Goal: Information Seeking & Learning: Compare options

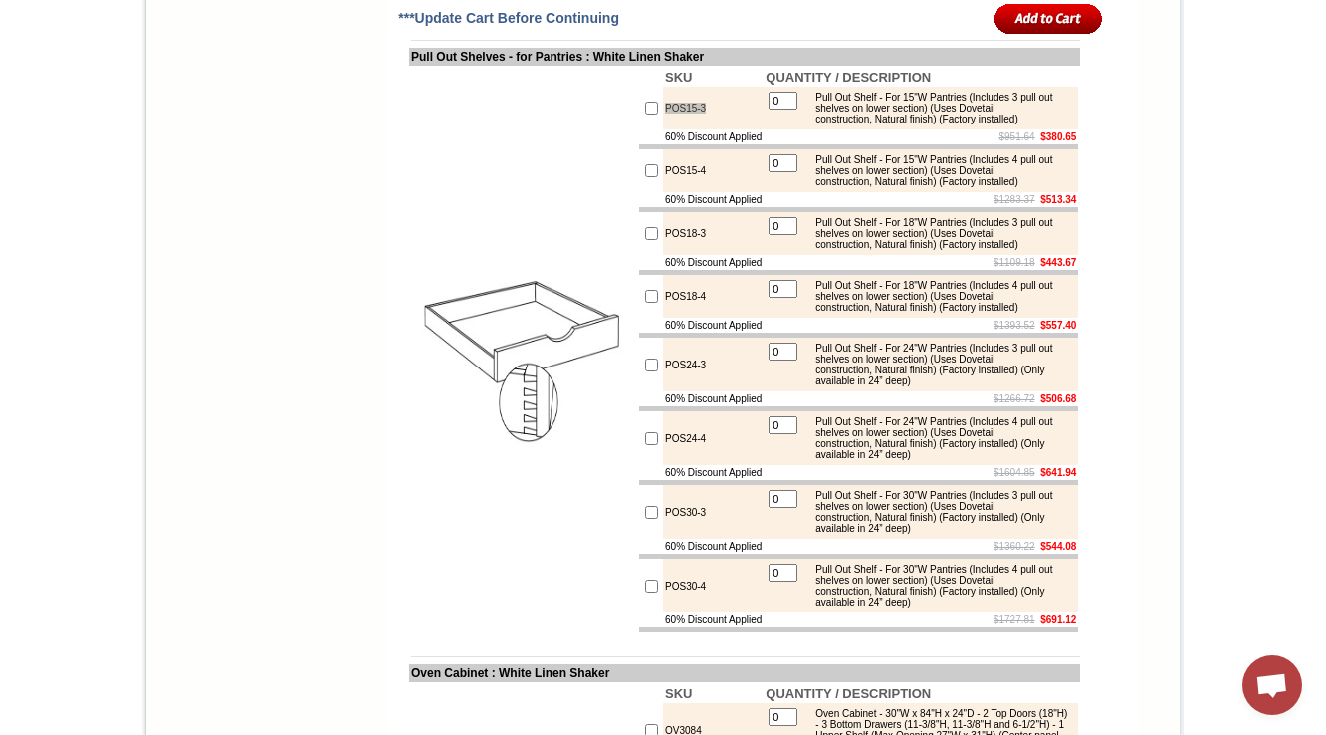
scroll to position [2151, 0]
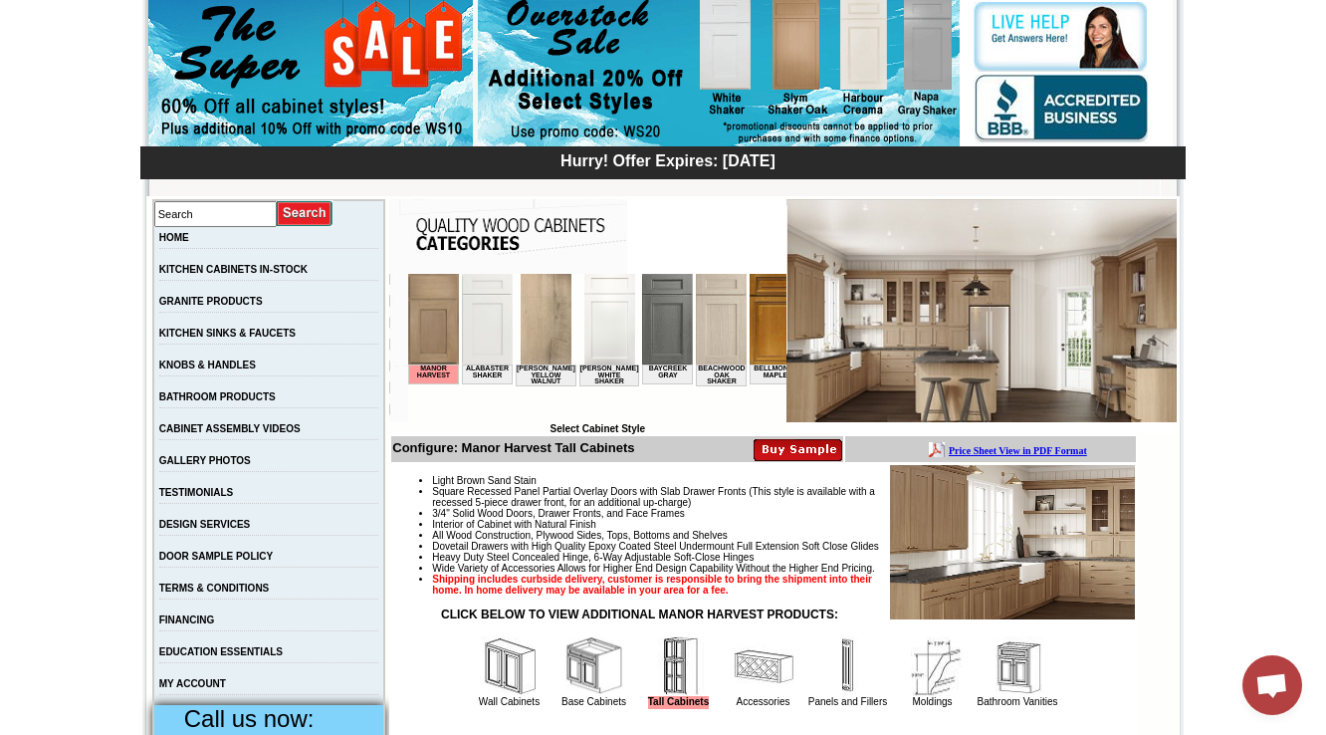
scroll to position [0, 1338]
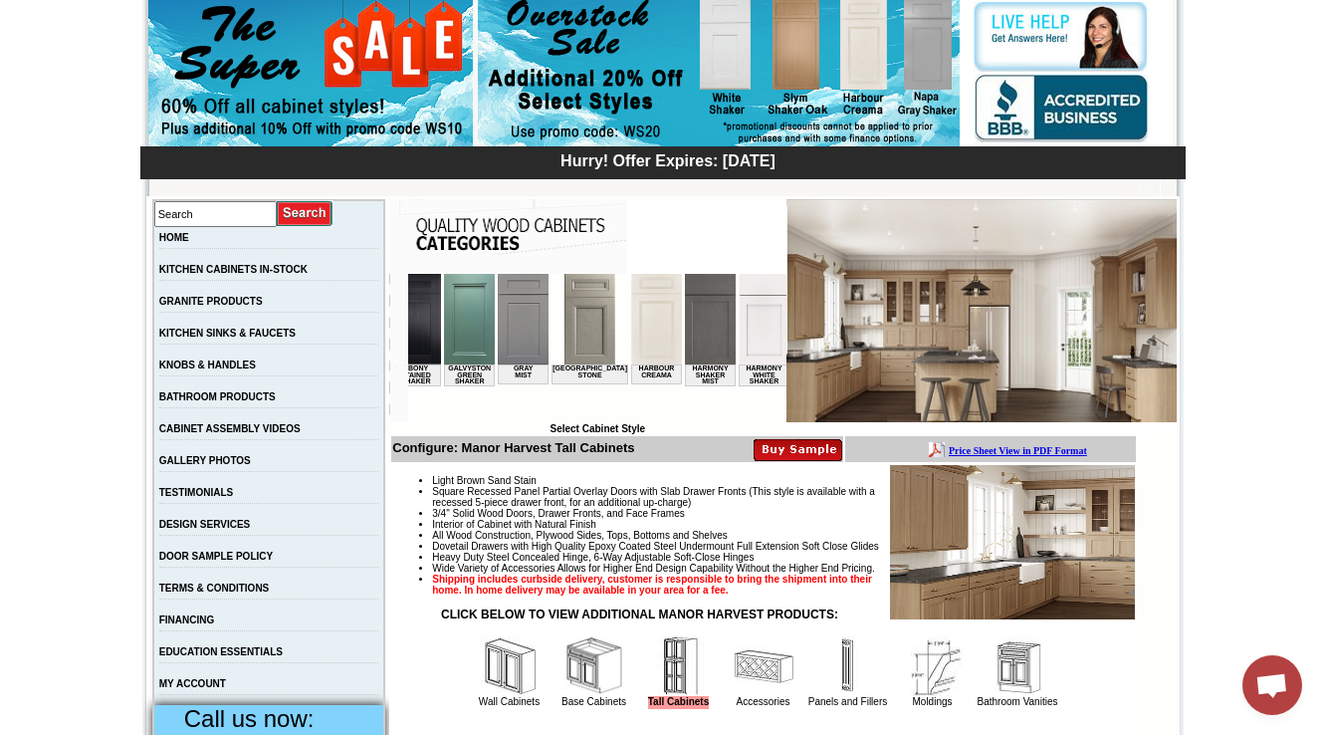
click at [739, 344] on img at bounding box center [764, 319] width 51 height 91
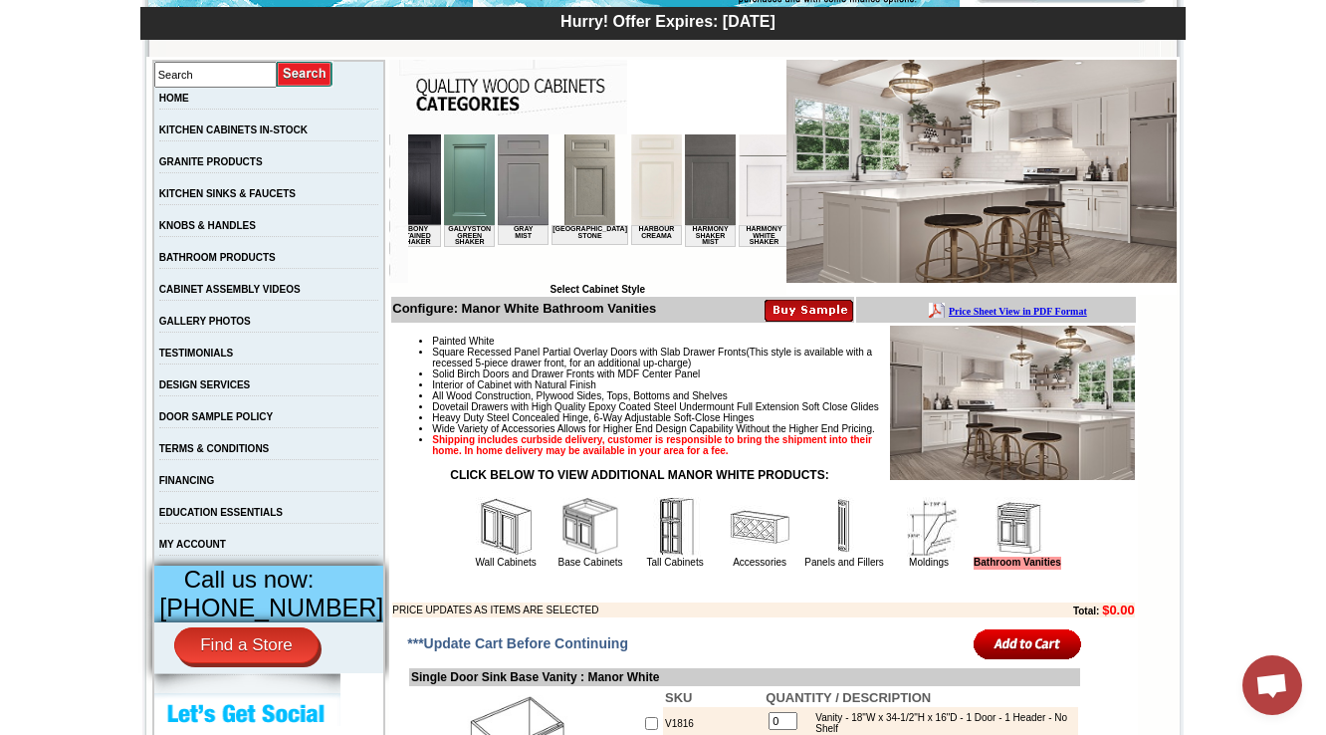
click at [685, 189] on img at bounding box center [710, 179] width 51 height 91
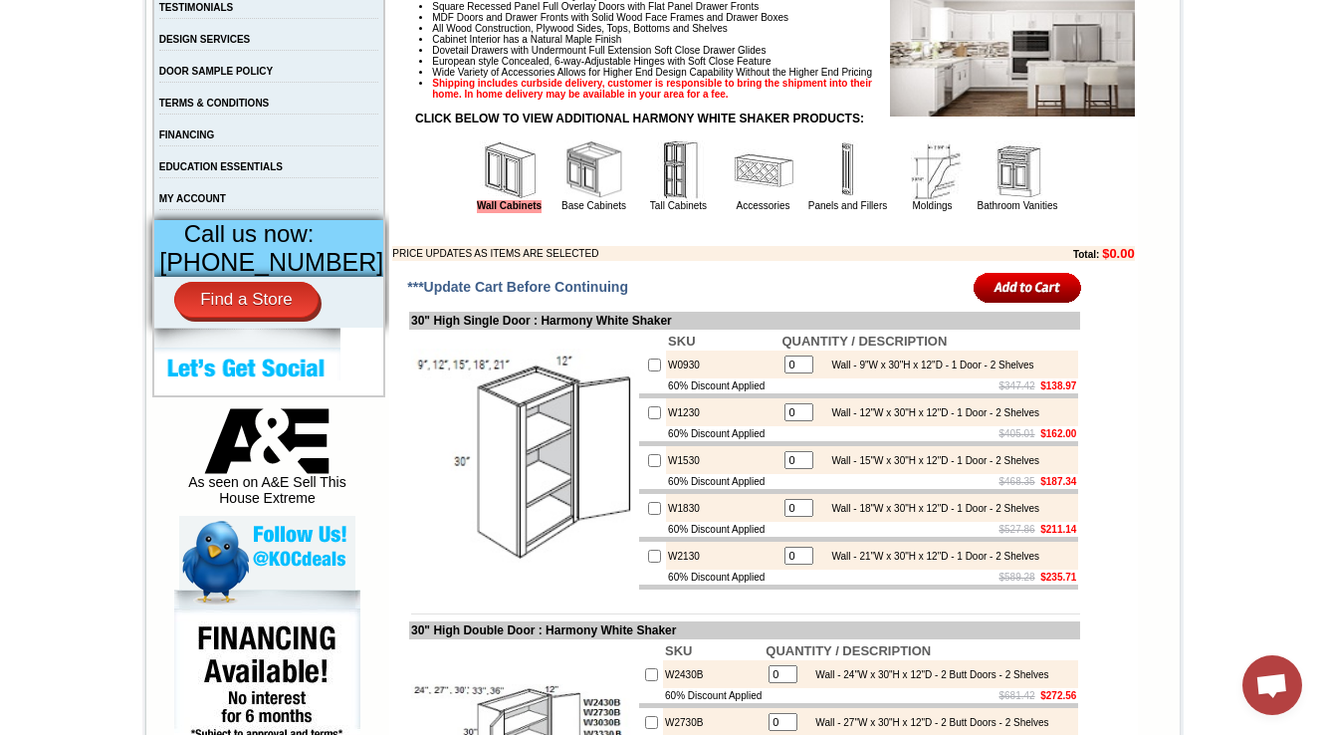
scroll to position [717, 0]
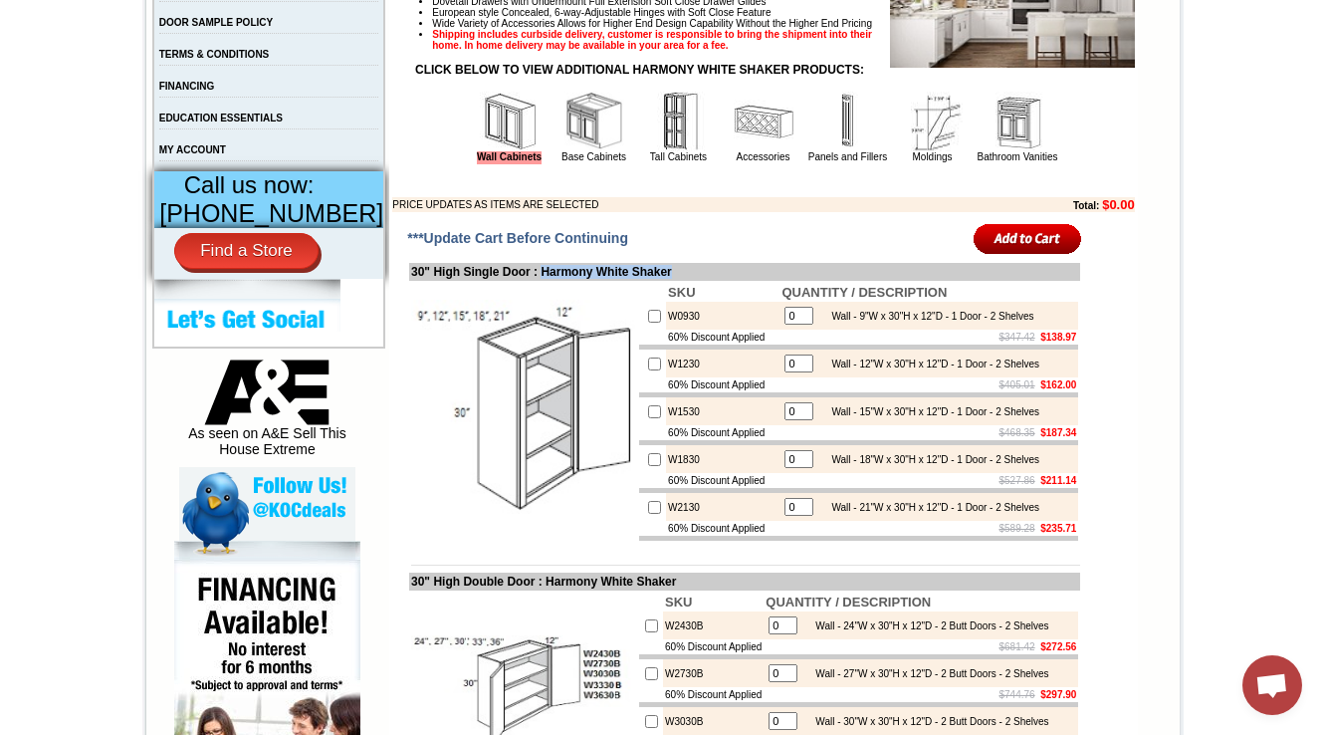
drag, startPoint x: 709, startPoint y: 310, endPoint x: 543, endPoint y: 304, distance: 166.4
click at [543, 281] on td "30" High Single Door : Harmony White Shaker" at bounding box center [744, 272] width 671 height 18
drag, startPoint x: 1028, startPoint y: 522, endPoint x: 0, endPoint y: 306, distance: 1050.9
click at [1068, 488] on td "$527.86 $211.14" at bounding box center [929, 480] width 299 height 15
copy b "211.1"
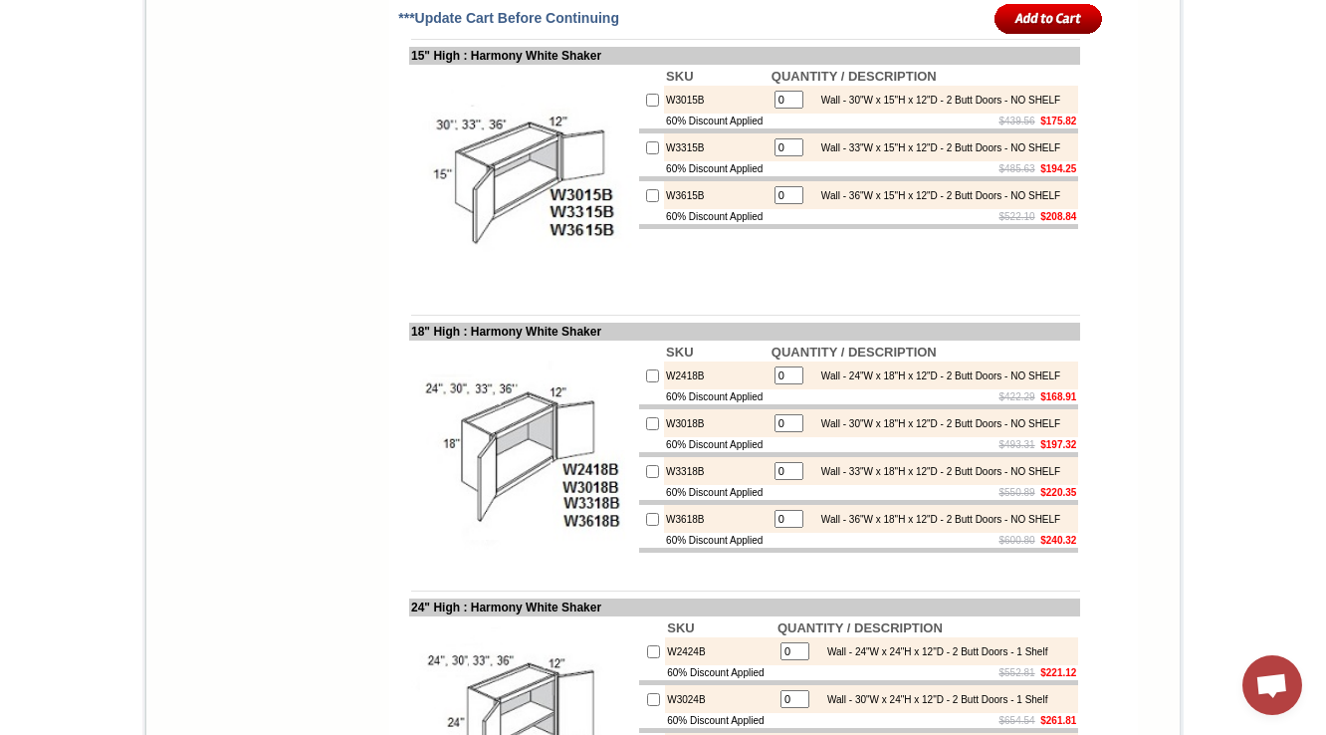
scroll to position [749, 0]
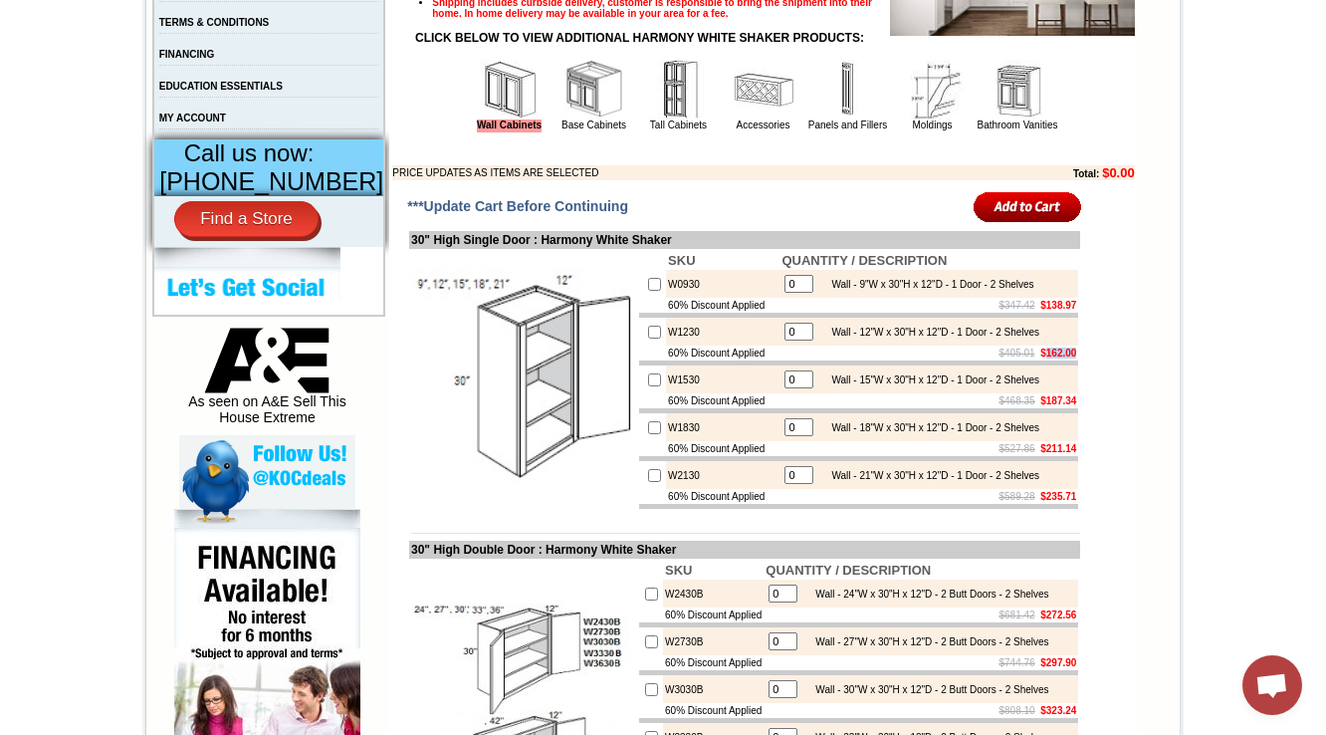
drag, startPoint x: 1031, startPoint y: 393, endPoint x: 1067, endPoint y: 390, distance: 36.0
click at [1067, 358] on b "$162.00" at bounding box center [1058, 352] width 36 height 11
copy b "162.00"
drag, startPoint x: 1031, startPoint y: 390, endPoint x: 1069, endPoint y: 391, distance: 37.8
click at [1069, 360] on td "$405.01 $162.00" at bounding box center [929, 352] width 299 height 15
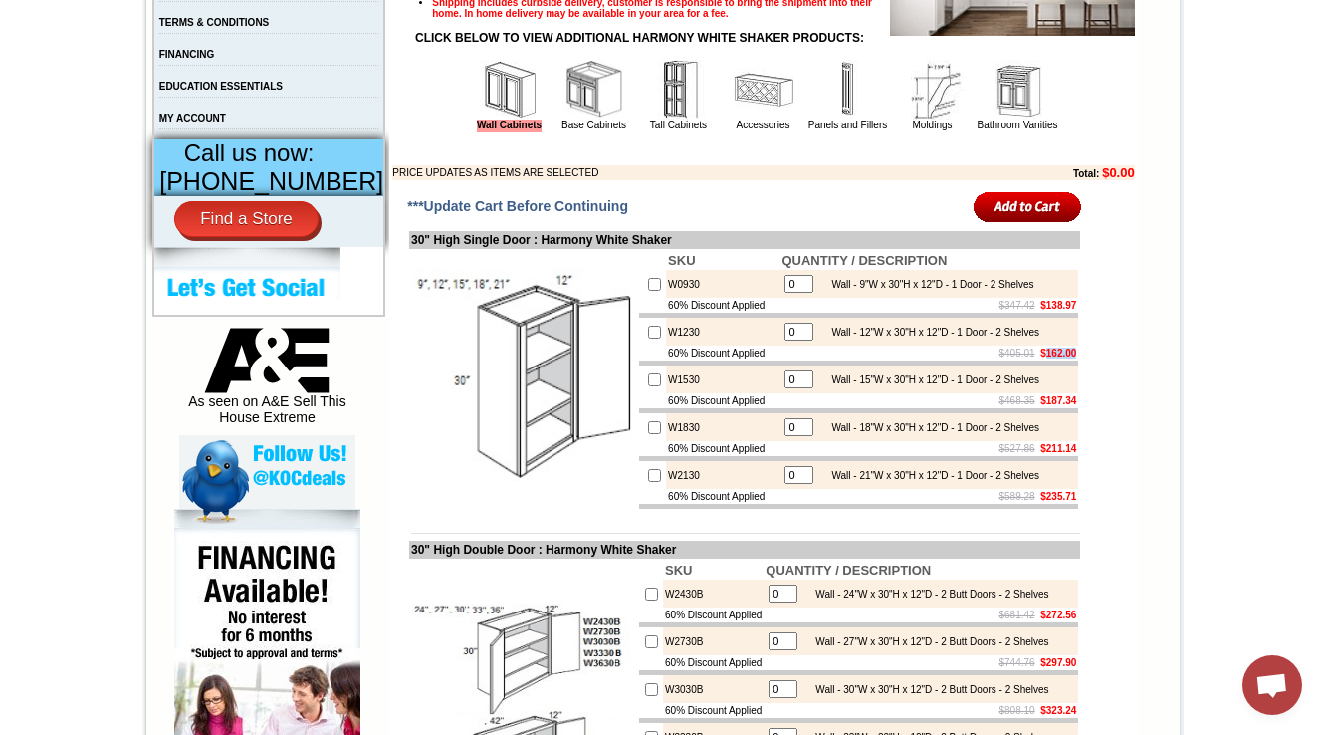
copy b "162.00"
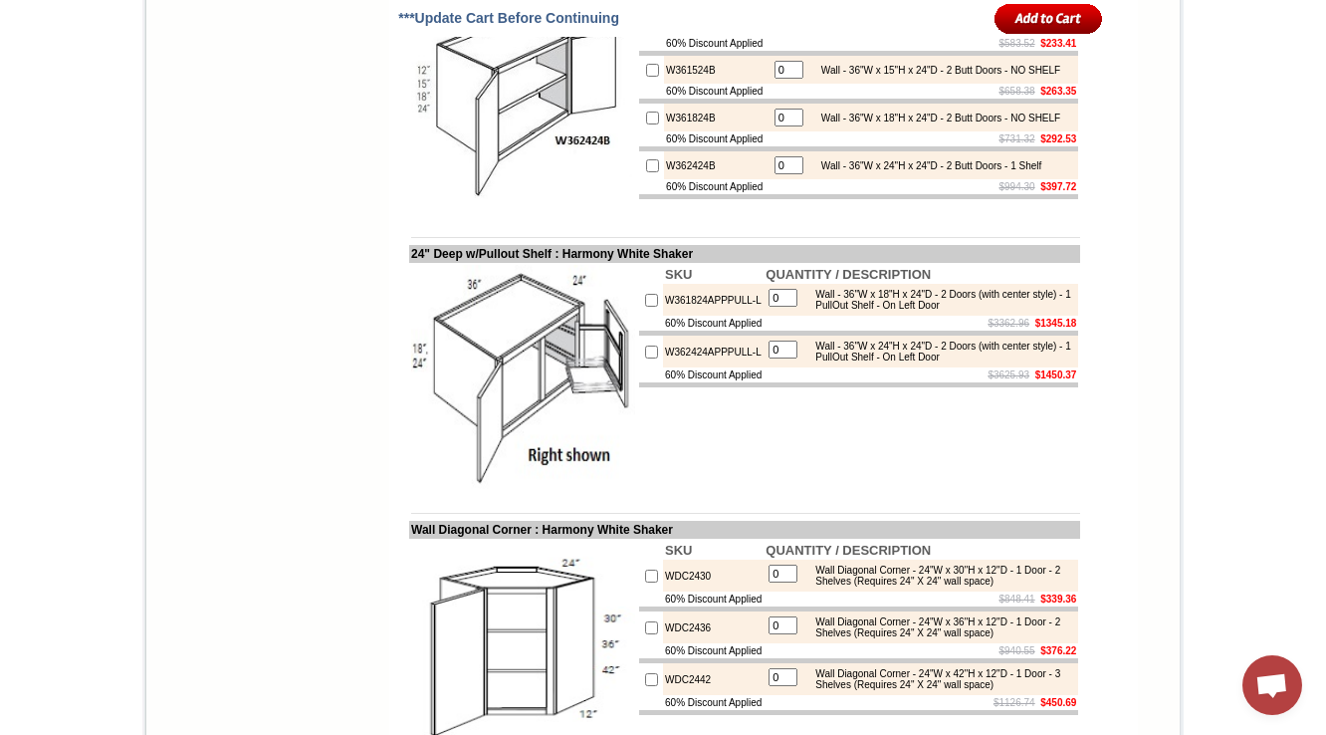
scroll to position [3309, 0]
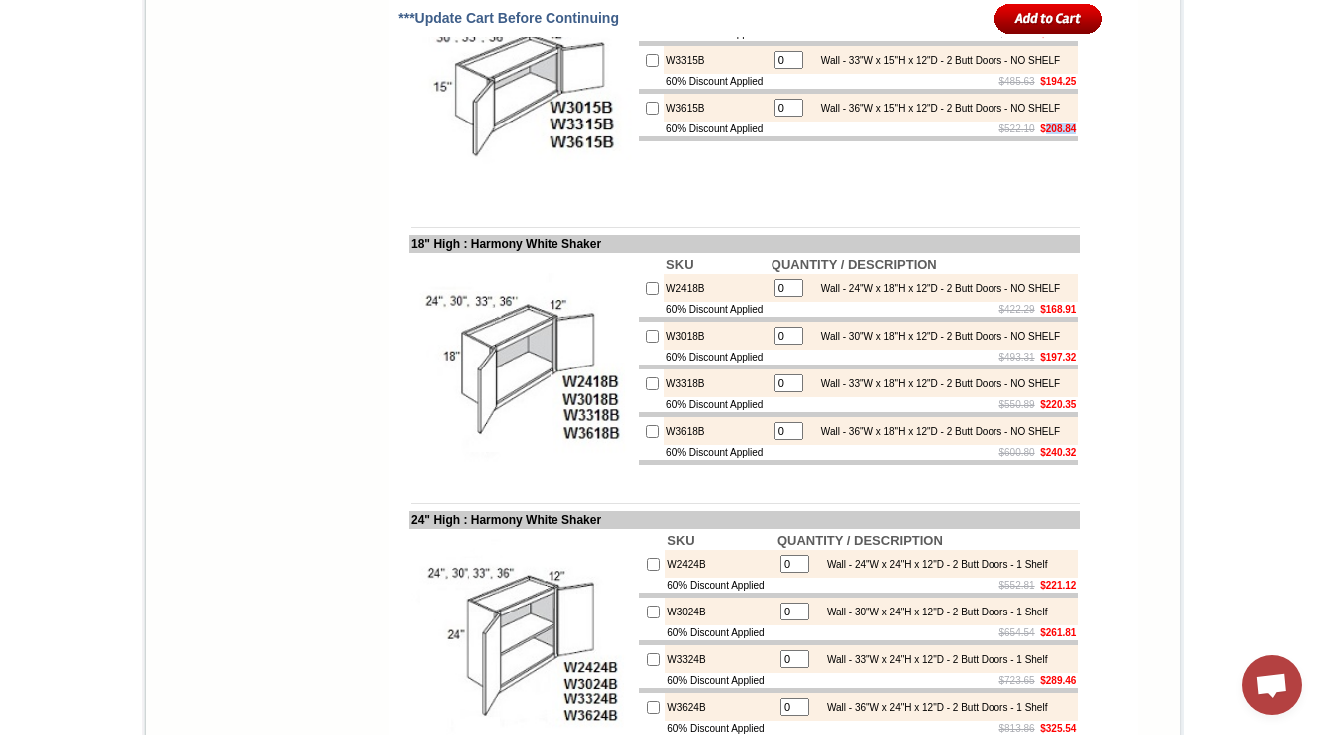
drag, startPoint x: 1031, startPoint y: 394, endPoint x: 1066, endPoint y: 391, distance: 35.0
click at [1066, 134] on b "$208.84" at bounding box center [1058, 128] width 36 height 11
copy b "208.84"
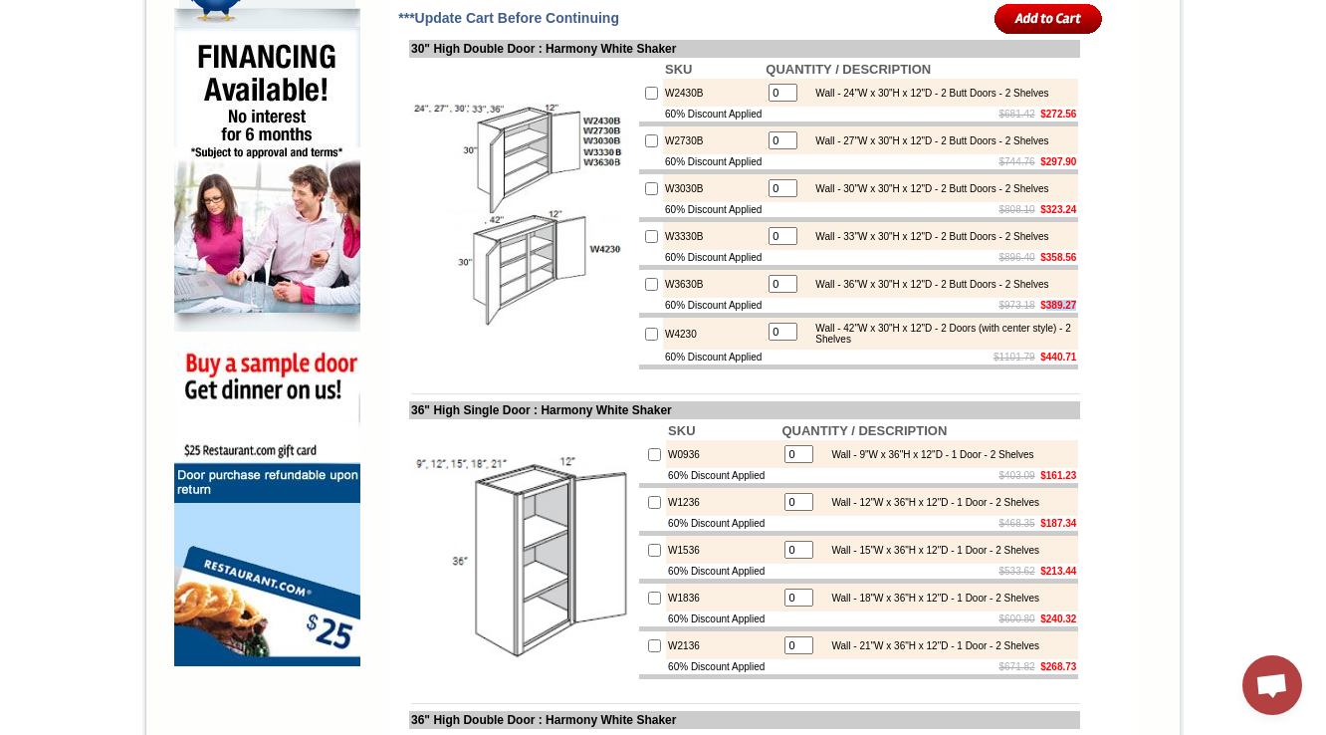
drag, startPoint x: 1031, startPoint y: 395, endPoint x: 1067, endPoint y: 394, distance: 35.9
click at [1067, 311] on b "$389.27" at bounding box center [1058, 305] width 36 height 11
copy b "389.27"
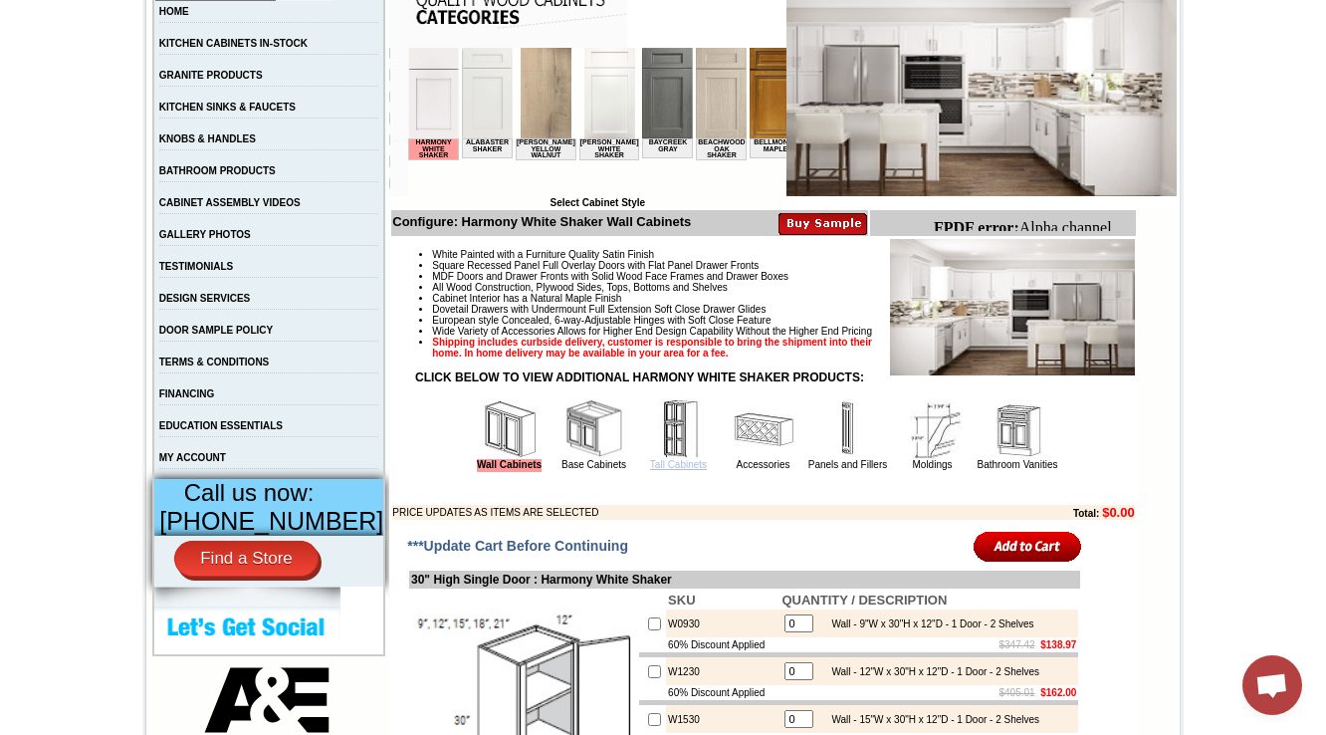
scroll to position [478, 0]
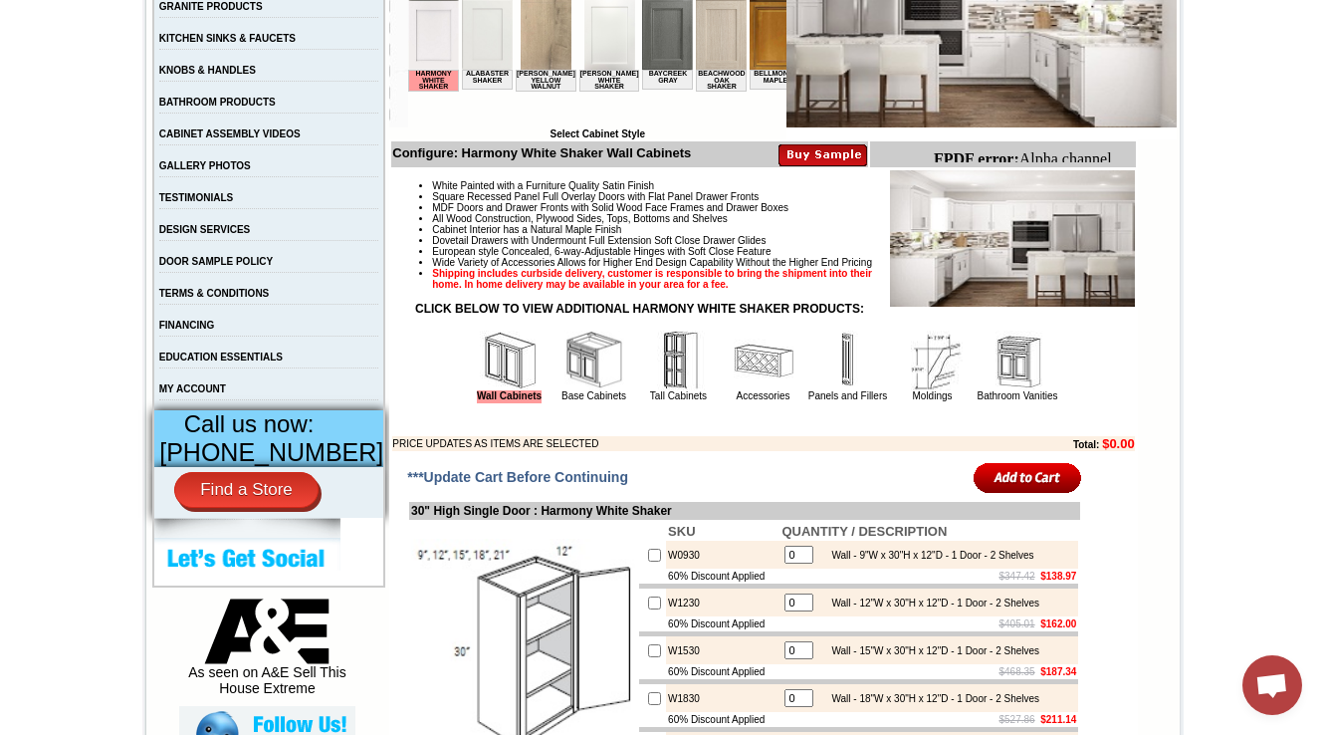
drag, startPoint x: 570, startPoint y: 398, endPoint x: 32, endPoint y: 61, distance: 635.6
click at [570, 390] on img at bounding box center [595, 361] width 60 height 60
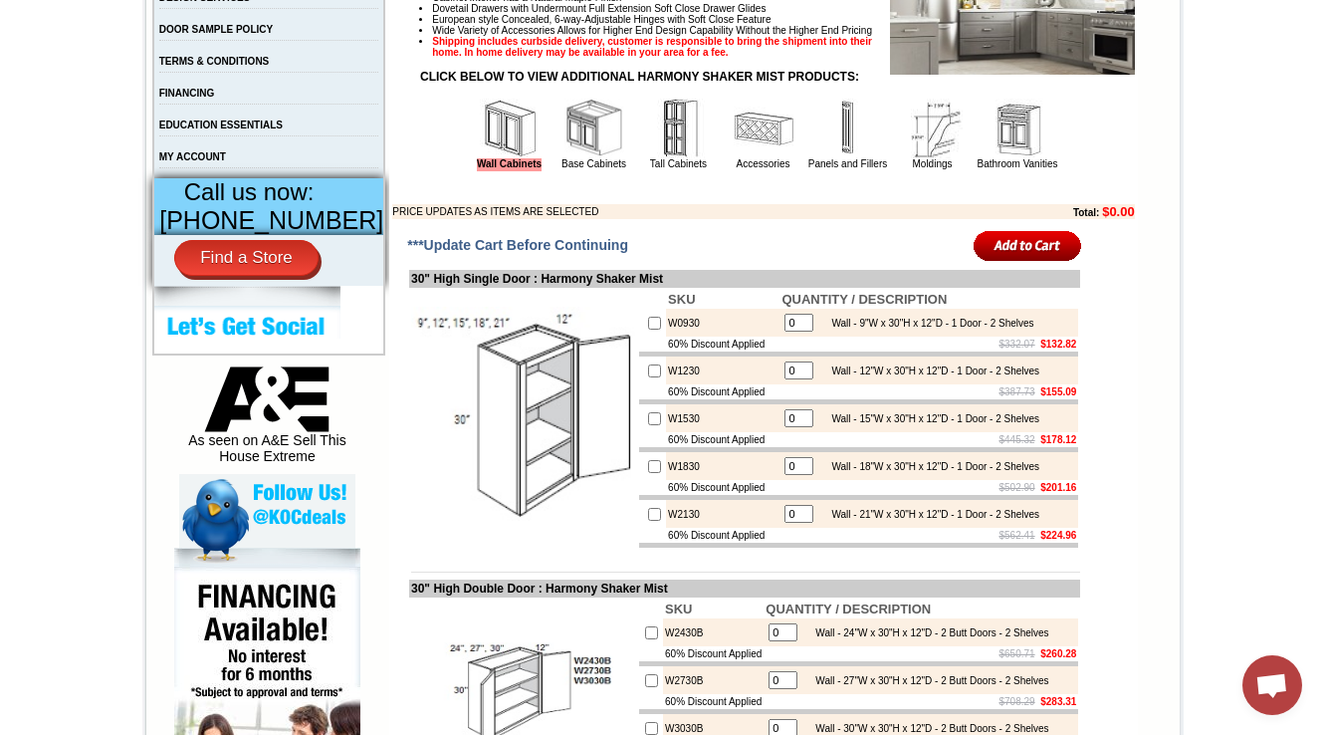
scroll to position [717, 0]
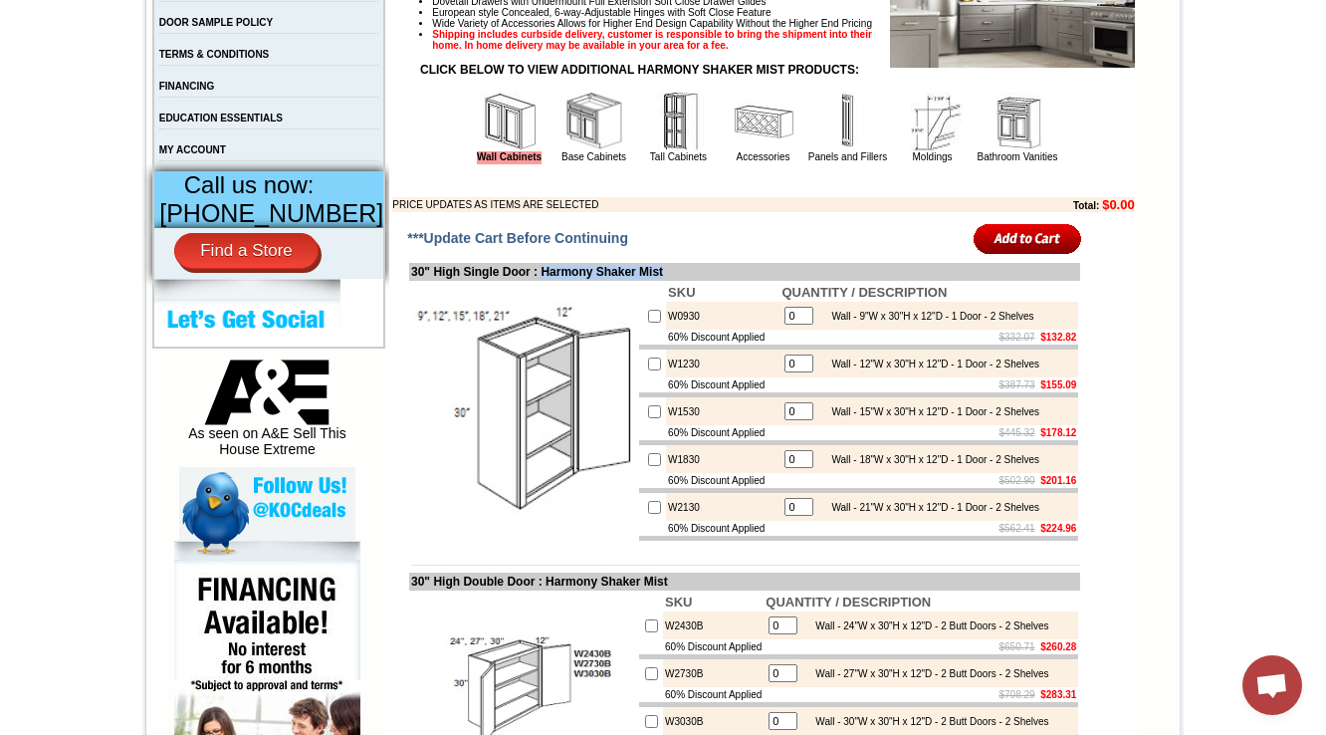
drag, startPoint x: 657, startPoint y: 304, endPoint x: 548, endPoint y: 311, distance: 109.7
click at [548, 281] on td "30" High Single Door : Harmony Shaker Mist" at bounding box center [744, 272] width 671 height 18
copy td "Harmony Shaker Mist"
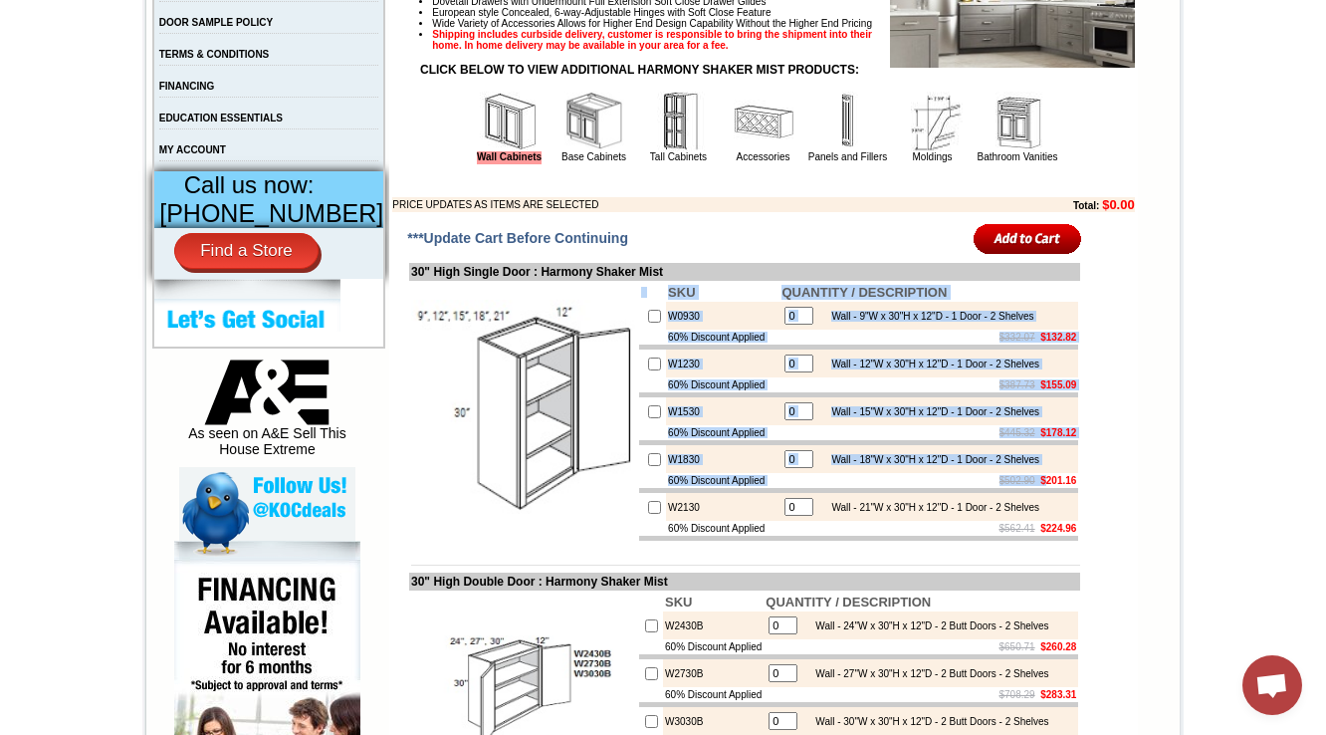
drag, startPoint x: 1064, startPoint y: 520, endPoint x: 1055, endPoint y: 552, distance: 33.1
click at [1029, 520] on td "SKU QUANTITY / DESCRIPTION W0930 0 Wall - 9"W x 30"H x 12"D - 1 Door - 2 Shelve…" at bounding box center [858, 412] width 443 height 262
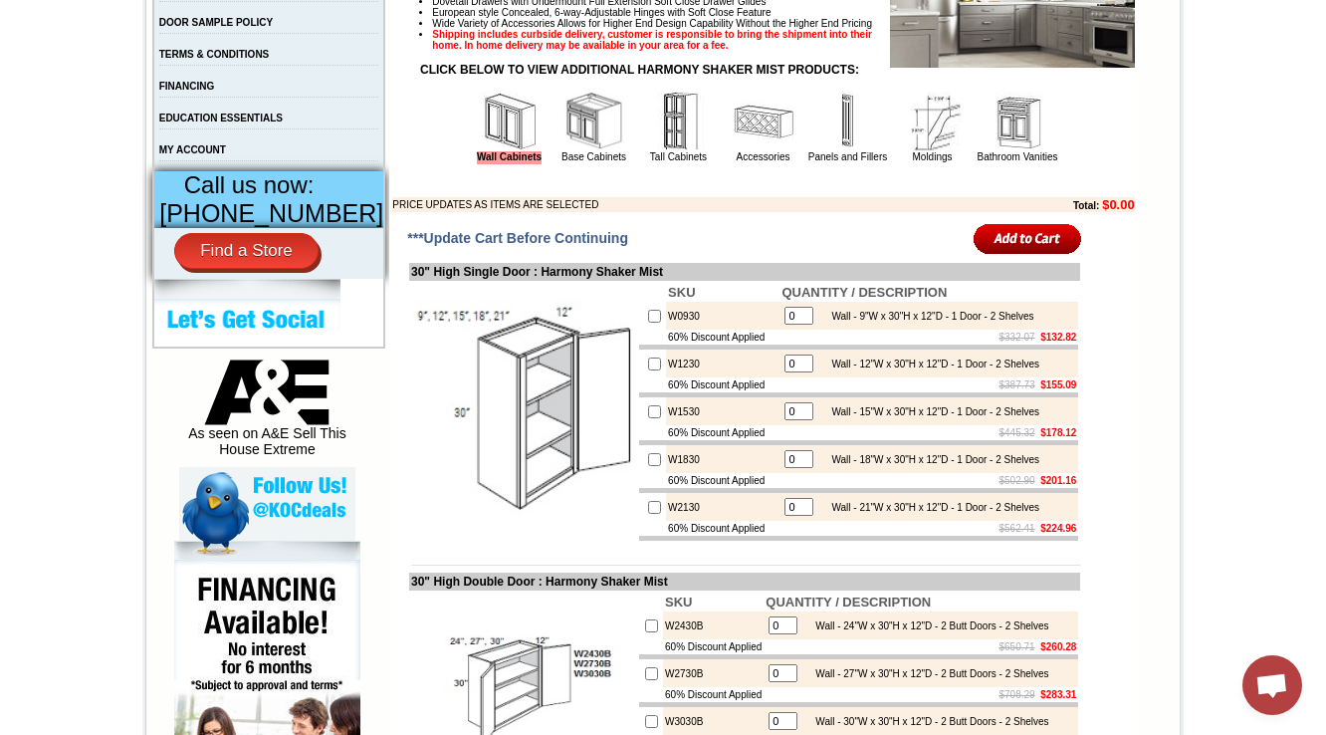
drag, startPoint x: 1030, startPoint y: 523, endPoint x: 1067, endPoint y: 523, distance: 36.8
click at [1067, 486] on b "$201.16" at bounding box center [1058, 480] width 36 height 11
copy b "201.16"
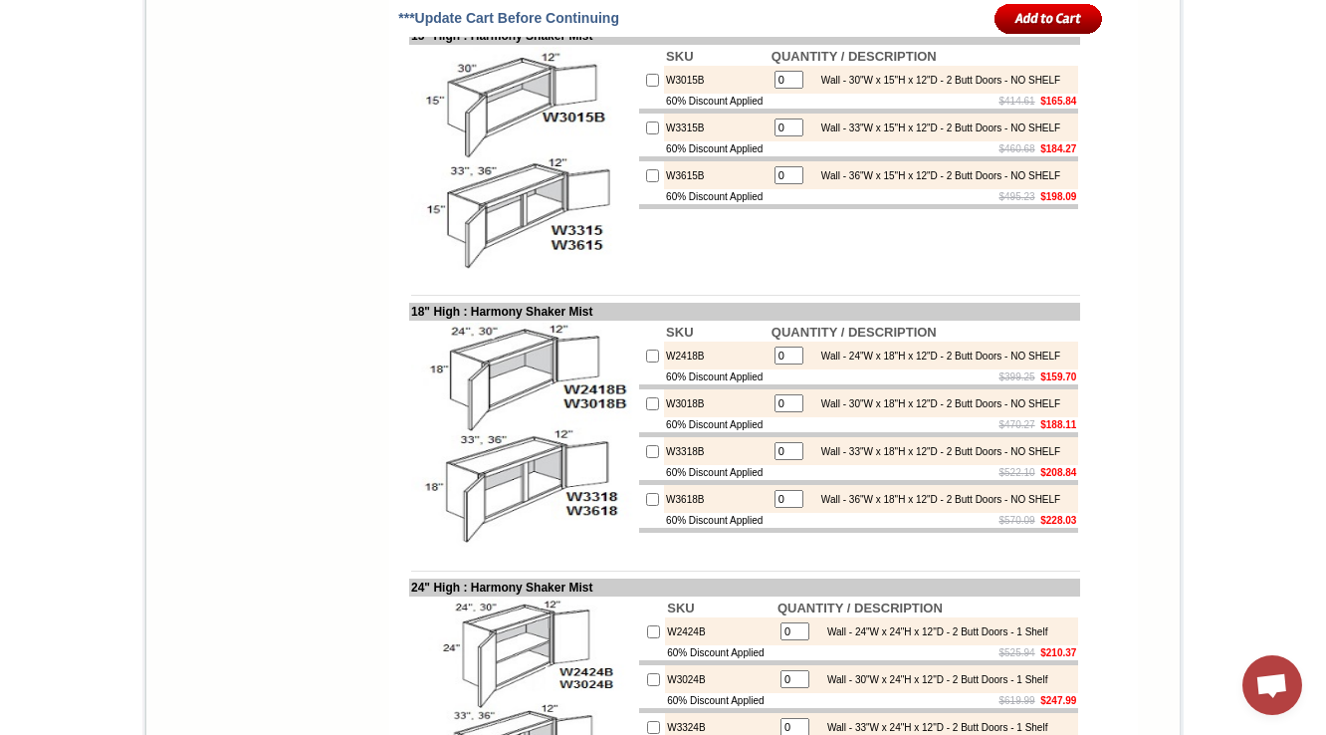
scroll to position [3356, 0]
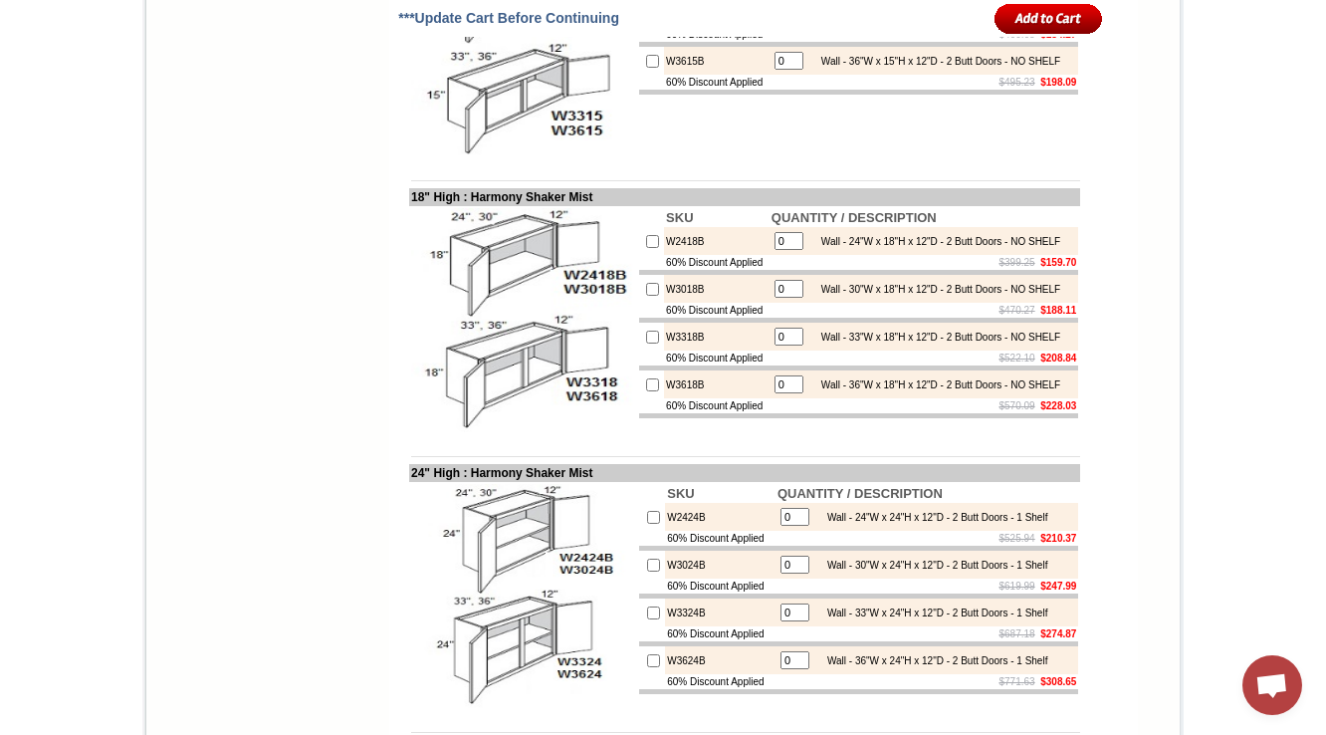
drag, startPoint x: 1033, startPoint y: 235, endPoint x: 1059, endPoint y: 235, distance: 25.9
drag, startPoint x: 1030, startPoint y: 233, endPoint x: 1068, endPoint y: 231, distance: 37.9
copy b "165.84"
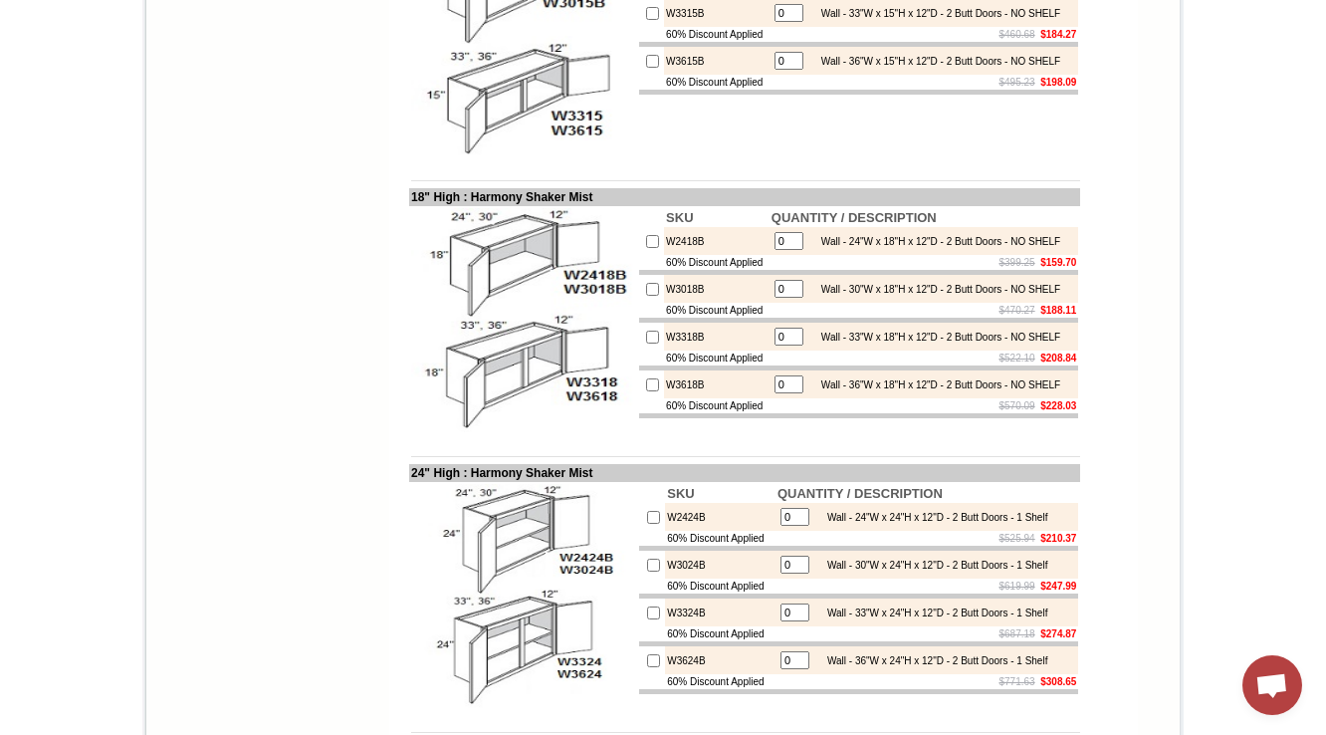
scroll to position [749, 0]
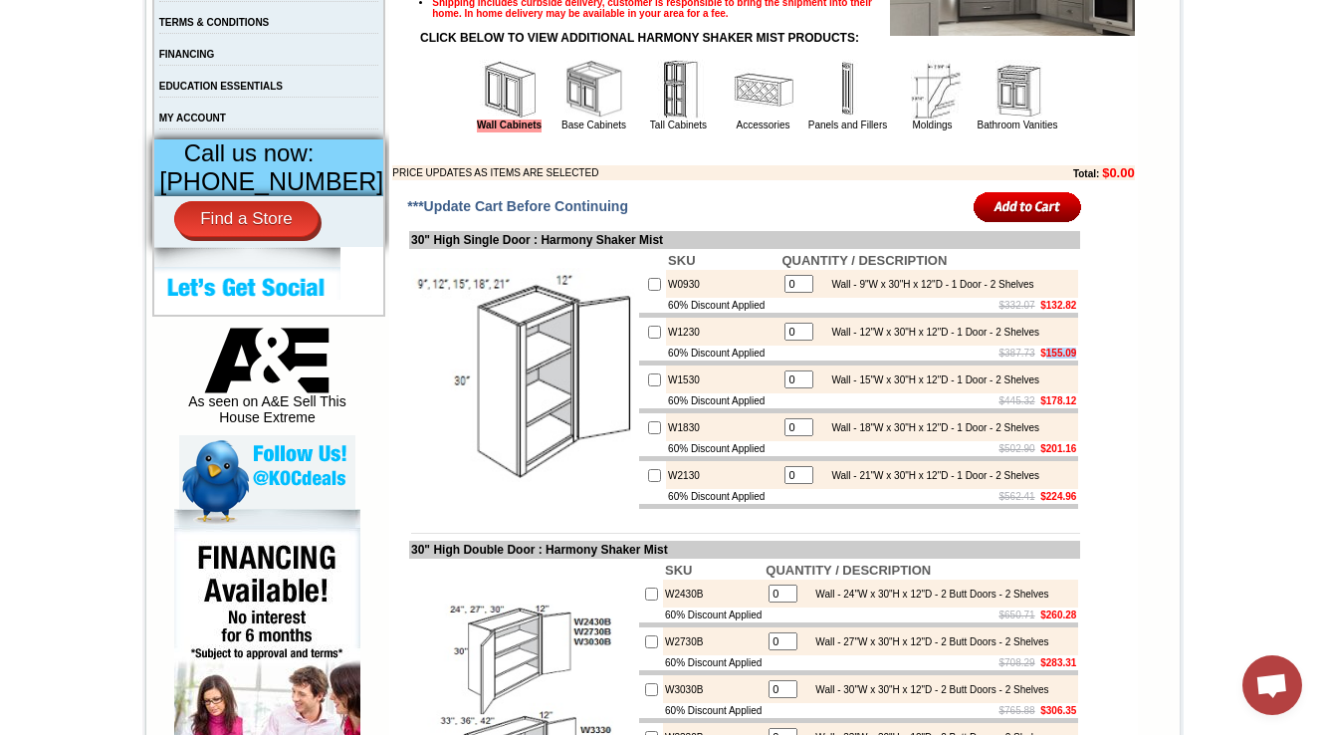
drag, startPoint x: 1031, startPoint y: 391, endPoint x: 1065, endPoint y: 388, distance: 34.0
click at [1065, 358] on b "$155.09" at bounding box center [1058, 352] width 36 height 11
copy b "155.09"
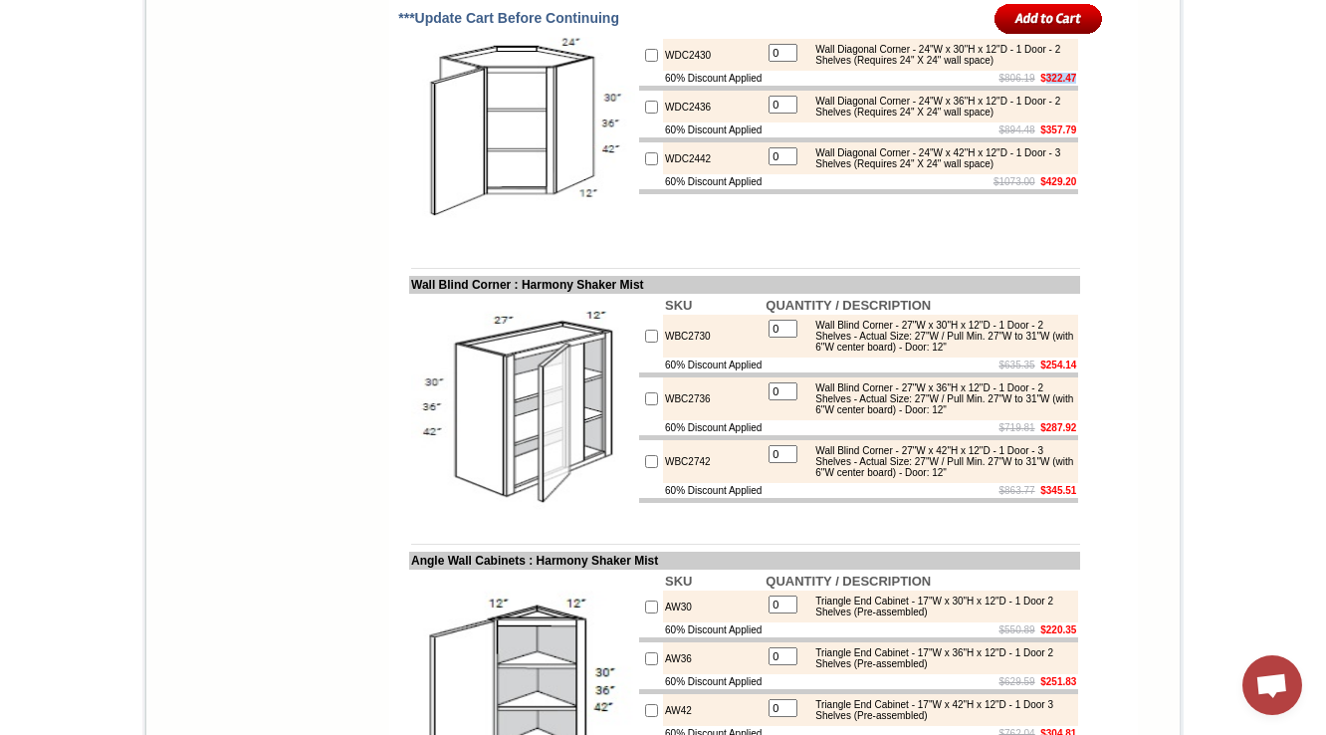
drag, startPoint x: 1028, startPoint y: 389, endPoint x: 1064, endPoint y: 386, distance: 36.0
click at [1064, 84] on b "$322.47" at bounding box center [1058, 78] width 36 height 11
copy b "322.47"
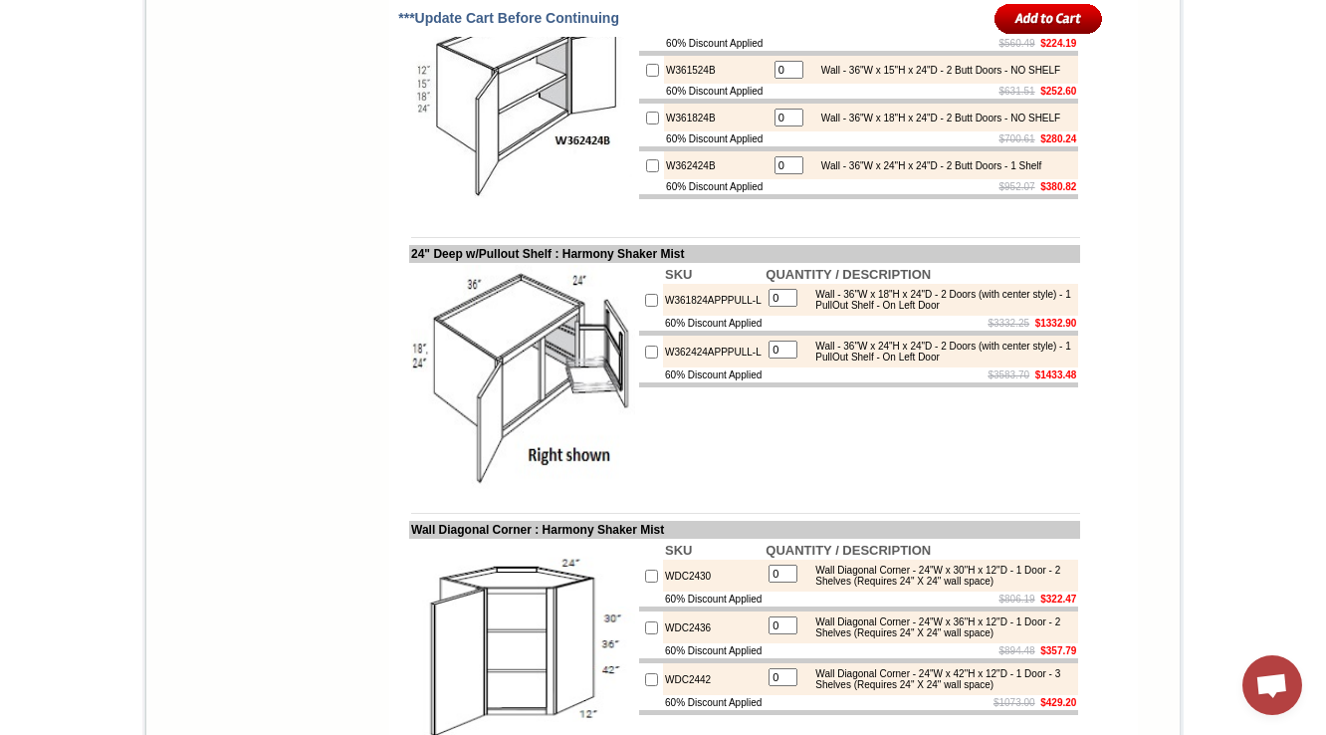
scroll to position [3309, 0]
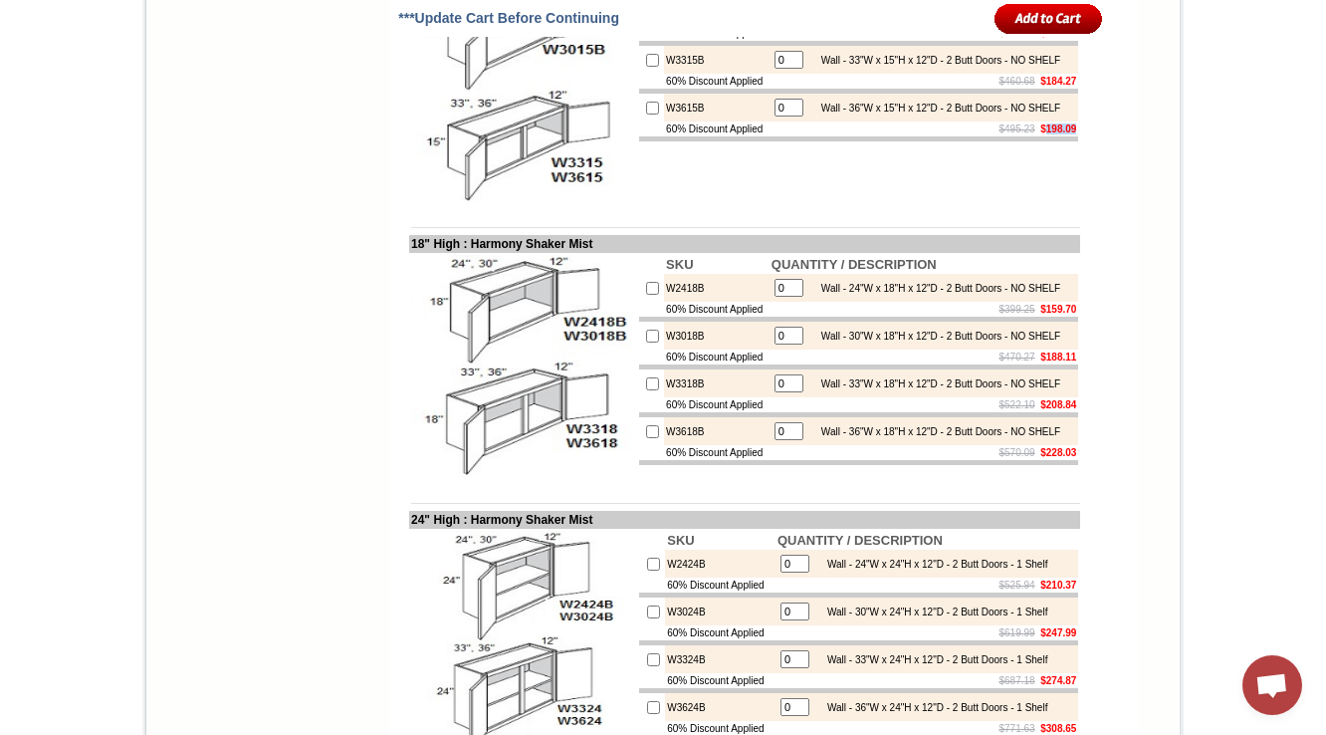
drag, startPoint x: 1033, startPoint y: 396, endPoint x: 1065, endPoint y: 396, distance: 31.9
click at [1065, 134] on b "$198.09" at bounding box center [1058, 128] width 36 height 11
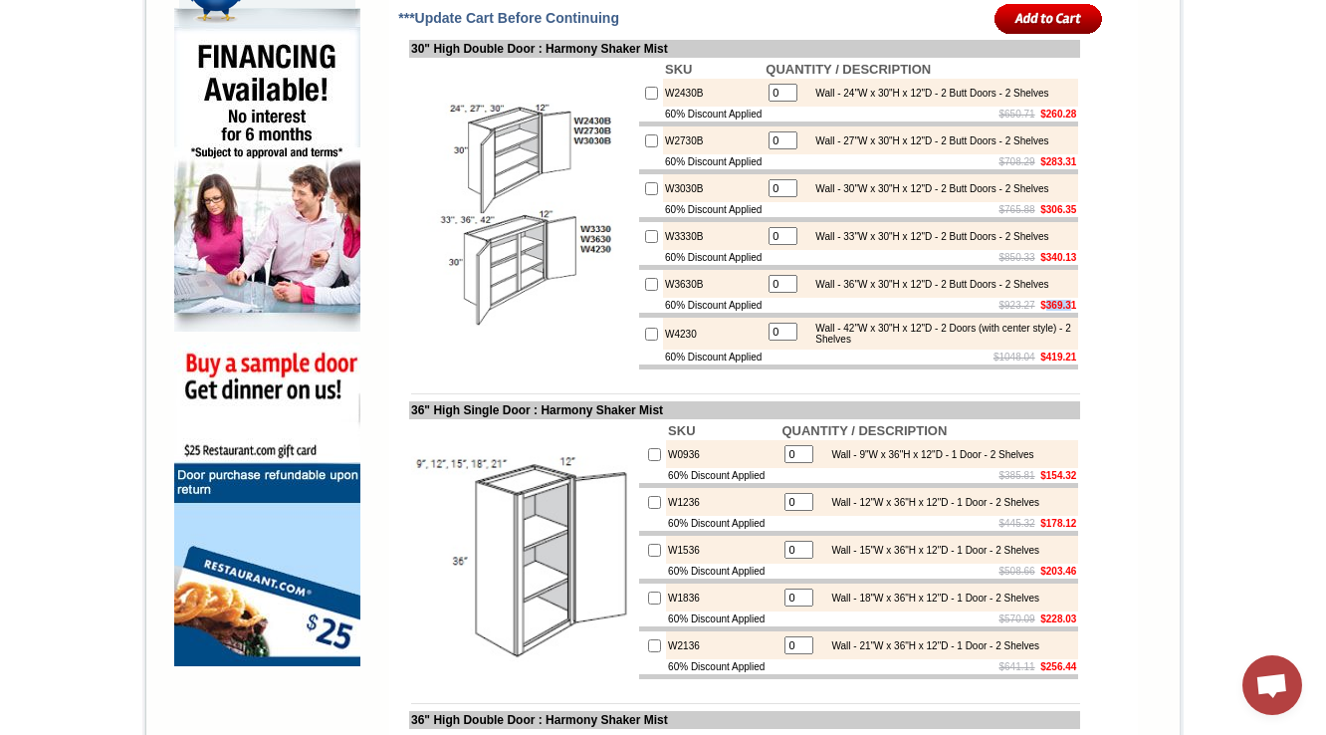
drag, startPoint x: 1031, startPoint y: 394, endPoint x: 1058, endPoint y: 392, distance: 27.0
click at [1065, 311] on b "$369.31" at bounding box center [1058, 305] width 36 height 11
copy b "369.3"
drag, startPoint x: 1028, startPoint y: 170, endPoint x: 1066, endPoint y: 162, distance: 38.7
click at [1066, 119] on b "$260.28" at bounding box center [1058, 114] width 36 height 11
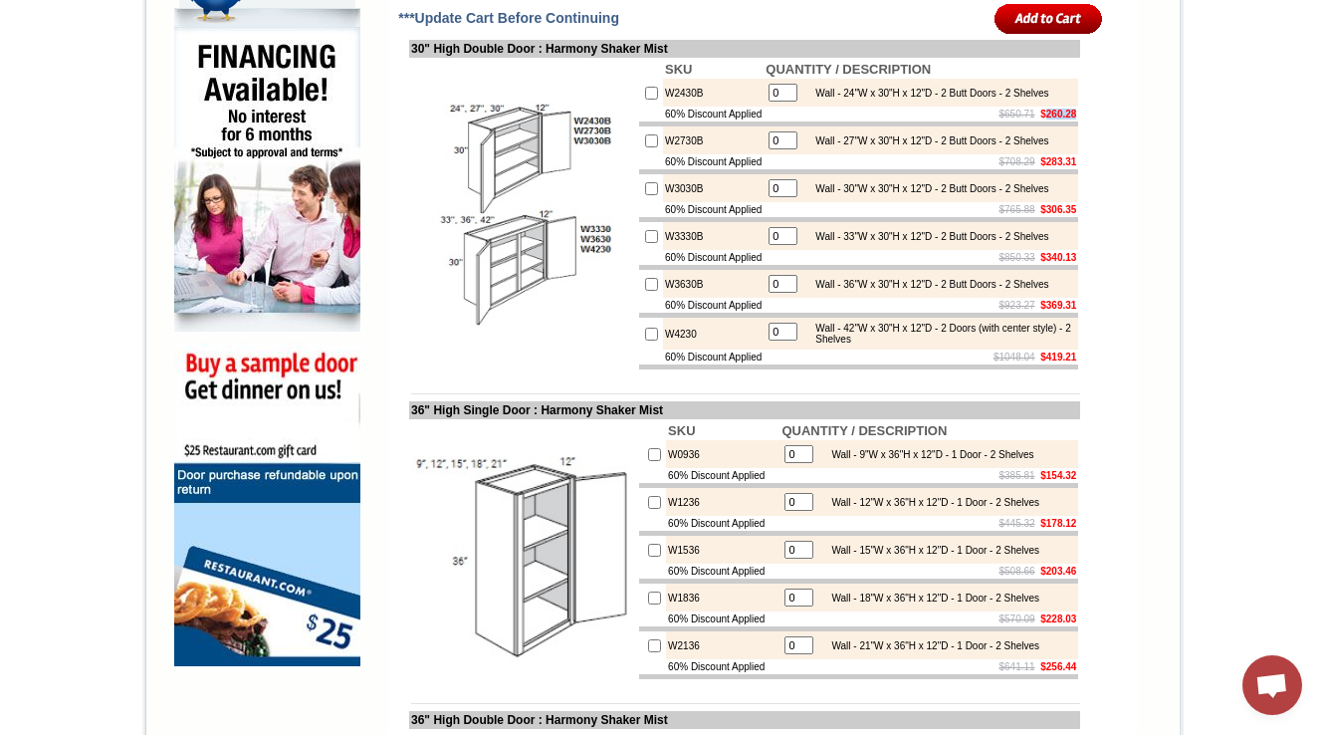
copy b "260.28"
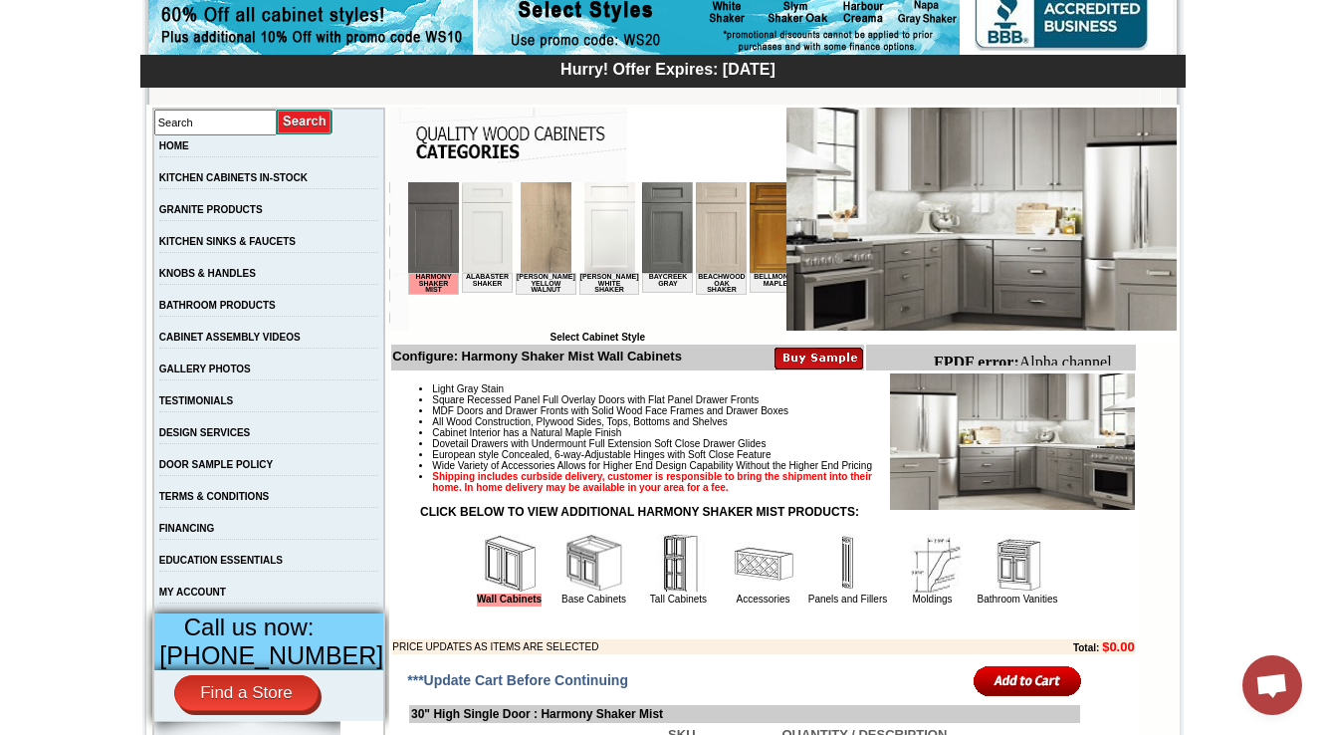
scroll to position [398, 0]
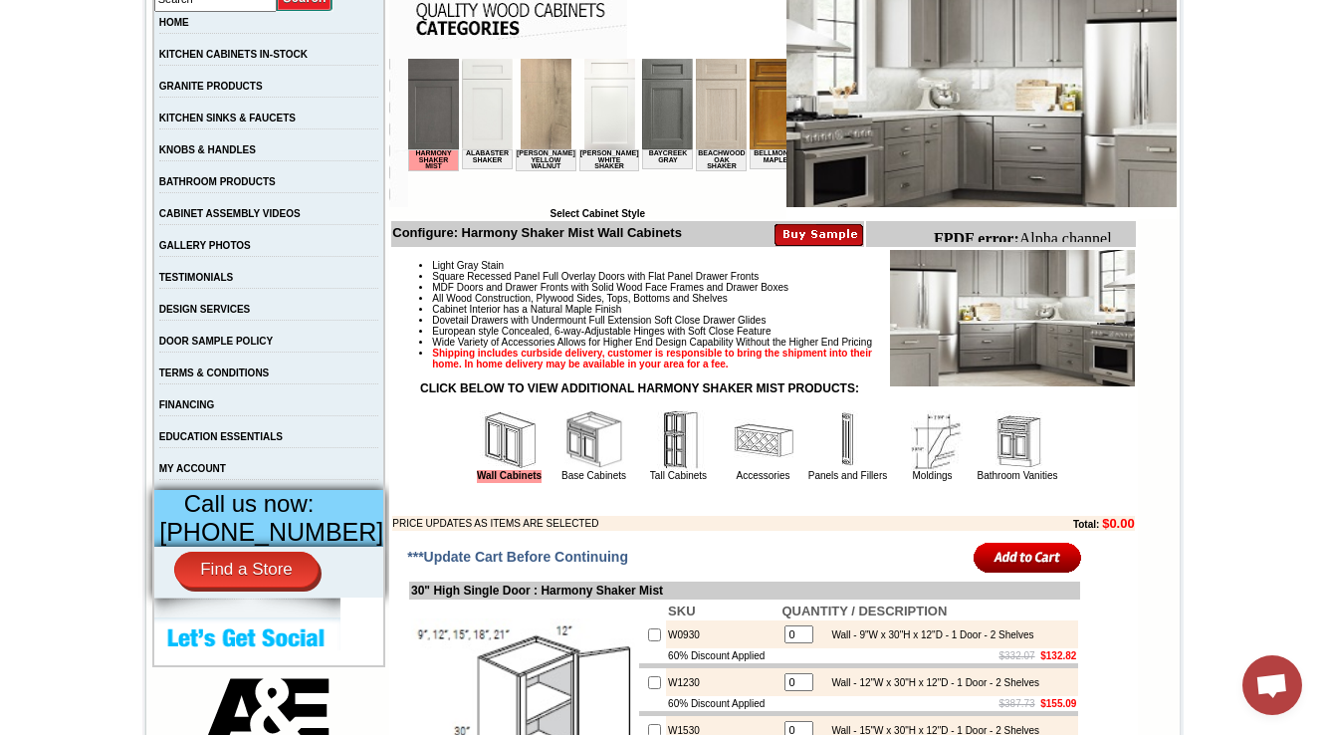
click at [565, 470] on img at bounding box center [595, 440] width 60 height 60
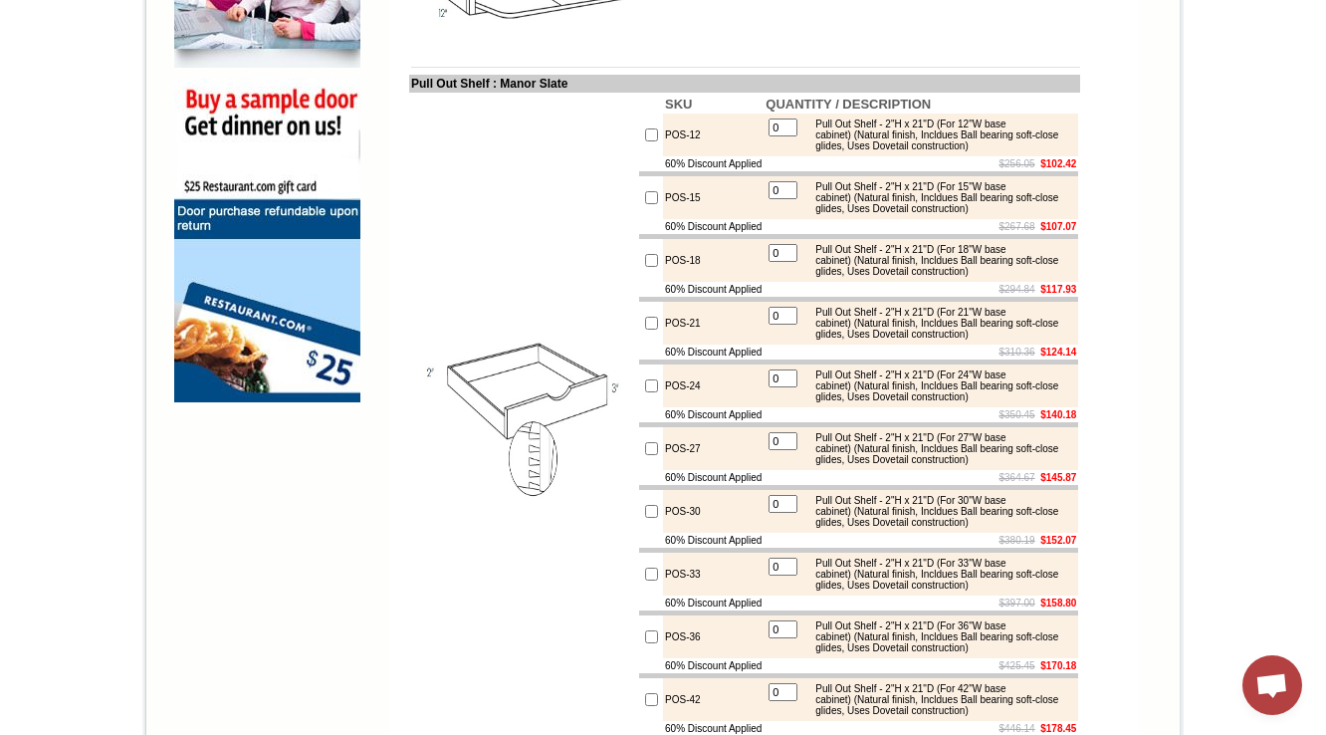
scroll to position [183, 0]
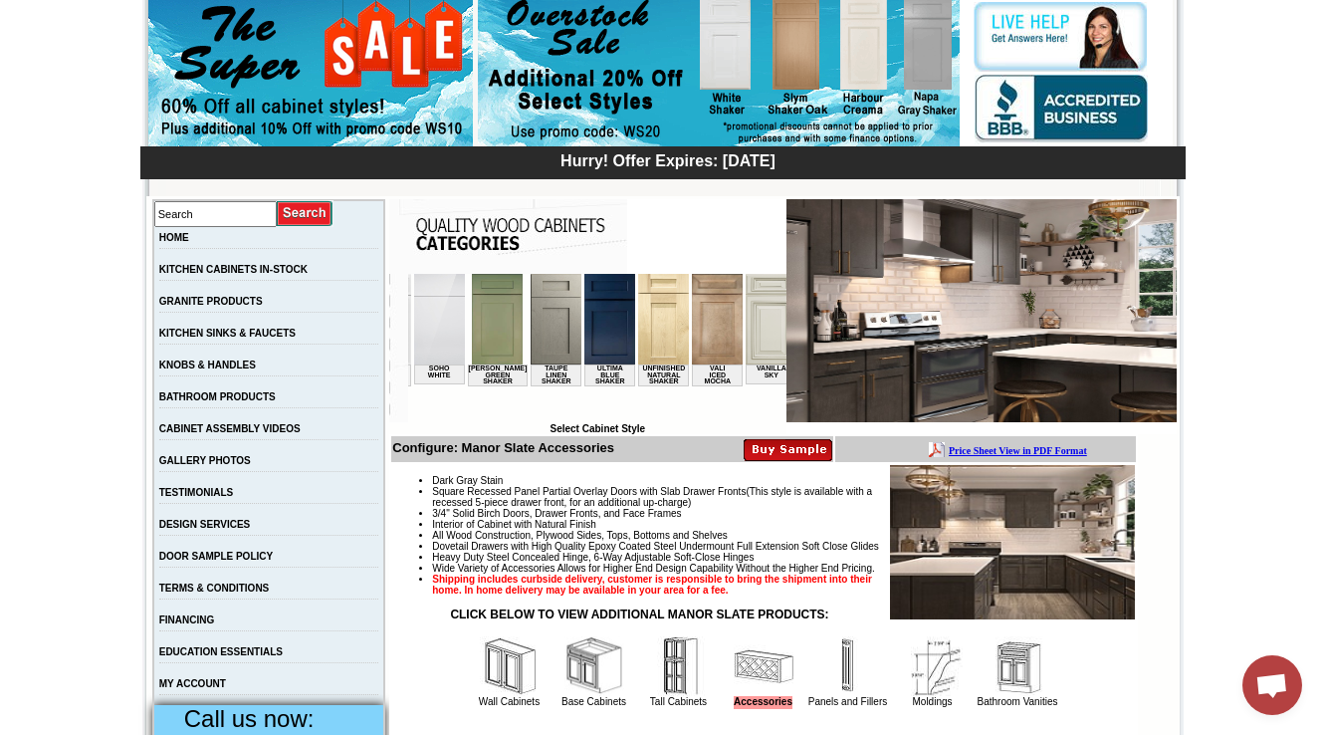
click at [804, 303] on img at bounding box center [829, 319] width 51 height 91
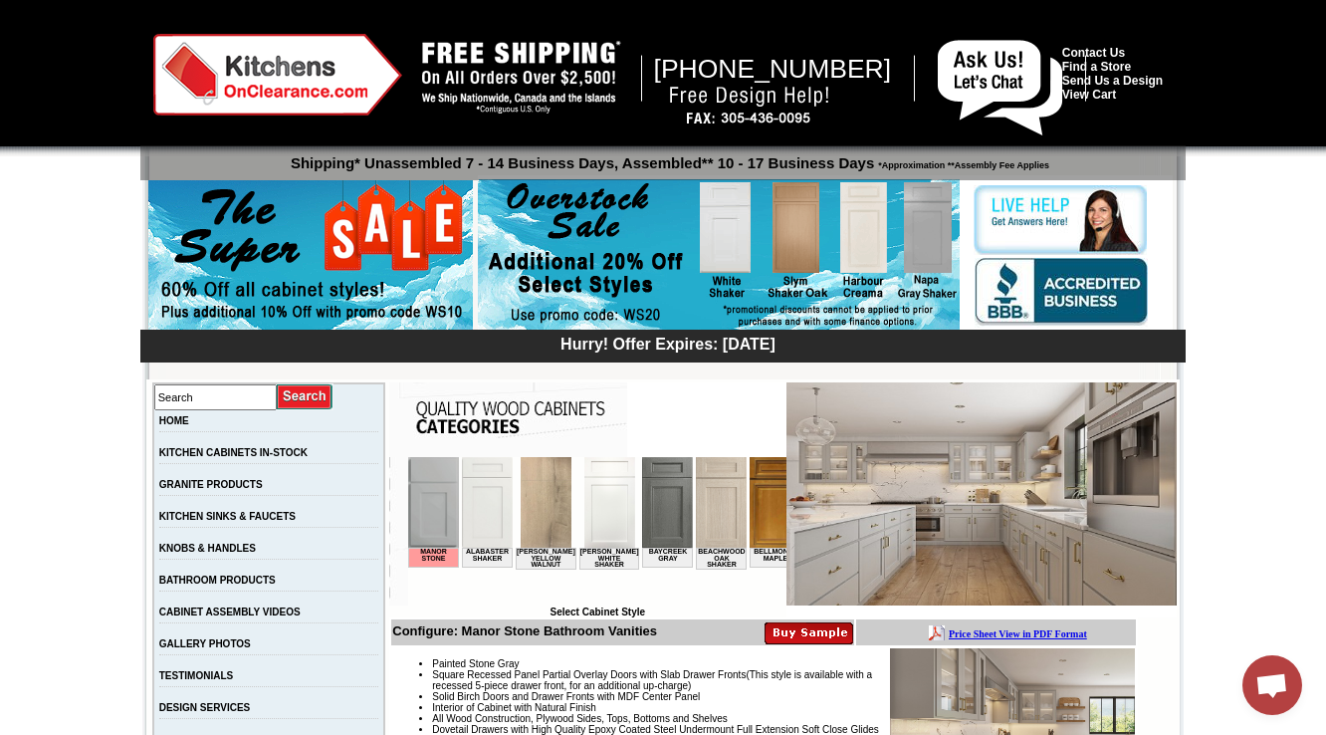
click at [698, 499] on img at bounding box center [721, 502] width 51 height 91
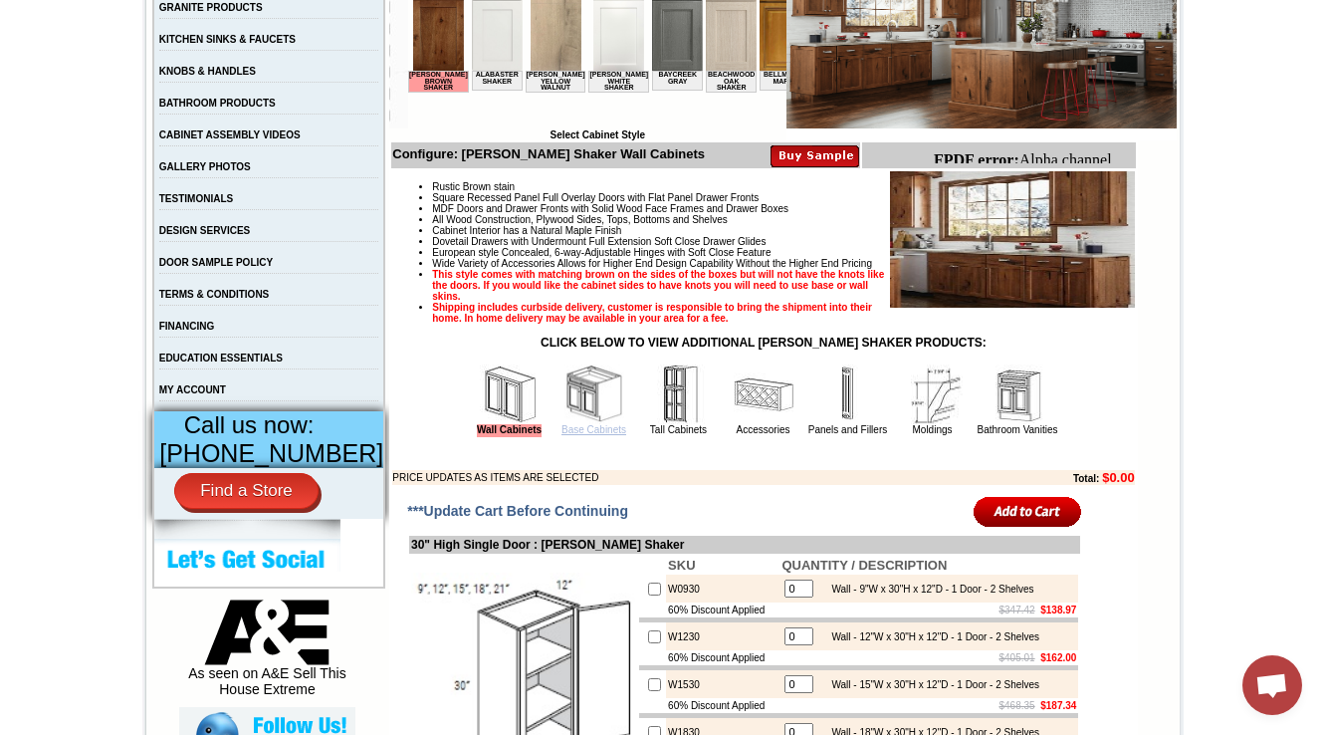
scroll to position [478, 0]
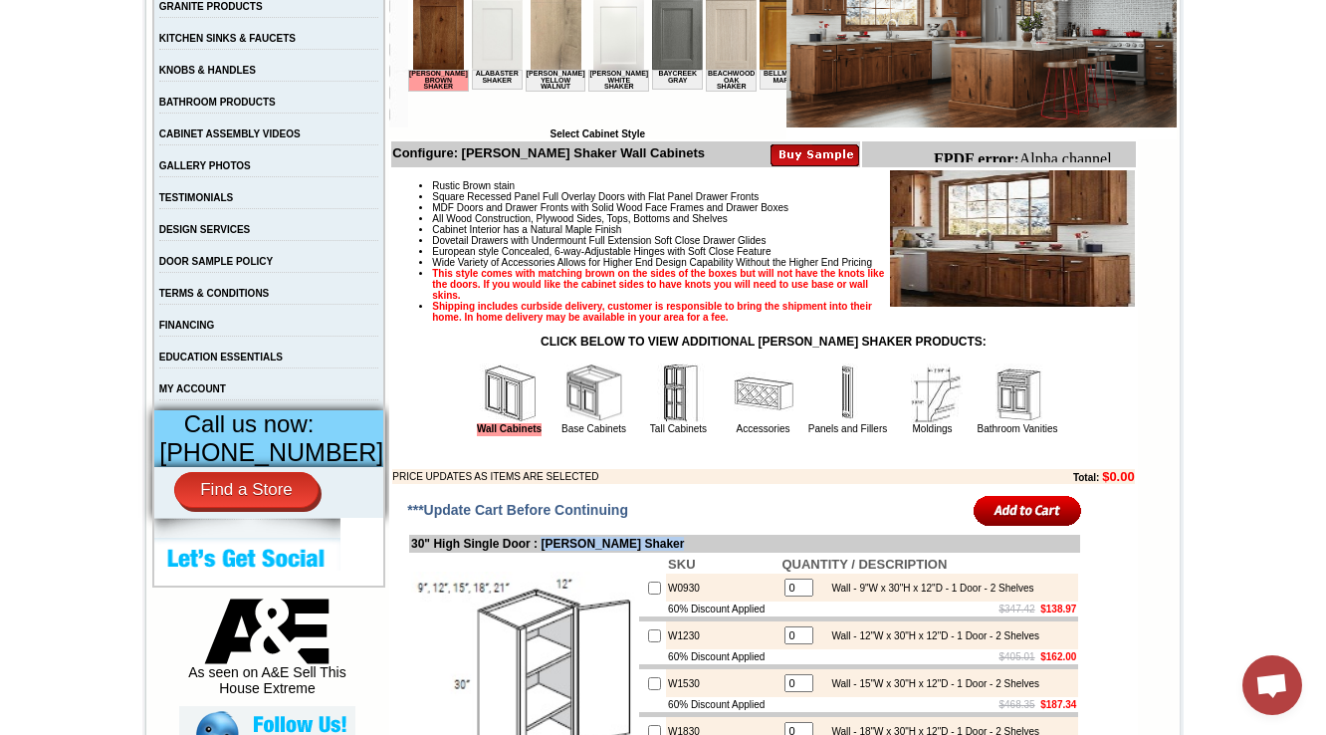
drag, startPoint x: 707, startPoint y: 580, endPoint x: 544, endPoint y: 585, distance: 163.4
click at [544, 553] on td "30" High Single Door : Waldron Brown Shaker" at bounding box center [744, 544] width 671 height 18
copy td "Waldron Brown Shaker"
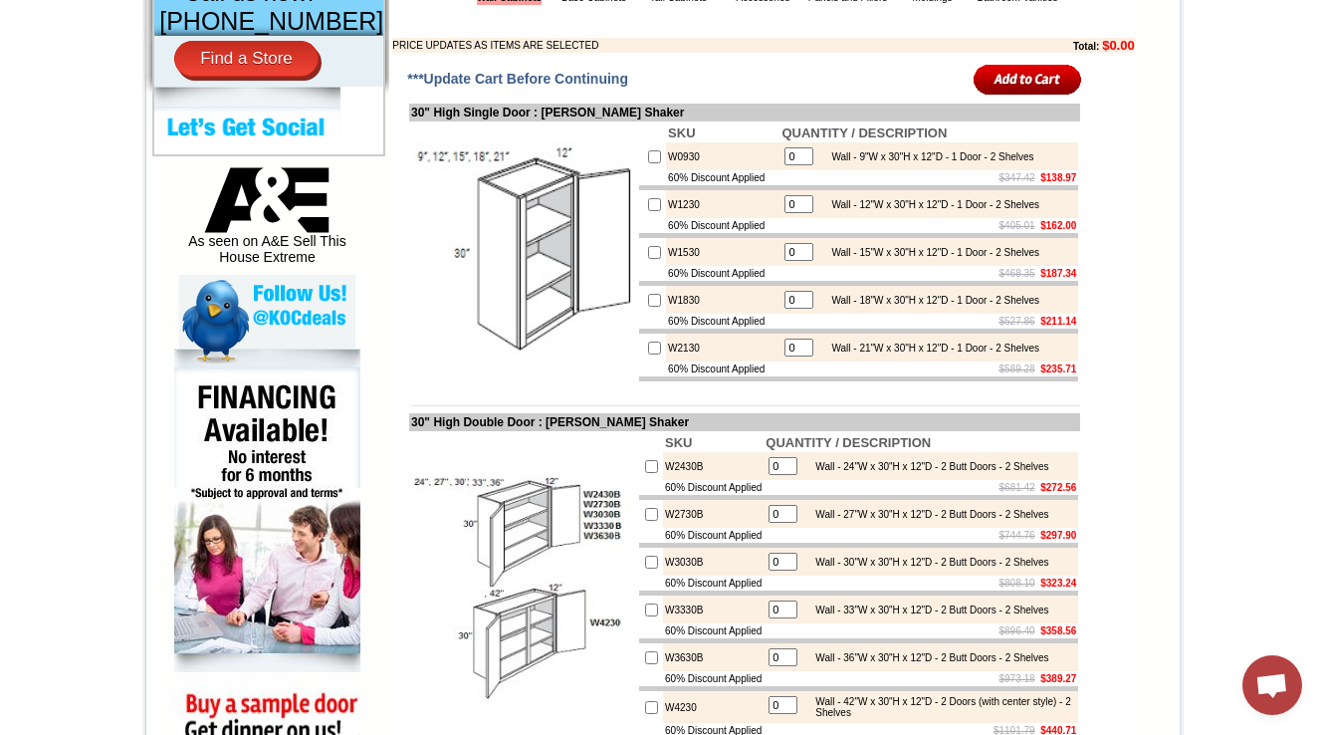
scroll to position [3235, 0]
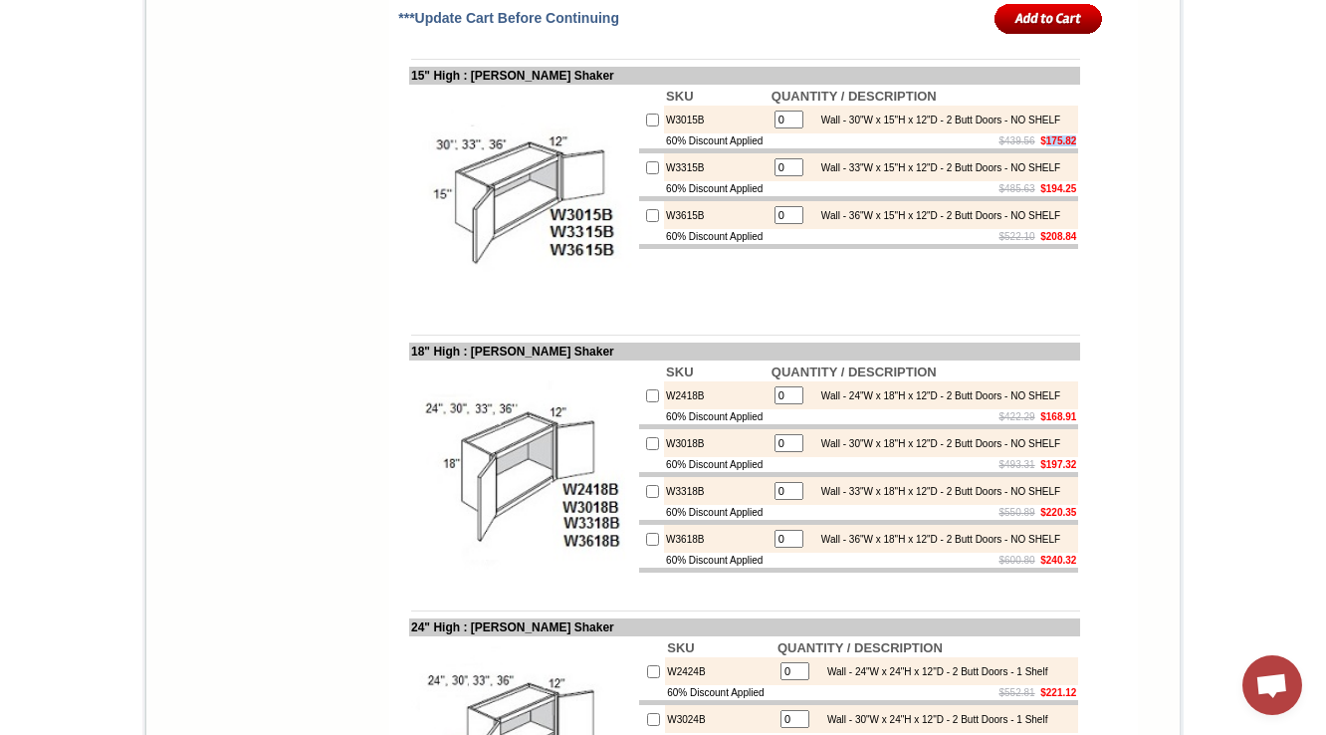
drag, startPoint x: 1029, startPoint y: 392, endPoint x: 1065, endPoint y: 391, distance: 35.9
click at [1065, 146] on b "$175.82" at bounding box center [1058, 140] width 36 height 11
copy b "175.82"
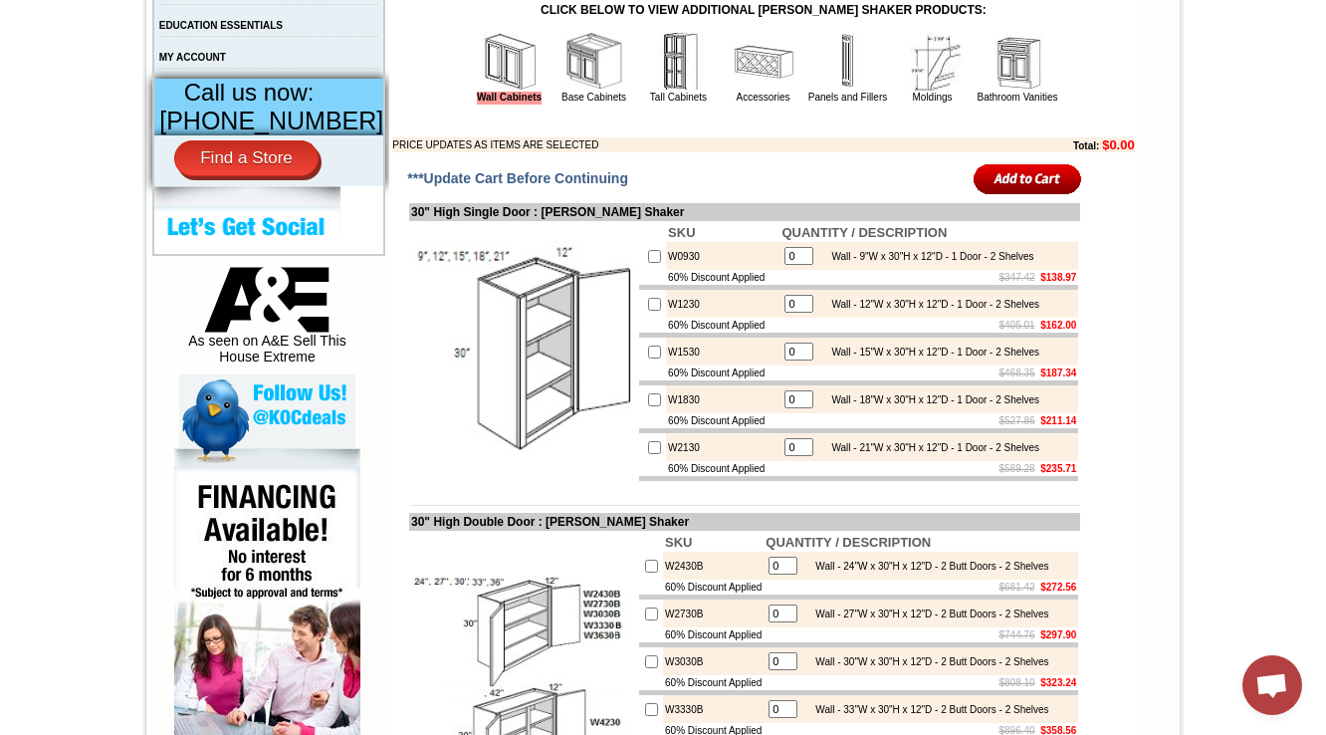
scroll to position [4685, 0]
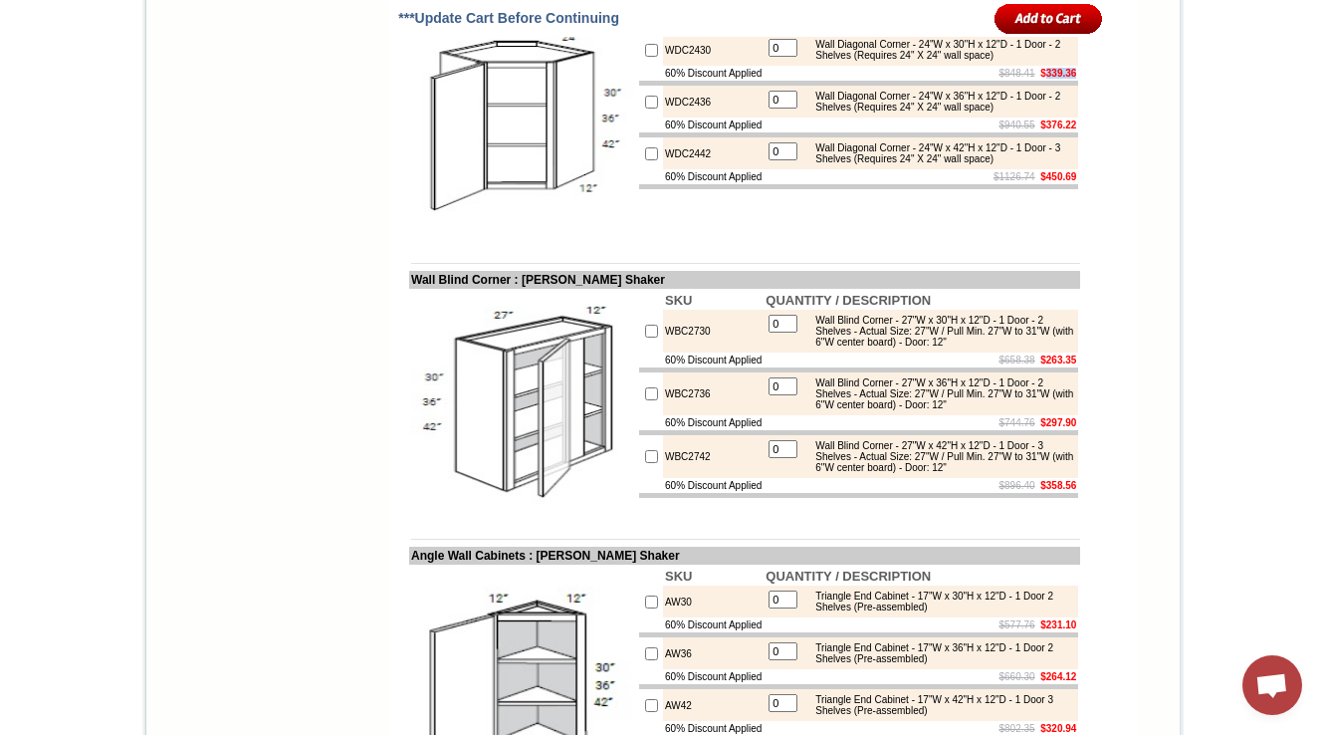
drag, startPoint x: 1027, startPoint y: 390, endPoint x: 1067, endPoint y: 391, distance: 39.8
click at [1067, 79] on b "$339.36" at bounding box center [1058, 73] width 36 height 11
copy b "339.36"
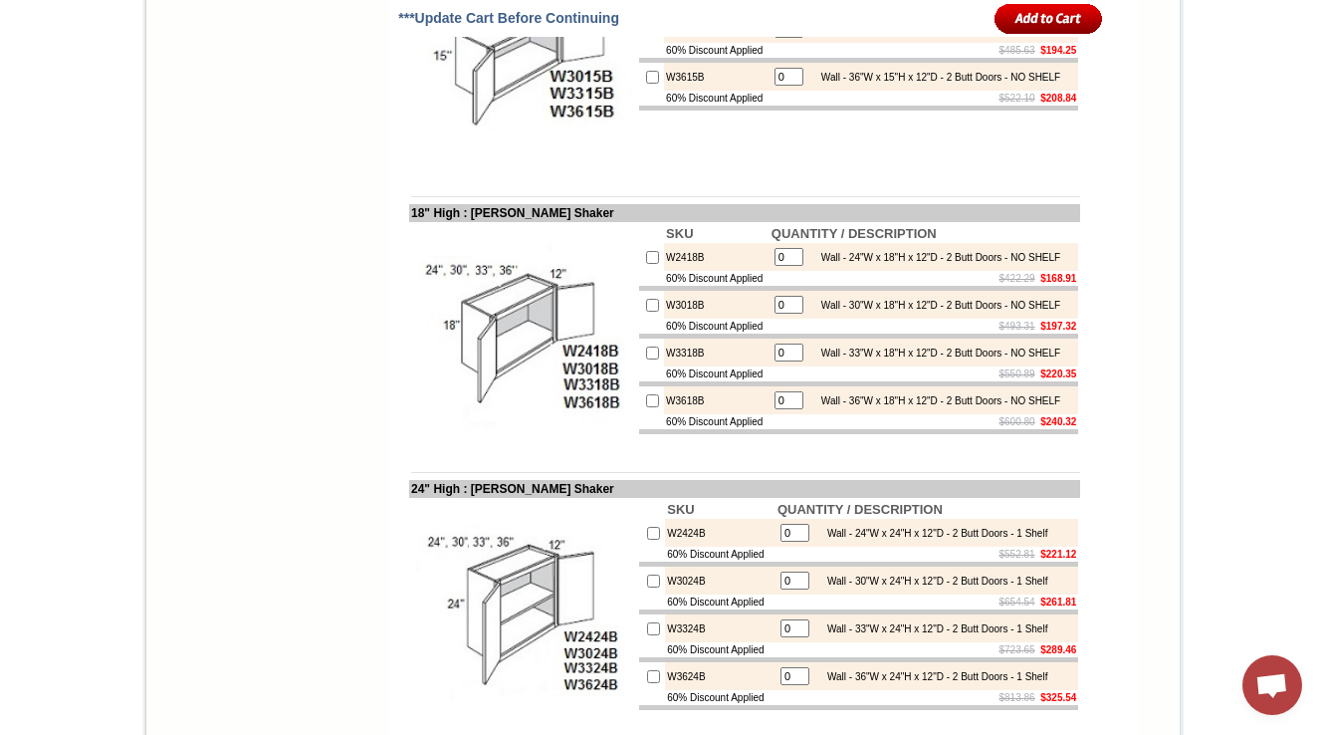
scroll to position [1287, 0]
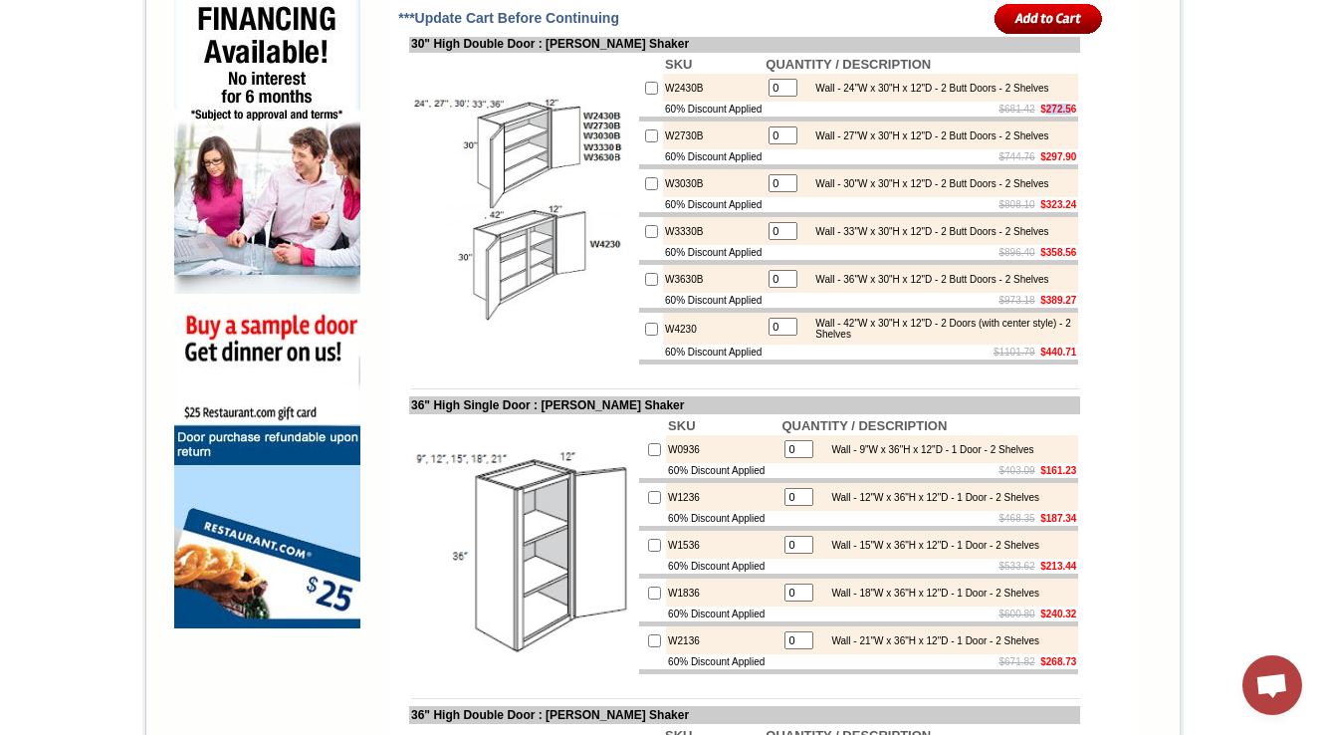
drag, startPoint x: 1027, startPoint y: 168, endPoint x: 952, endPoint y: 498, distance: 338.1
click at [1067, 114] on b "$272.56" at bounding box center [1058, 109] width 36 height 11
copy b "272.5"
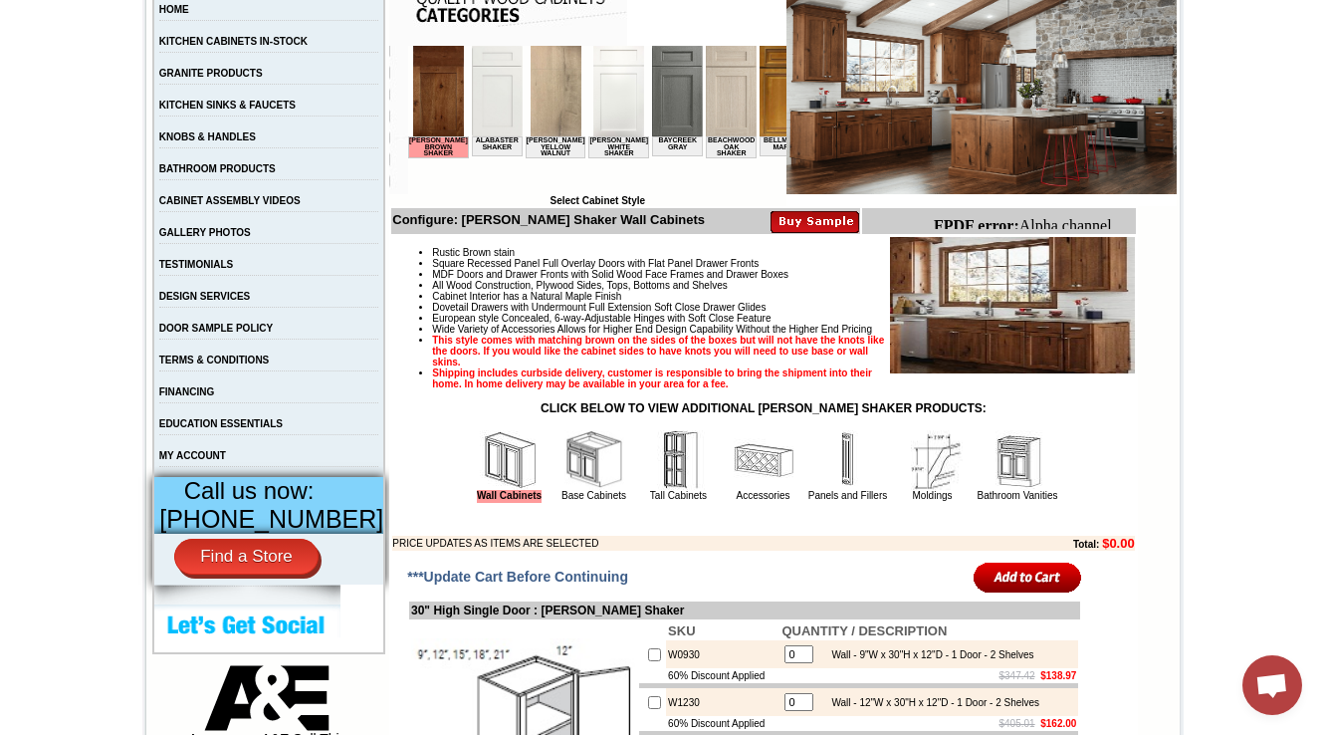
click at [565, 490] on img at bounding box center [595, 460] width 60 height 60
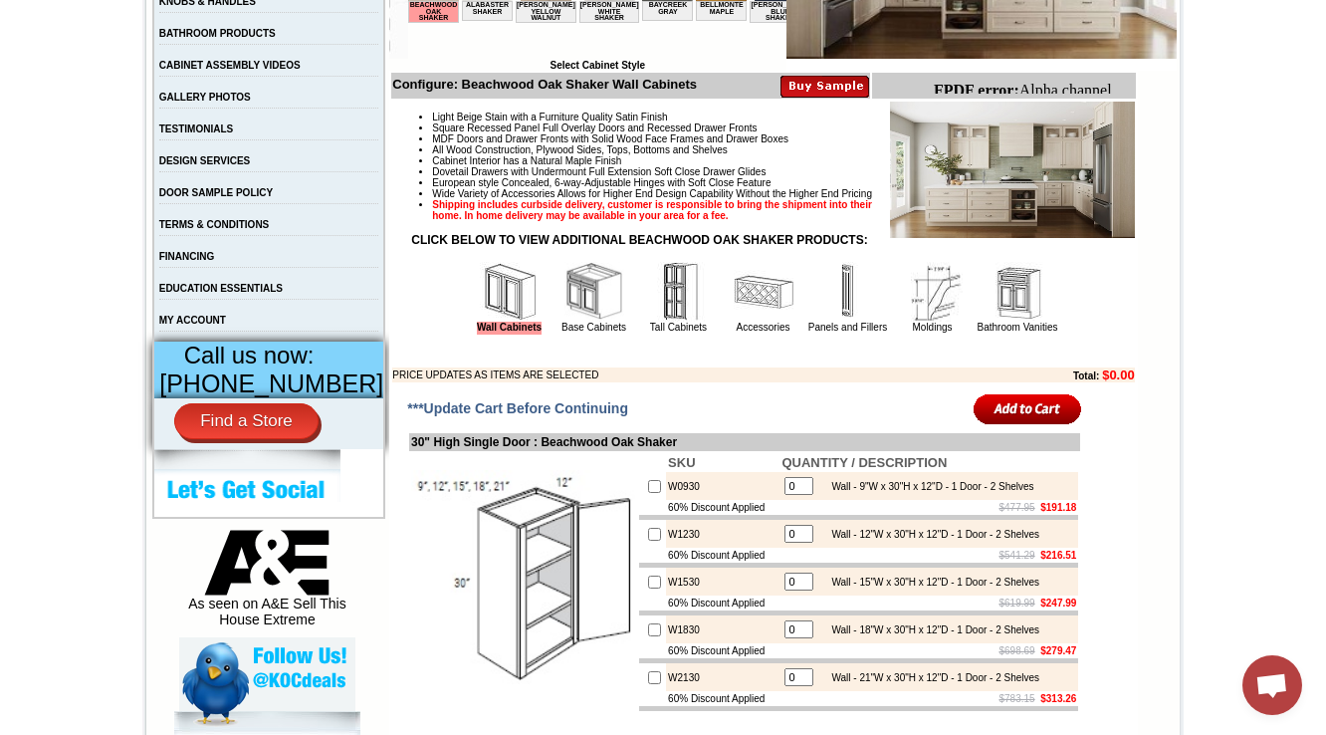
scroll to position [637, 0]
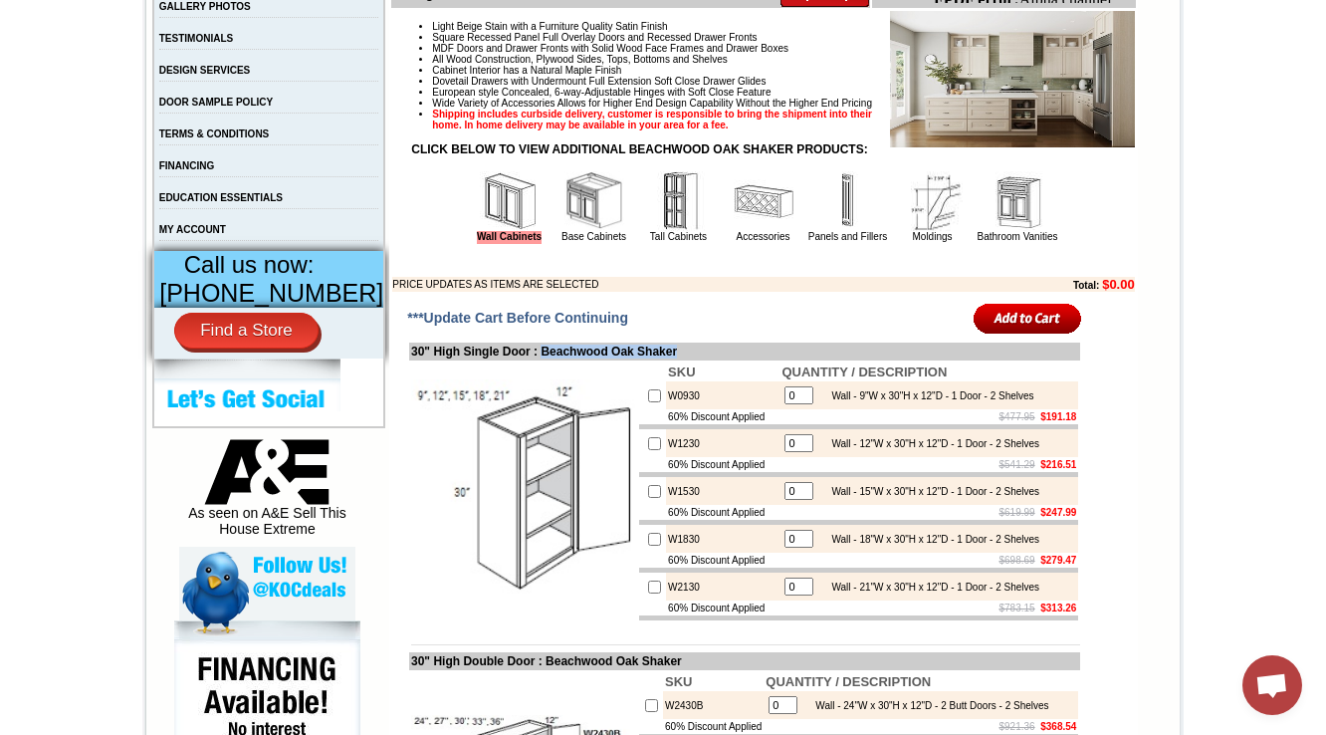
drag, startPoint x: 711, startPoint y: 386, endPoint x: 543, endPoint y: 387, distance: 168.3
click at [543, 360] on td "30" High Single Door : Beachwood Oak Shaker" at bounding box center [744, 351] width 671 height 18
copy td "Beachwood Oak Shaker"
click at [681, 339] on td "***Update Cart Before Continuing" at bounding box center [631, 318] width 452 height 41
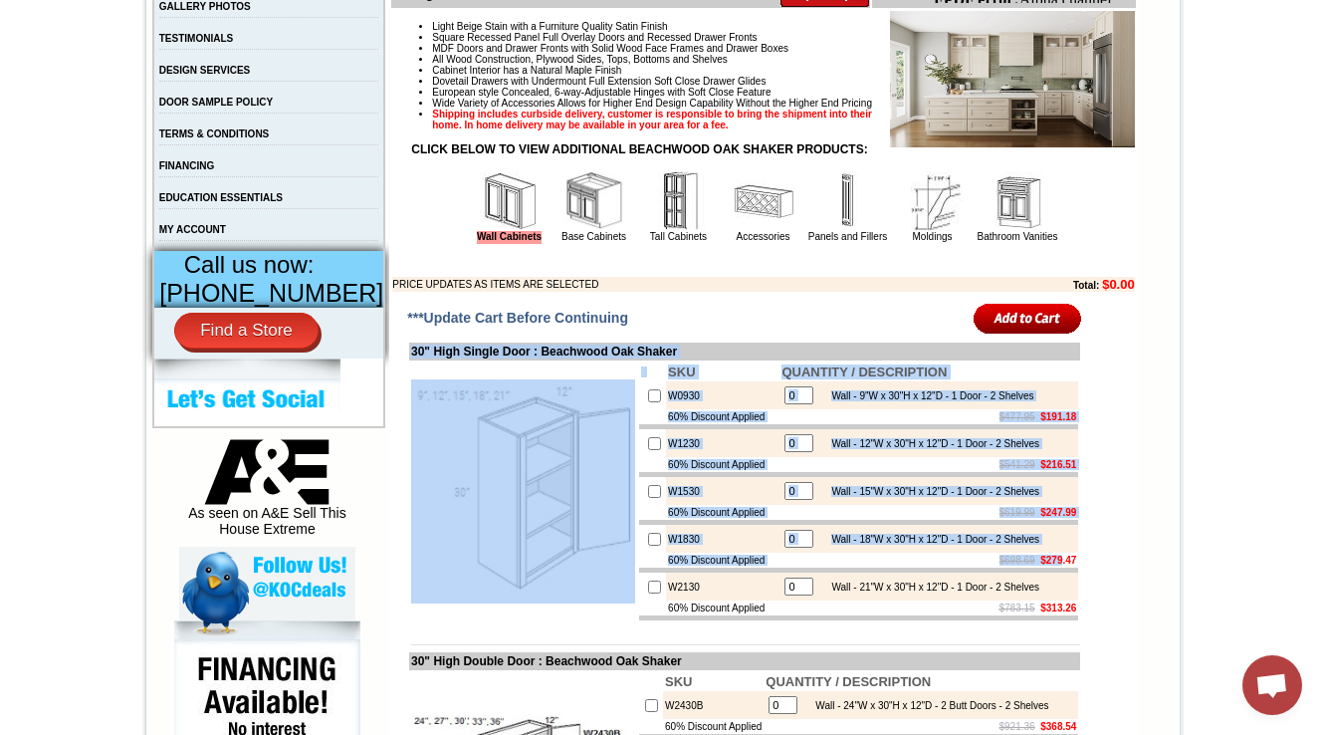
drag, startPoint x: 1072, startPoint y: 601, endPoint x: 1036, endPoint y: 605, distance: 36.1
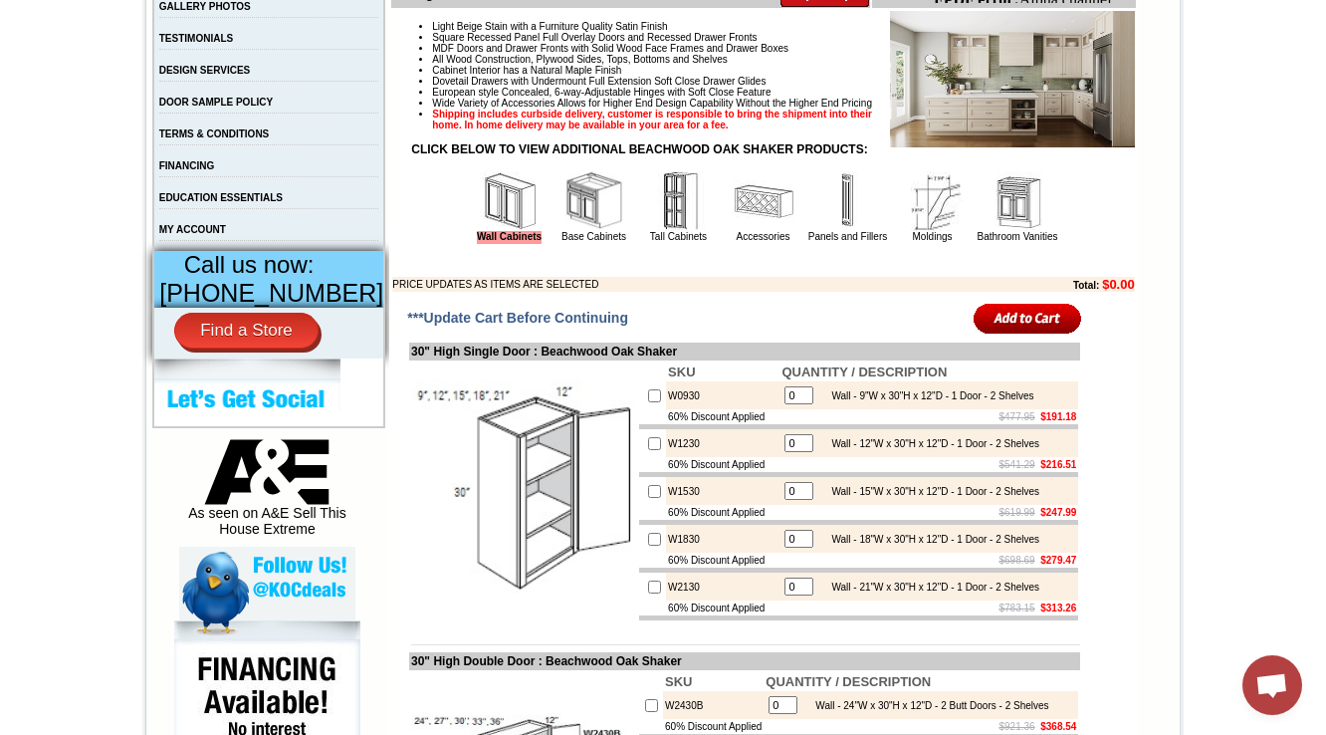
click at [1040, 566] on b "$279.47" at bounding box center [1058, 560] width 36 height 11
drag, startPoint x: 1030, startPoint y: 605, endPoint x: 1069, endPoint y: 598, distance: 39.4
click at [1069, 567] on td "$698.69 $279.47" at bounding box center [929, 560] width 299 height 15
copy b "279.47"
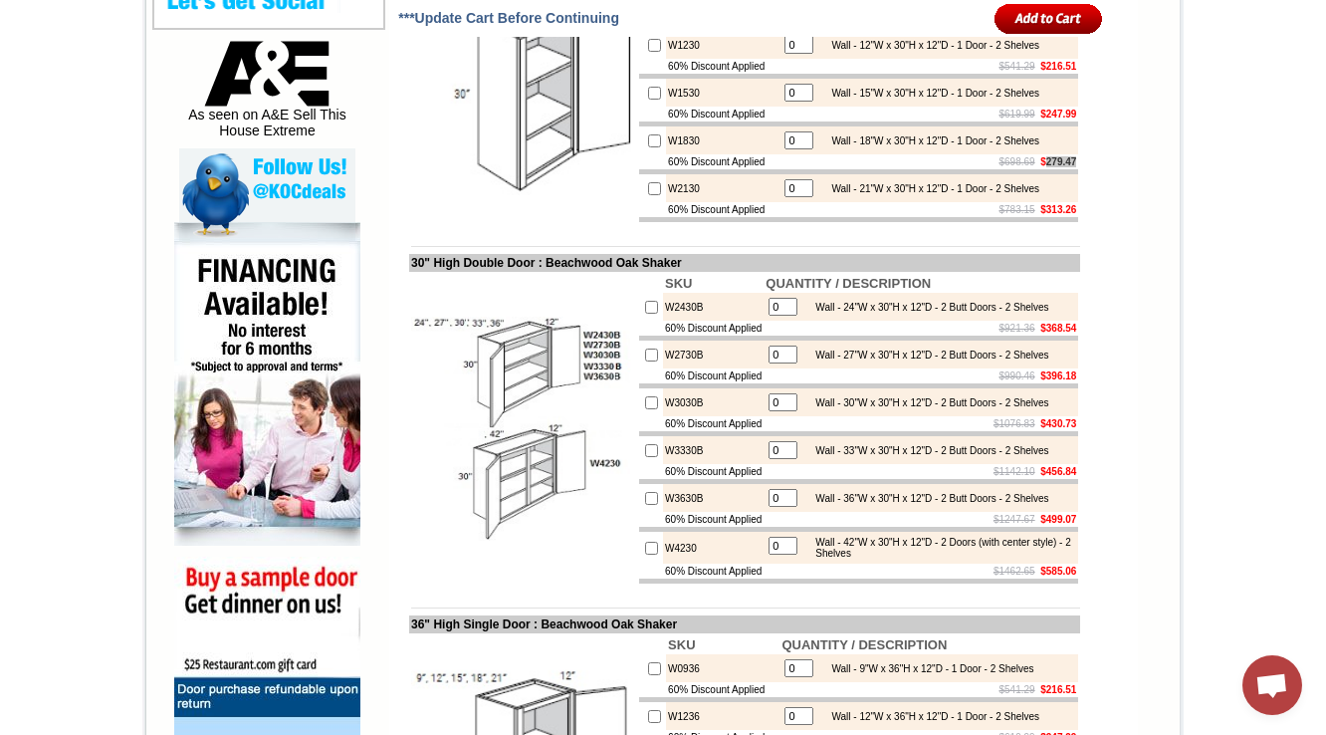
scroll to position [3762, 0]
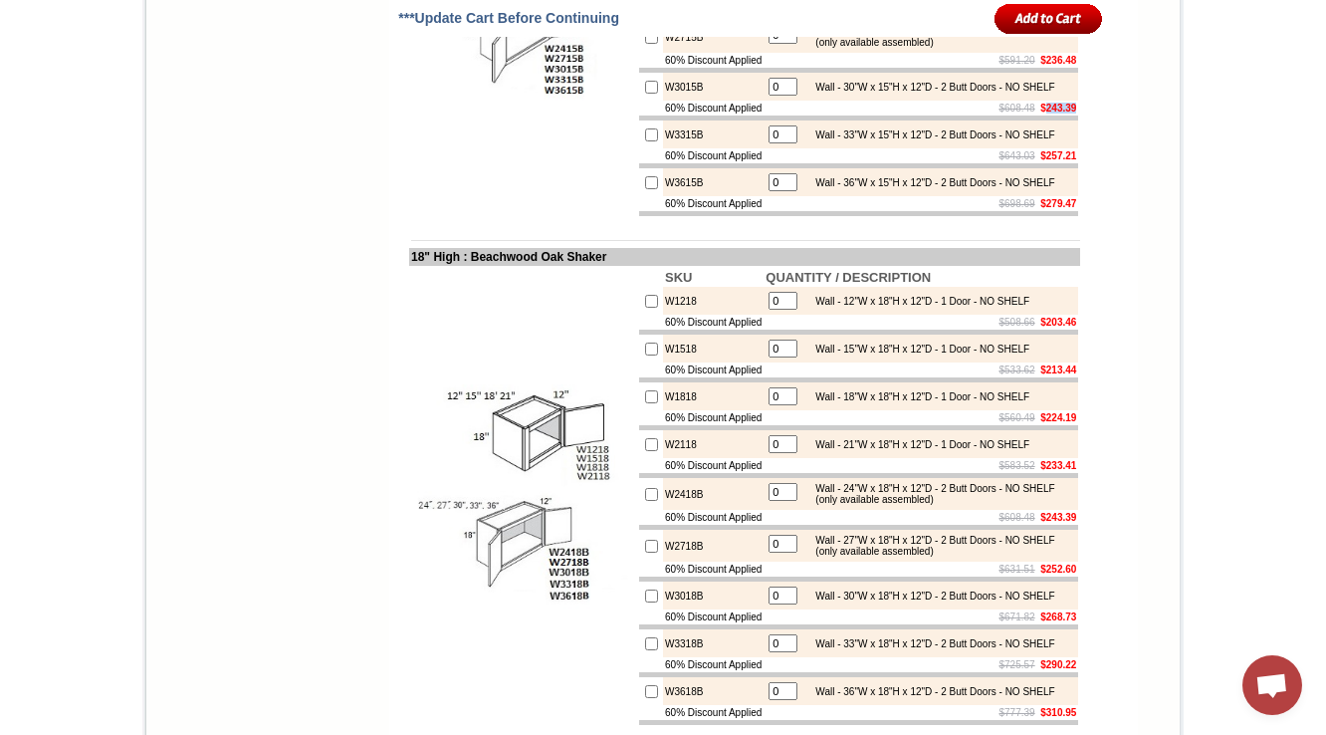
drag, startPoint x: 1031, startPoint y: 393, endPoint x: 1066, endPoint y: 394, distance: 34.9
click at [1066, 113] on b "$243.39" at bounding box center [1058, 108] width 36 height 11
copy b "243.39"
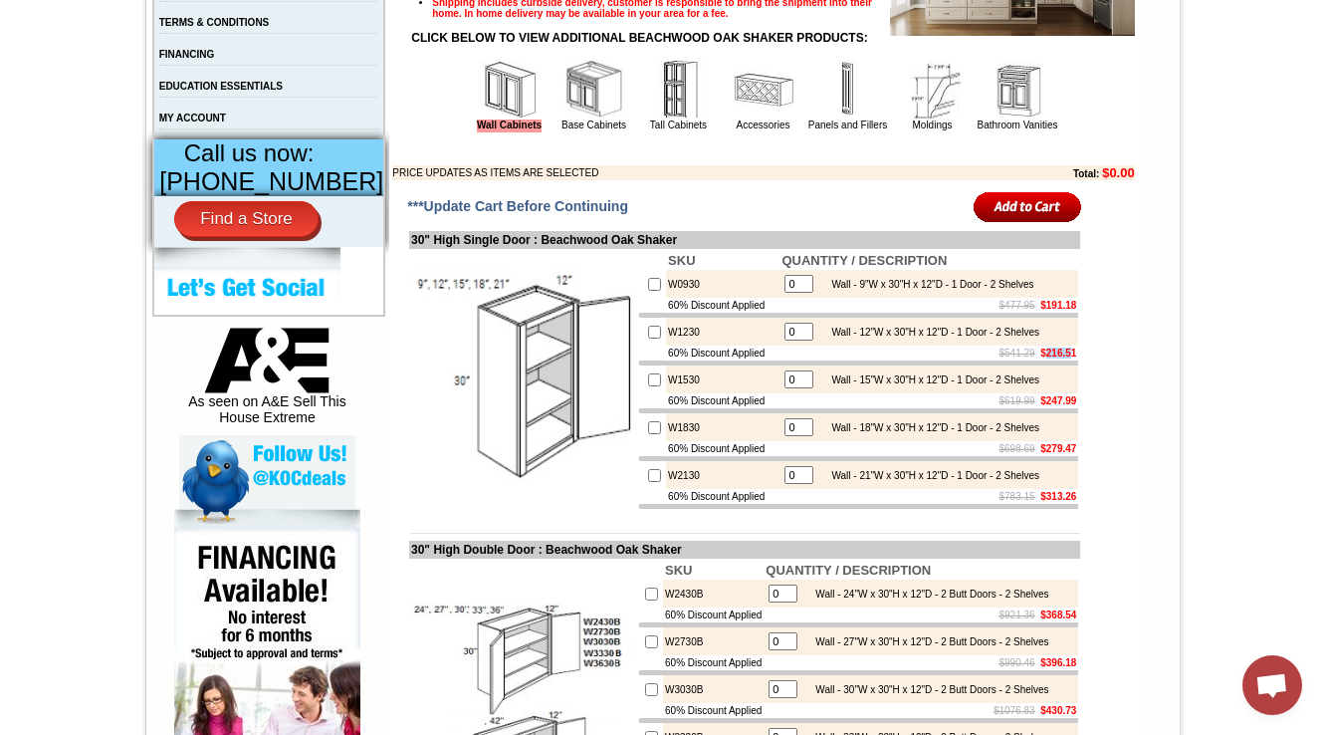
drag, startPoint x: 1030, startPoint y: 387, endPoint x: 352, endPoint y: 294, distance: 684.4
click at [1068, 360] on td "$541.29 $216.51" at bounding box center [929, 352] width 299 height 15
copy b "216.5"
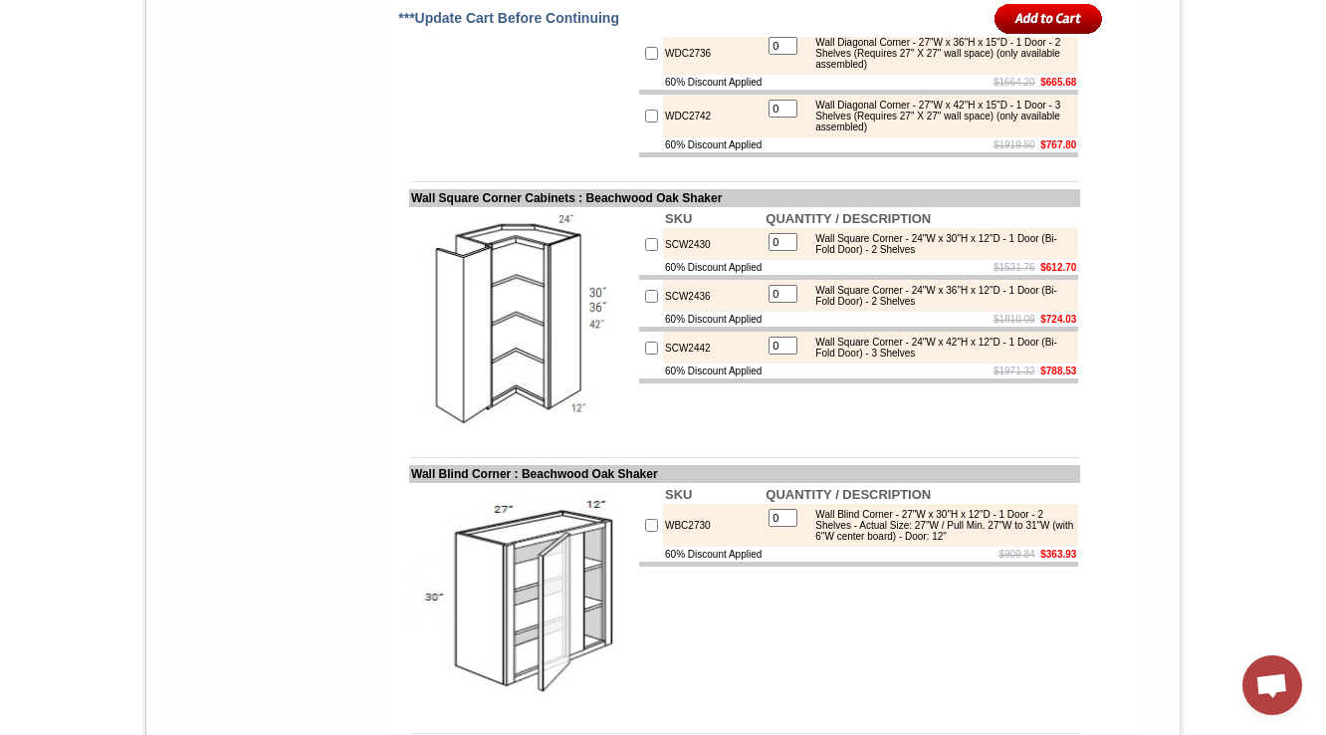
drag, startPoint x: 1031, startPoint y: 393, endPoint x: 1067, endPoint y: 392, distance: 35.9
copy b "489.08"
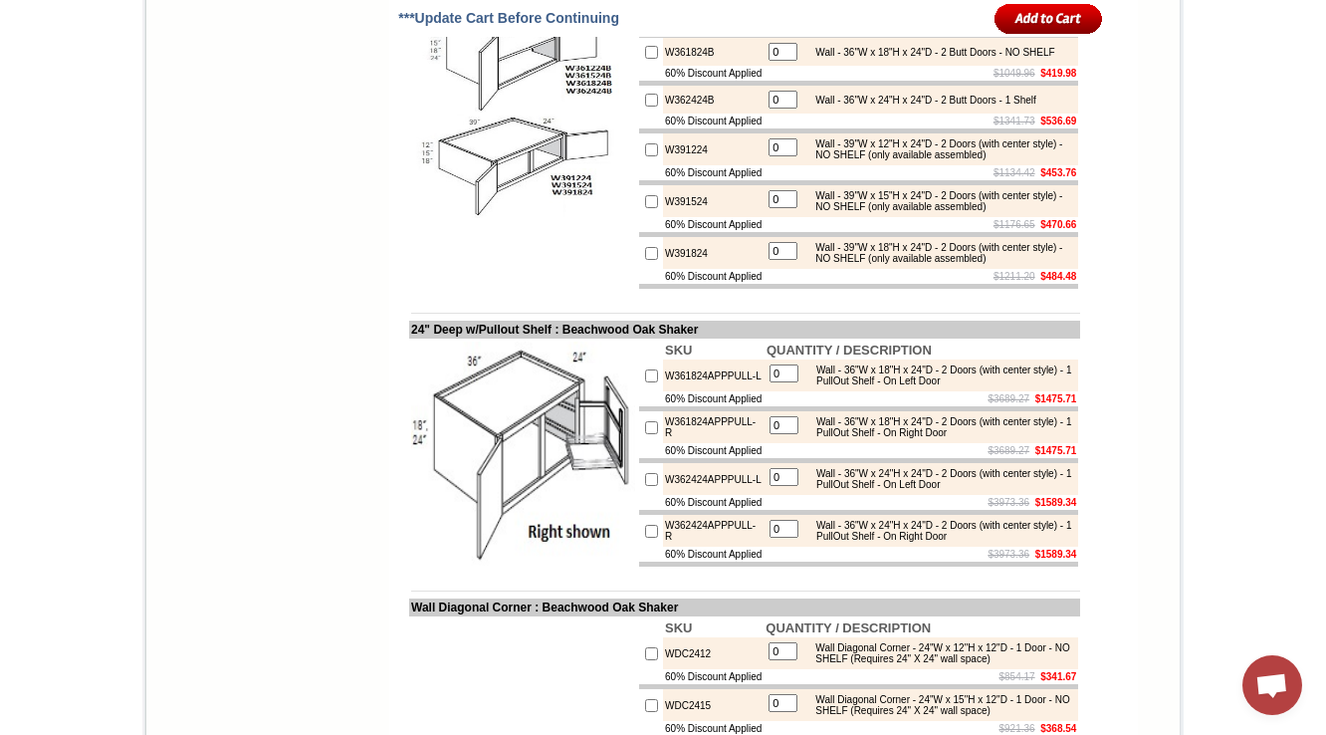
scroll to position [3875, 0]
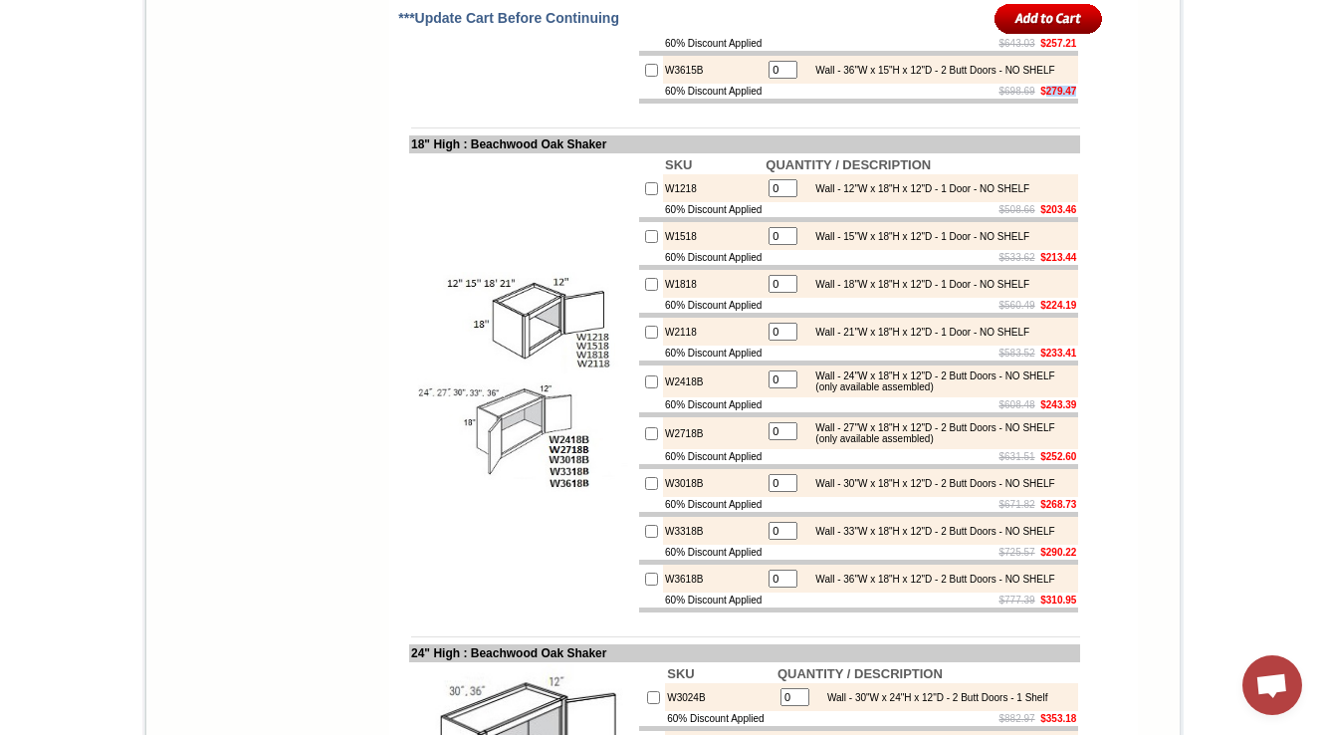
drag, startPoint x: 1064, startPoint y: 396, endPoint x: 1027, endPoint y: 397, distance: 36.9
click at [1040, 97] on b "$279.47" at bounding box center [1058, 91] width 36 height 11
copy b "279.47"
drag, startPoint x: 1027, startPoint y: 393, endPoint x: 1066, endPoint y: 390, distance: 38.9
click at [1066, 97] on b "$279.47" at bounding box center [1058, 91] width 36 height 11
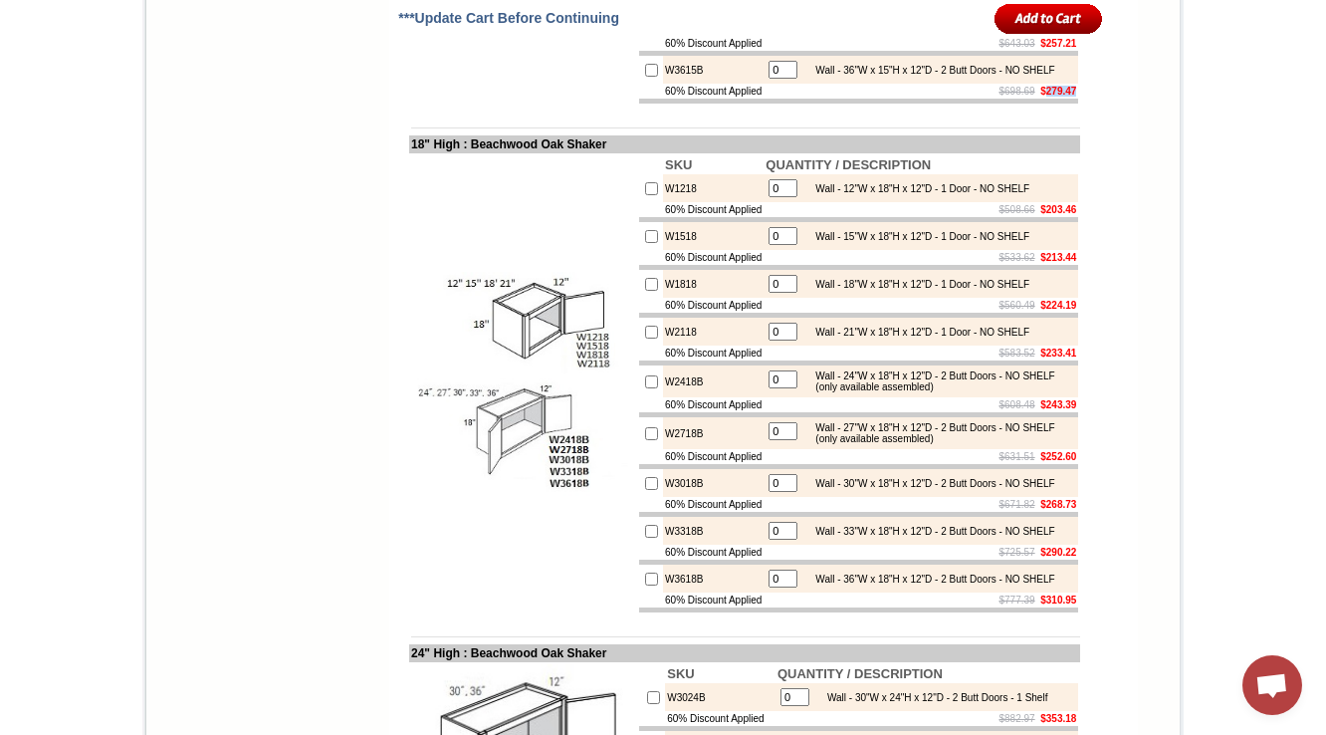
copy b "279.47"
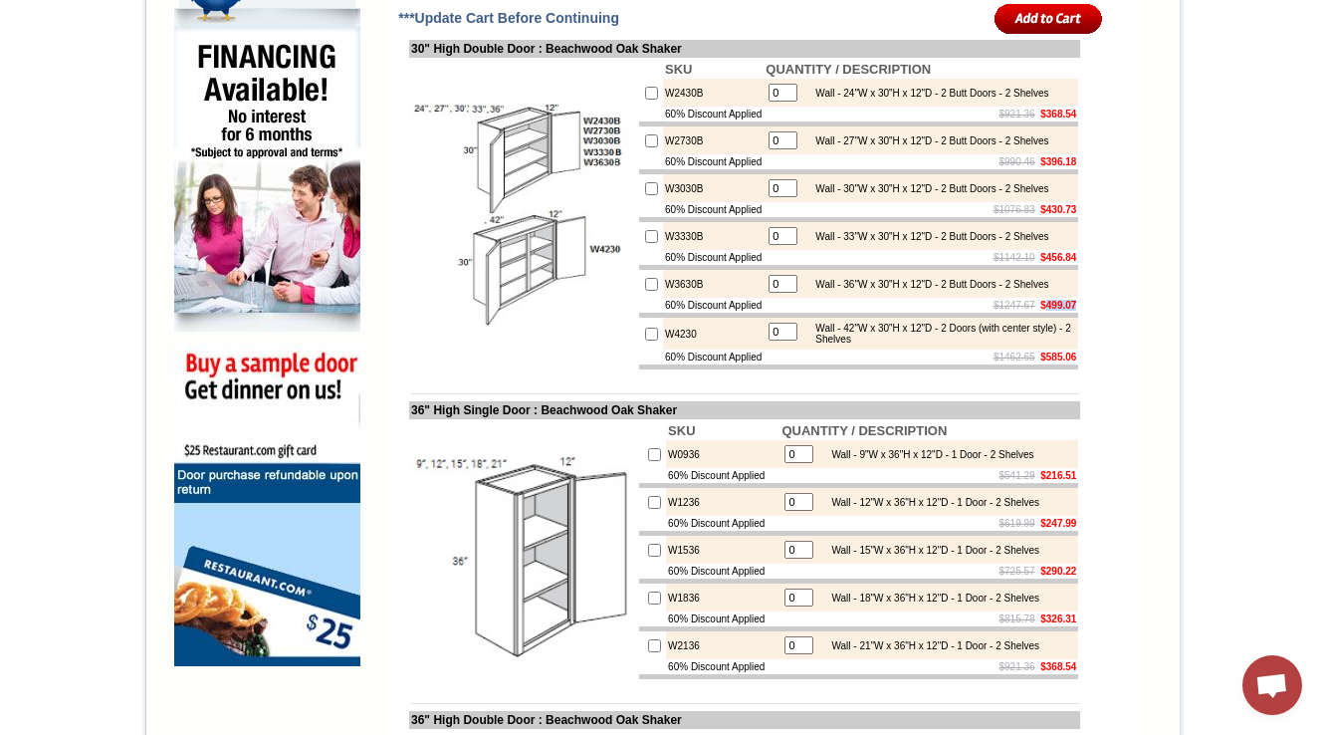
drag, startPoint x: 1064, startPoint y: 394, endPoint x: 1030, endPoint y: 395, distance: 33.9
click at [1040, 311] on b "$499.07" at bounding box center [1058, 305] width 36 height 11
copy b "499.07"
drag, startPoint x: 1027, startPoint y: 167, endPoint x: 1026, endPoint y: 217, distance: 49.8
click at [1068, 121] on td "$921.36 $368.54" at bounding box center [921, 114] width 315 height 15
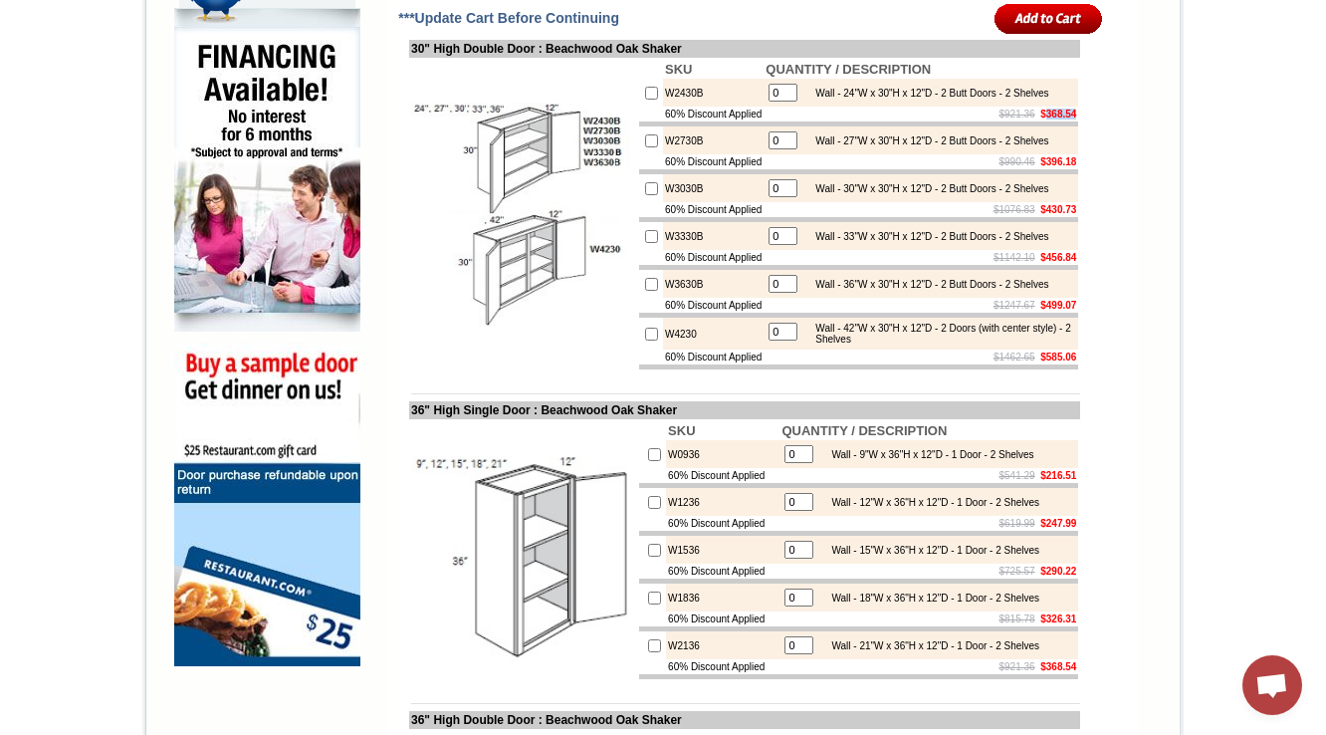
copy b "368.54"
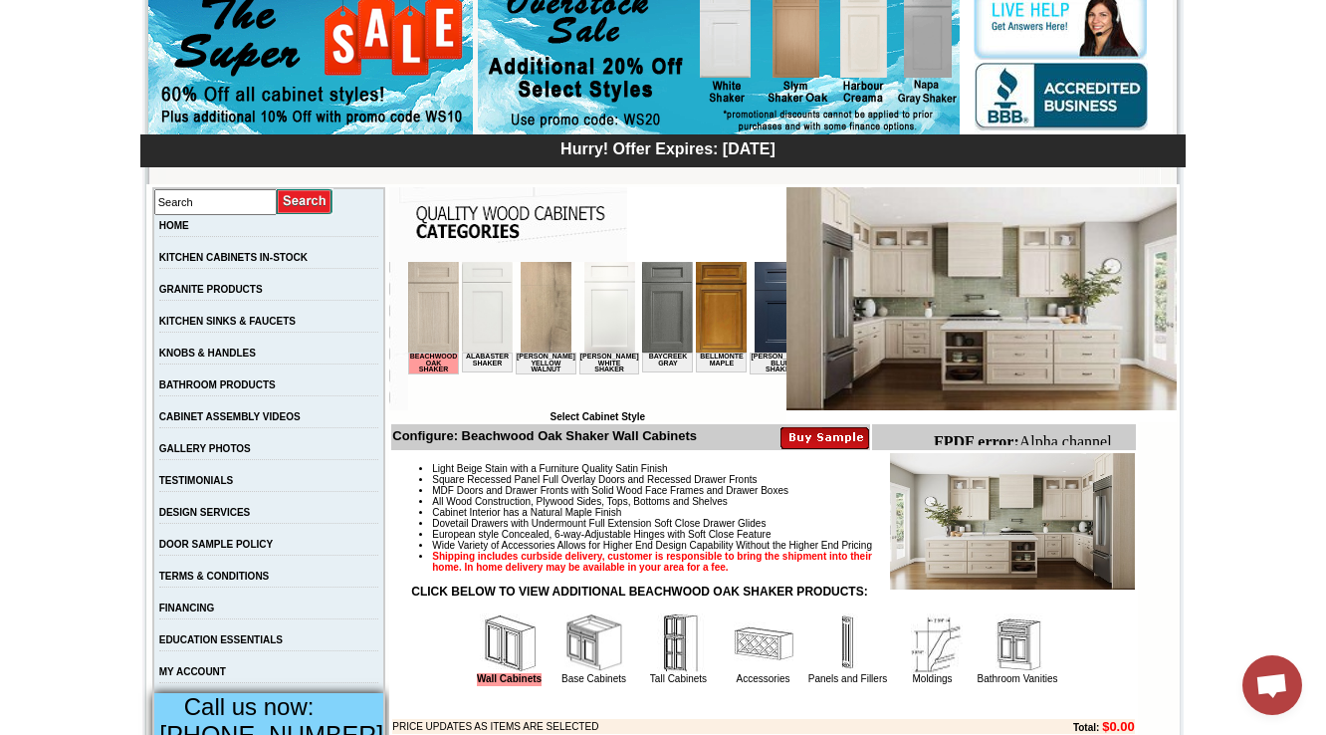
scroll to position [319, 0]
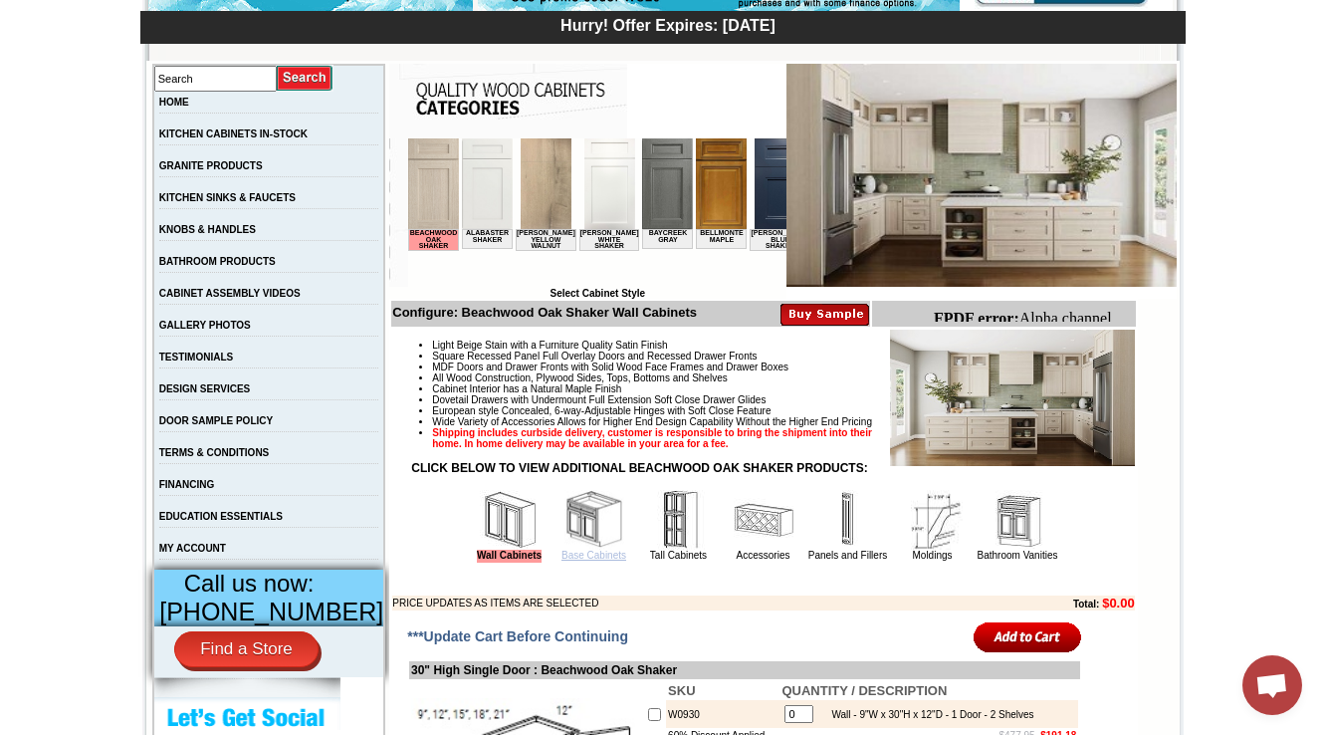
click at [581, 561] on link "Base Cabinets" at bounding box center [594, 555] width 65 height 11
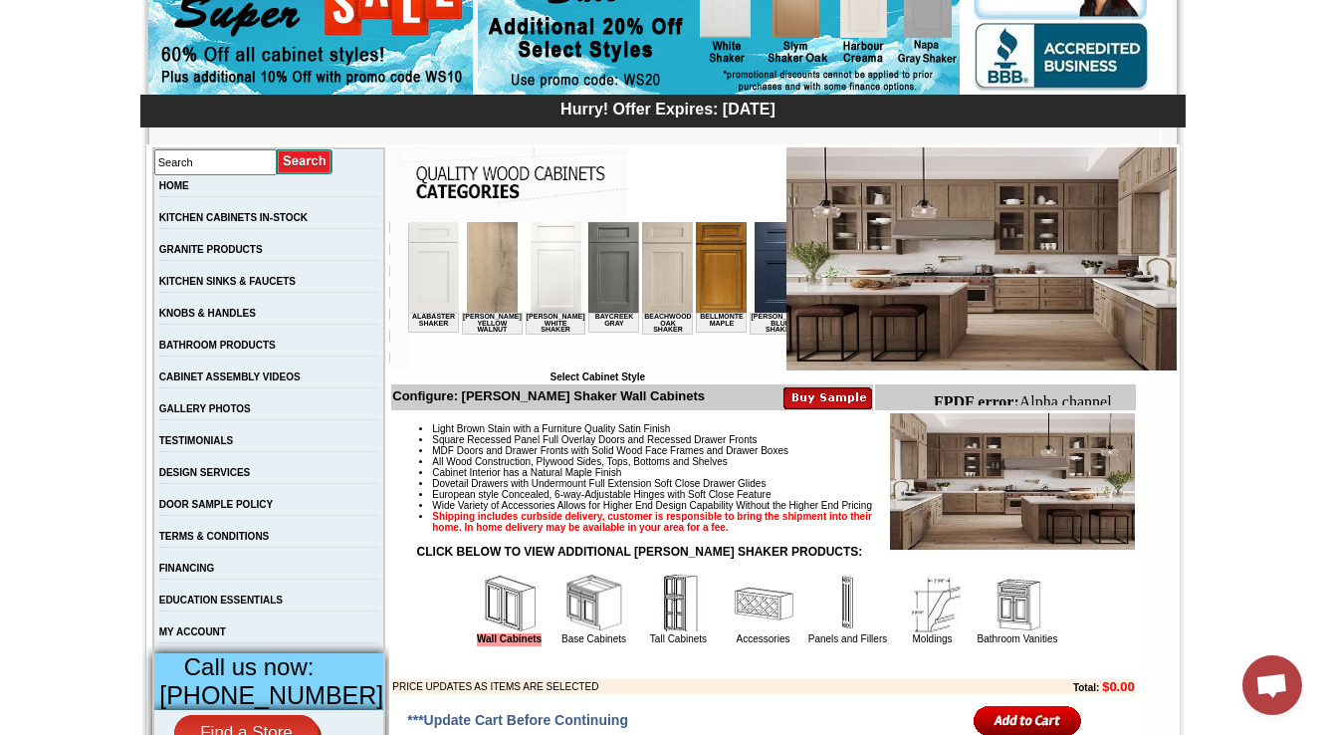
scroll to position [398, 0]
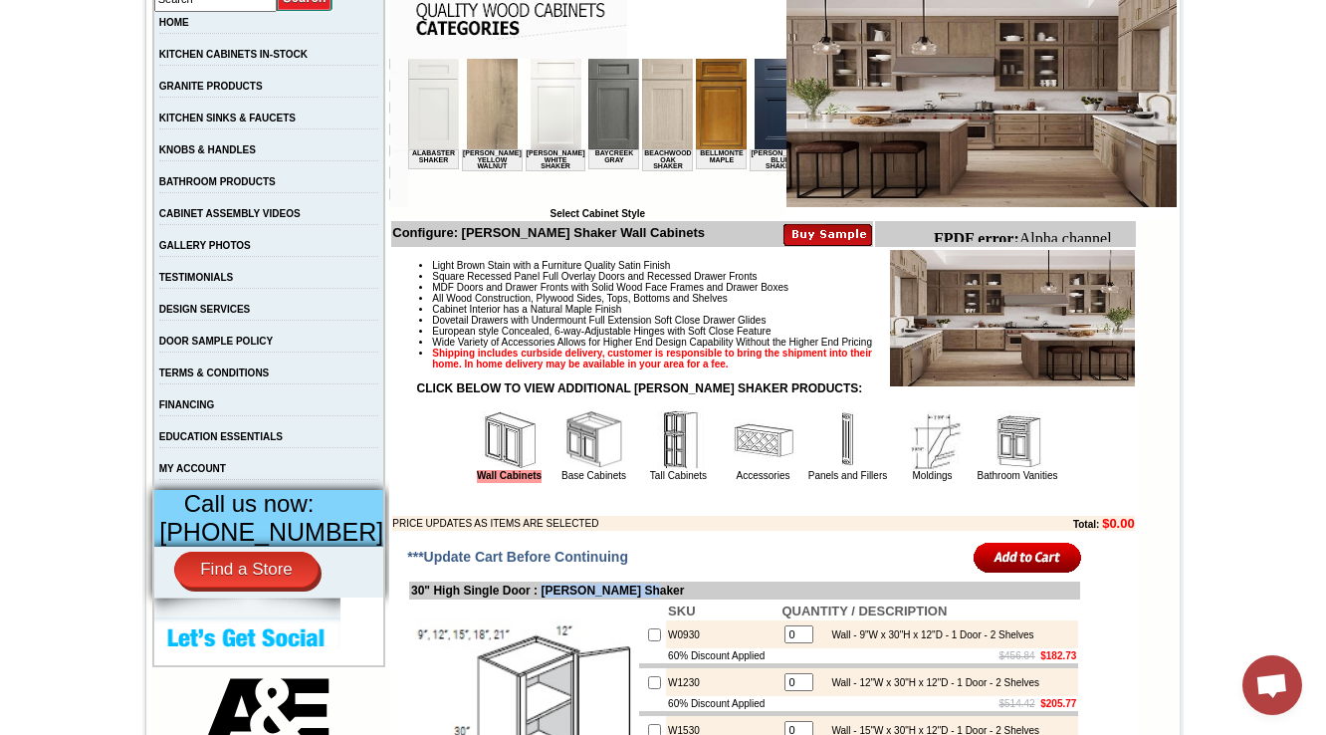
drag, startPoint x: 616, startPoint y: 629, endPoint x: 543, endPoint y: 626, distance: 73.7
click at [543, 599] on td "30" High Single Door : [PERSON_NAME] Shaker" at bounding box center [744, 590] width 671 height 18
copy td "[PERSON_NAME] Shaker"
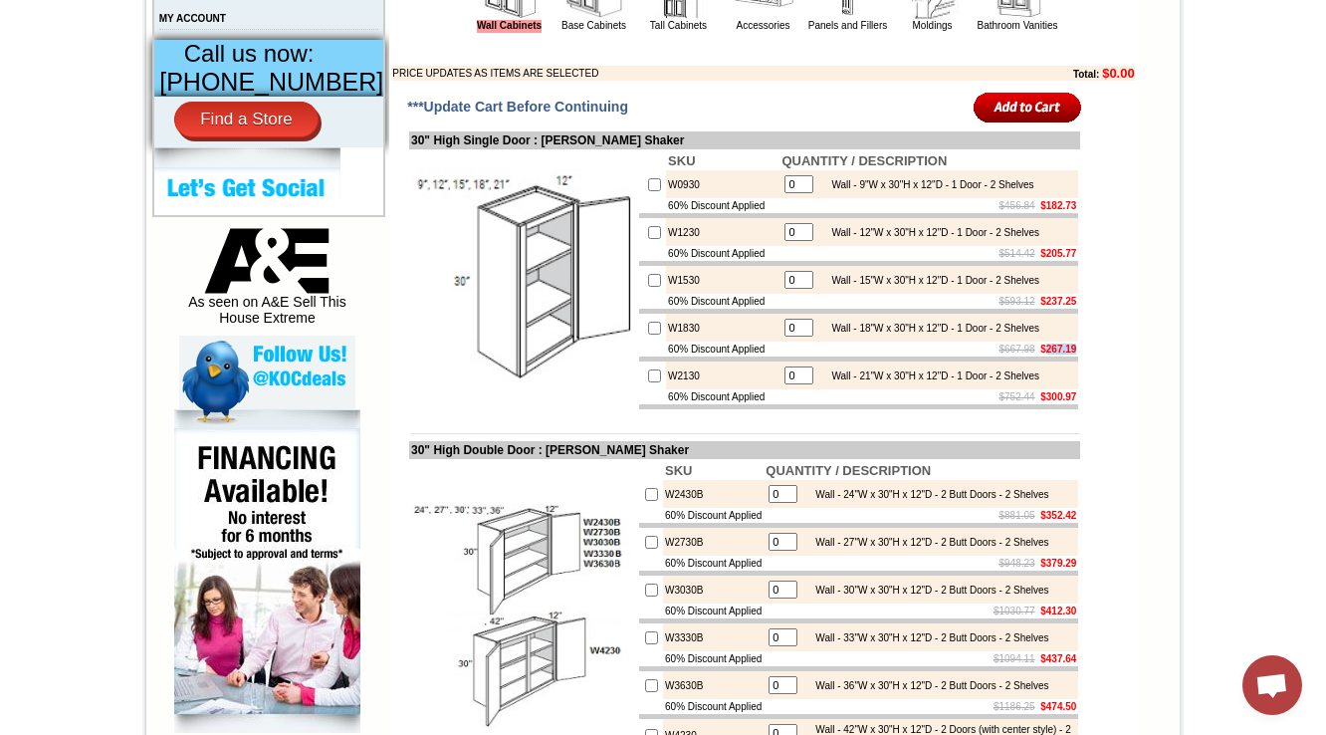
drag, startPoint x: 1066, startPoint y: 388, endPoint x: 1030, endPoint y: 396, distance: 36.7
click at [1030, 356] on td "$667.98 $267.19" at bounding box center [929, 348] width 299 height 15
copy b "267.19"
drag, startPoint x: 1020, startPoint y: 388, endPoint x: 1067, endPoint y: 386, distance: 46.8
click at [1067, 356] on td "$667.98 $267.19" at bounding box center [929, 348] width 299 height 15
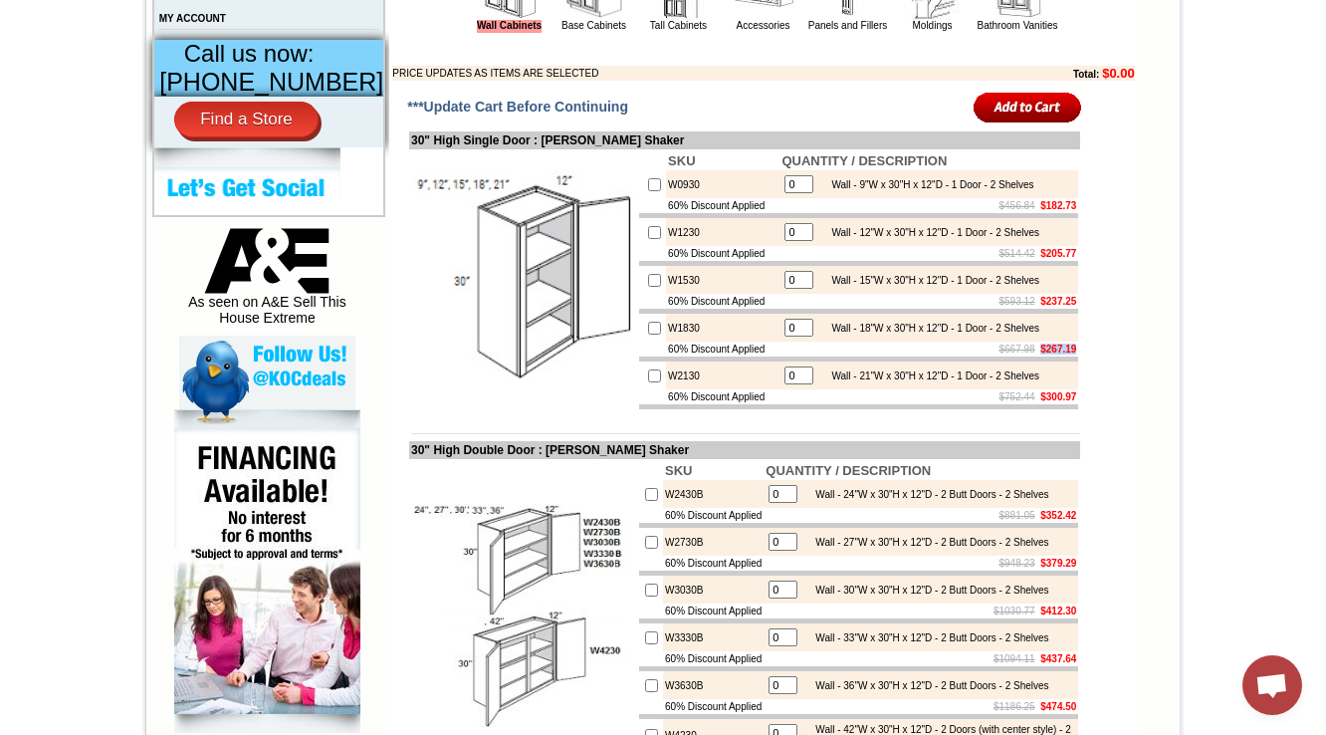
copy b "$267.19"
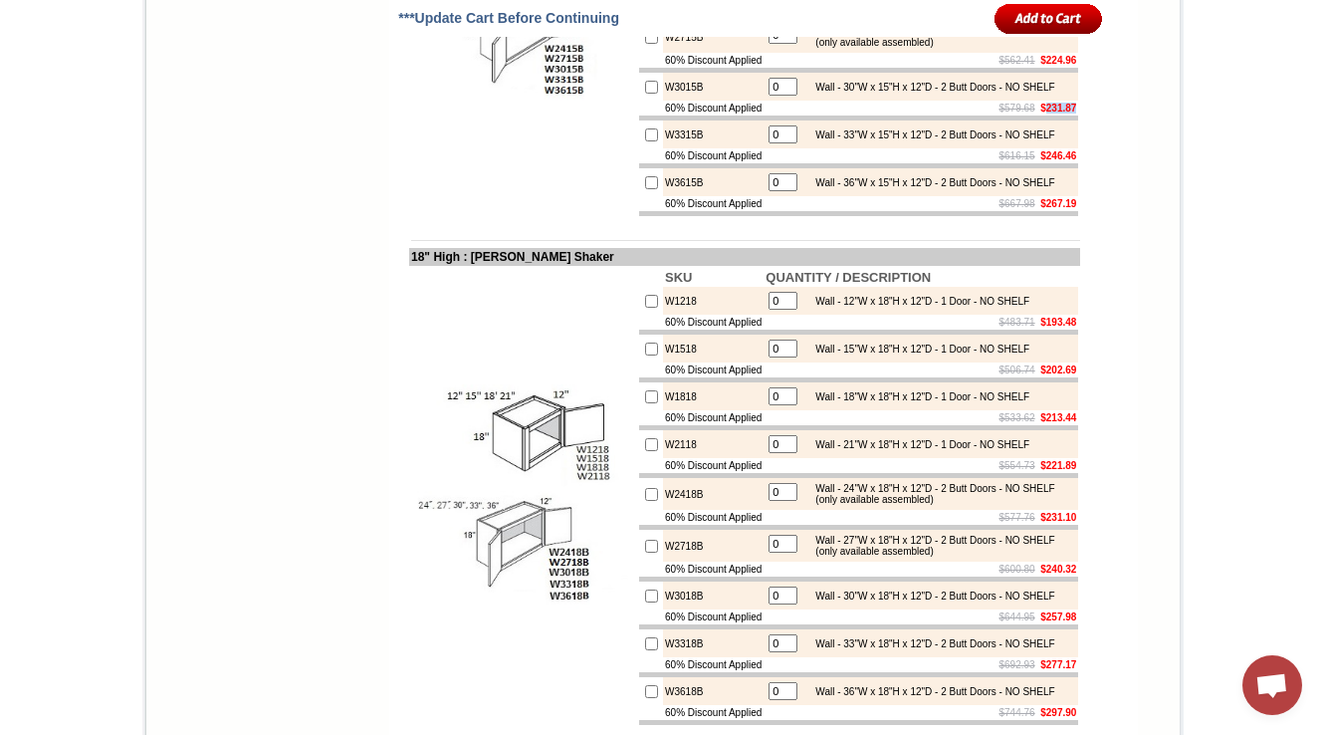
drag, startPoint x: 1031, startPoint y: 390, endPoint x: 1066, endPoint y: 393, distance: 35.0
click at [1066, 113] on b "$231.87" at bounding box center [1058, 108] width 36 height 11
copy b "231.87"
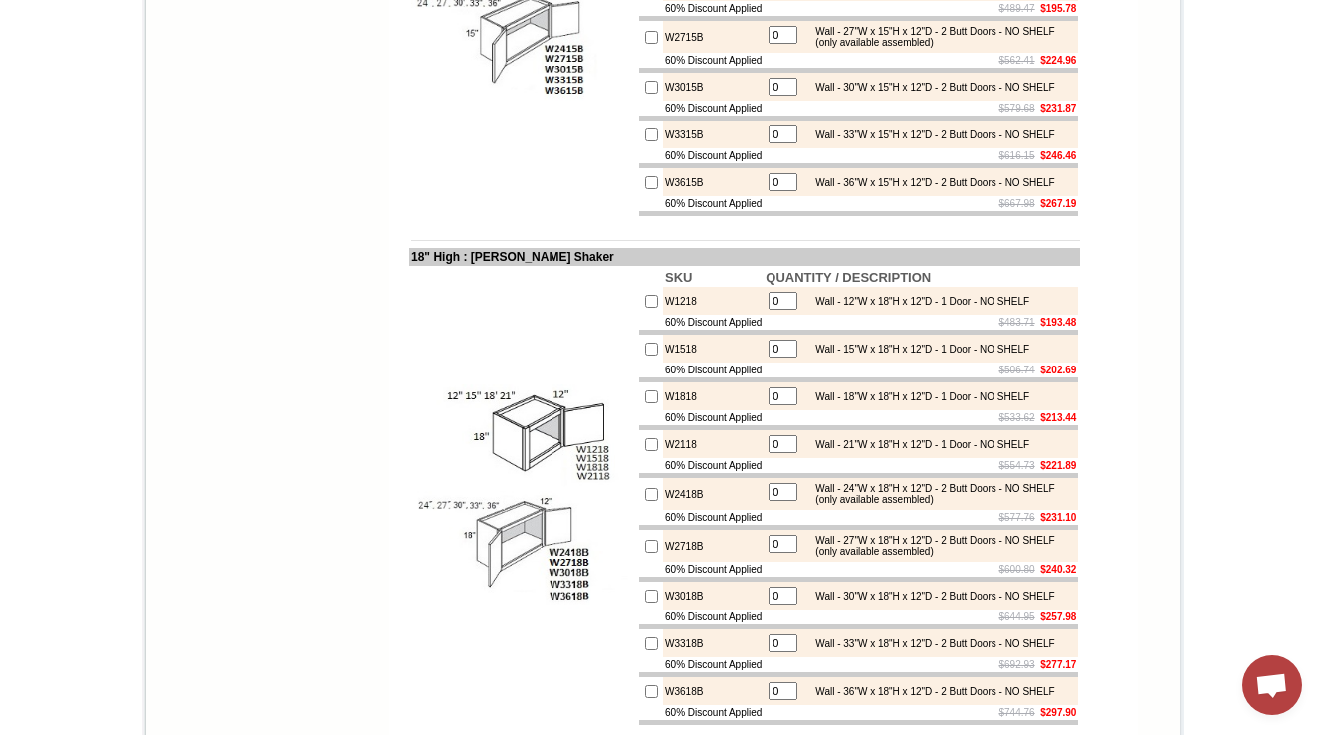
scroll to position [749, 0]
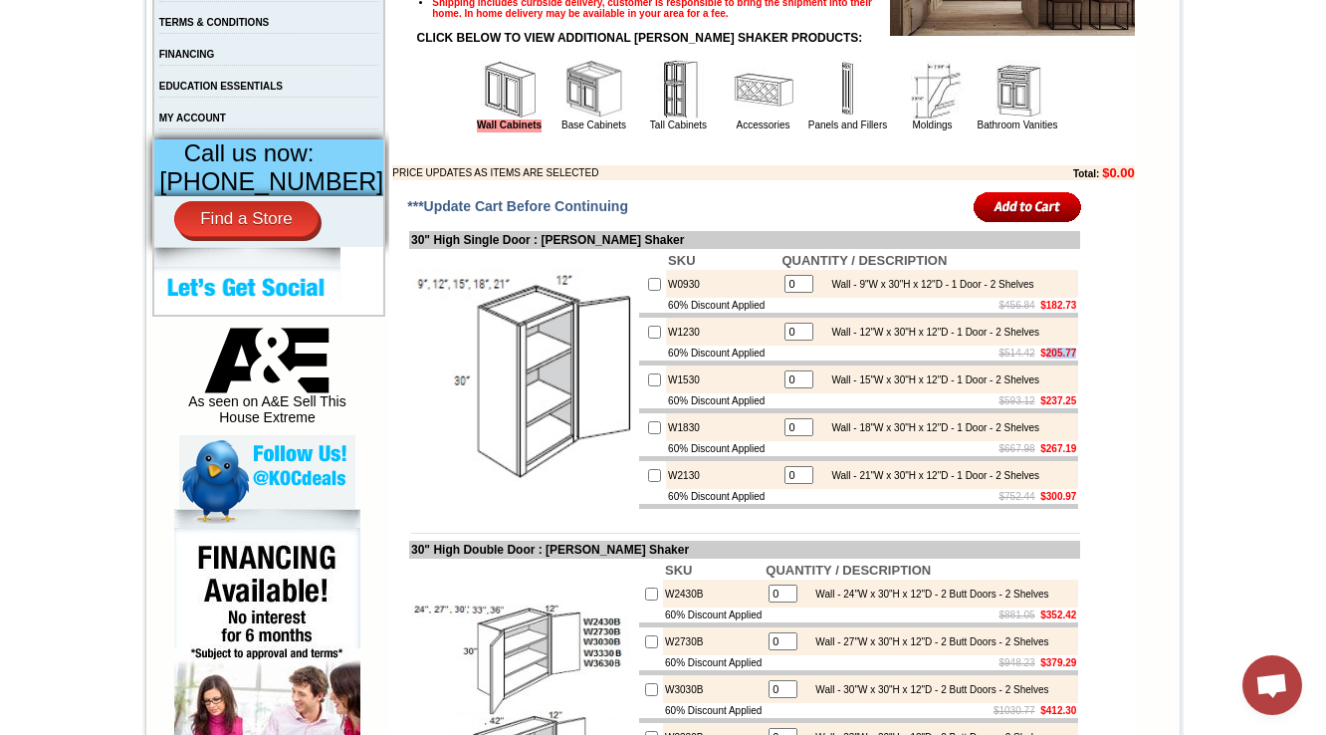
drag, startPoint x: 1034, startPoint y: 389, endPoint x: 1066, endPoint y: 388, distance: 31.9
click at [1066, 358] on b "$205.77" at bounding box center [1058, 352] width 36 height 11
copy b "205.77"
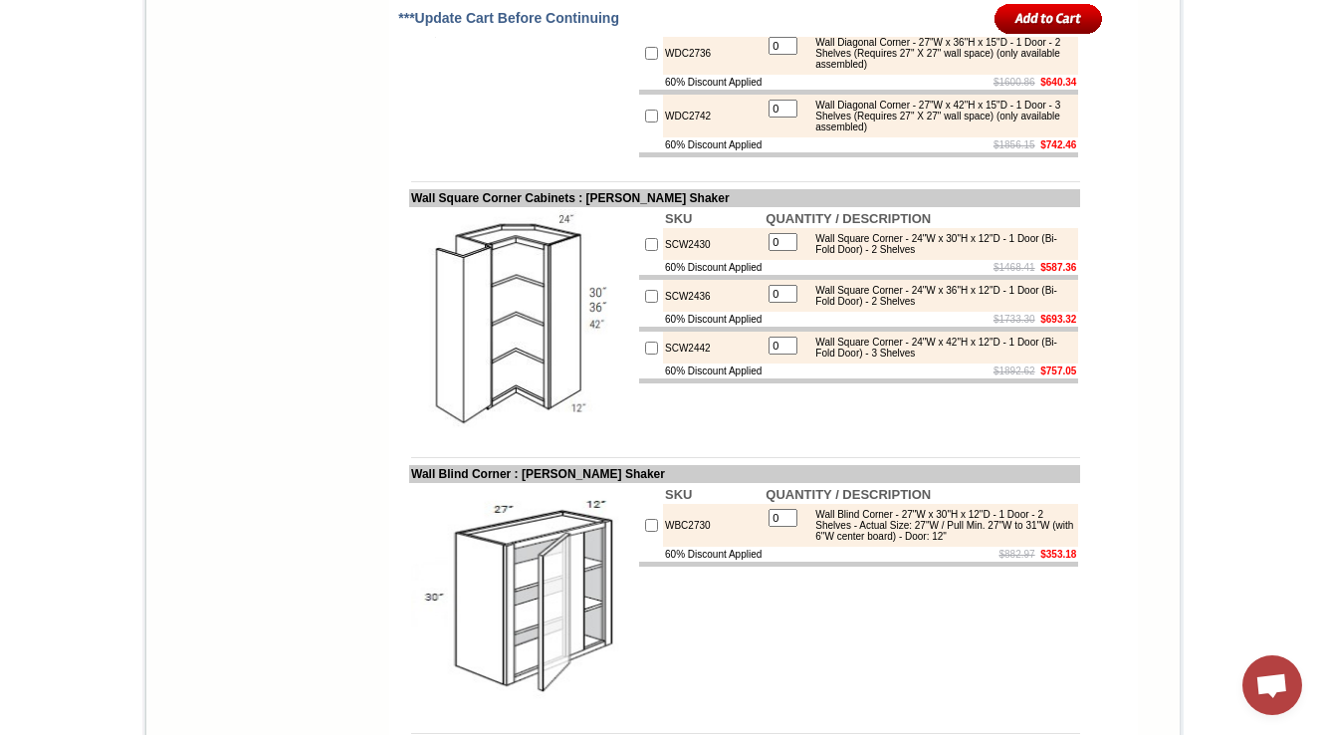
drag, startPoint x: 1031, startPoint y: 391, endPoint x: 1066, endPoint y: 393, distance: 34.9
copy b "469.12"
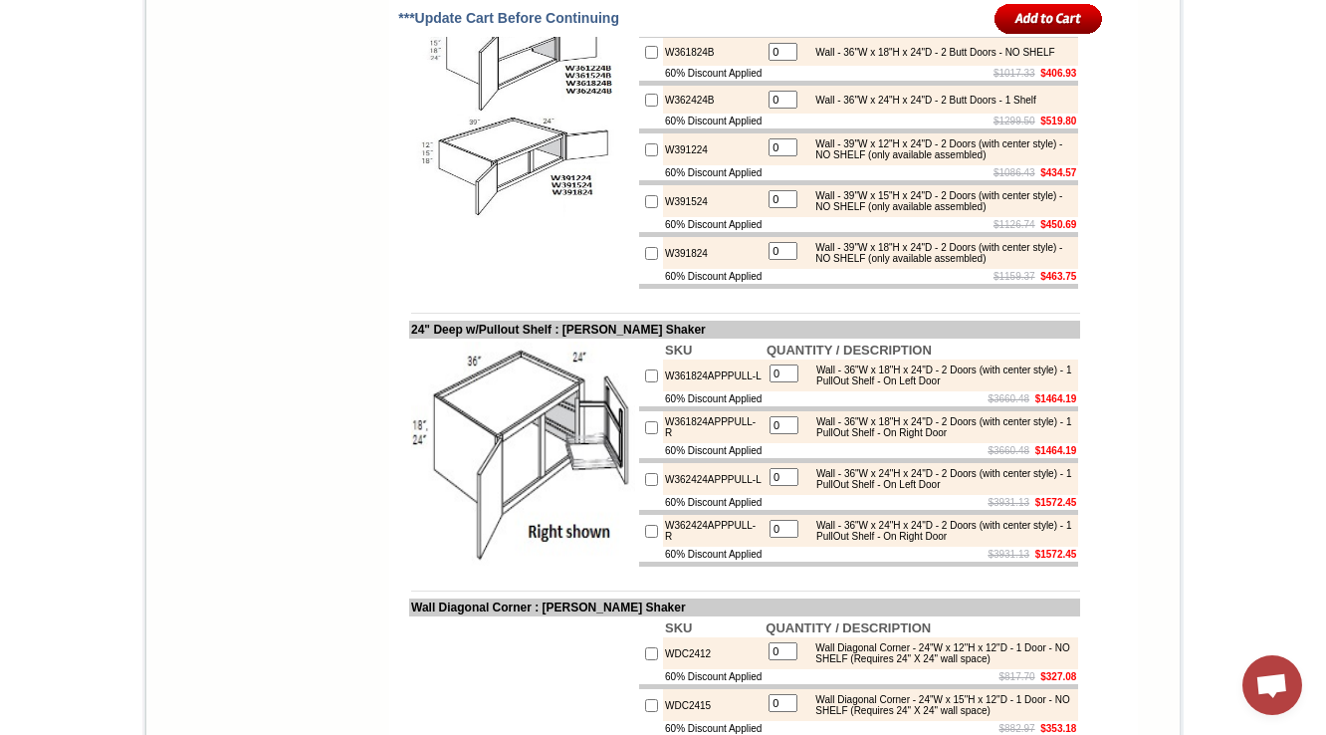
scroll to position [3875, 0]
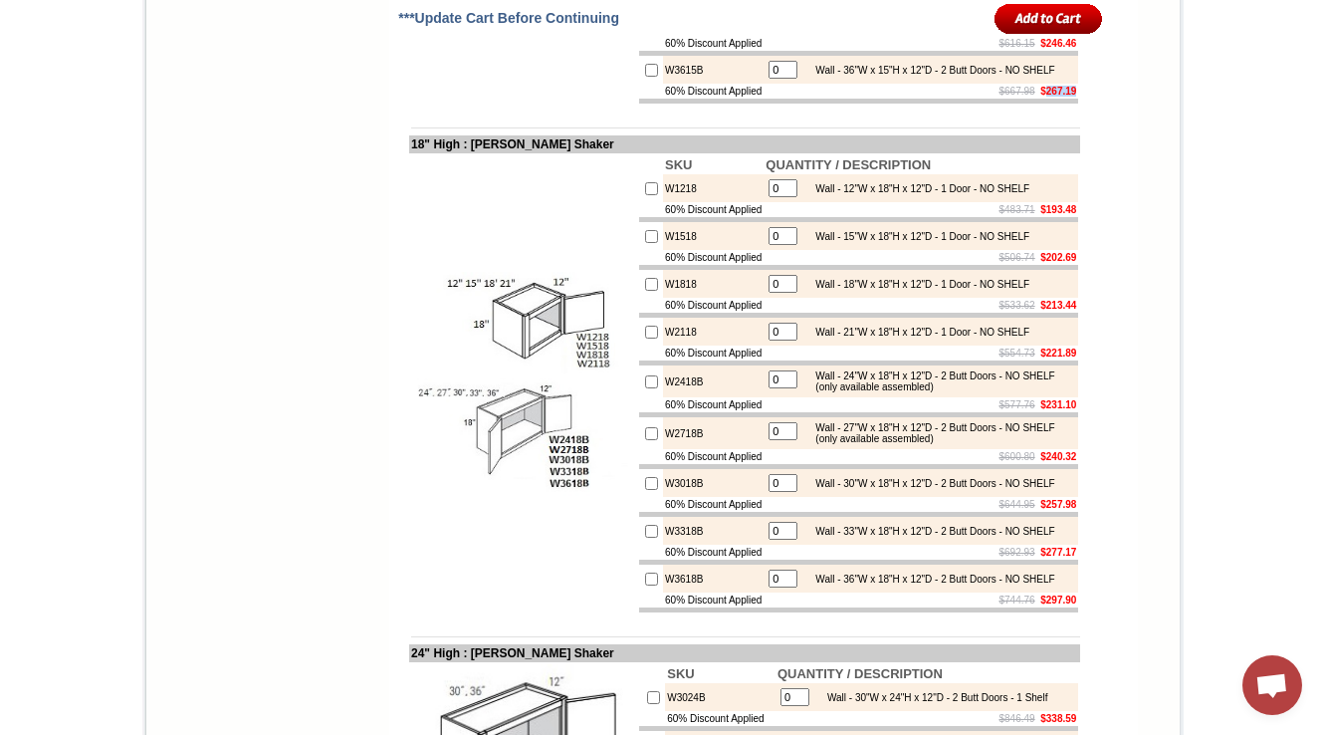
drag, startPoint x: 1030, startPoint y: 392, endPoint x: 1068, endPoint y: 394, distance: 37.9
click at [1068, 99] on td "$667.98 $267.19" at bounding box center [921, 91] width 315 height 15
copy b "267.19"
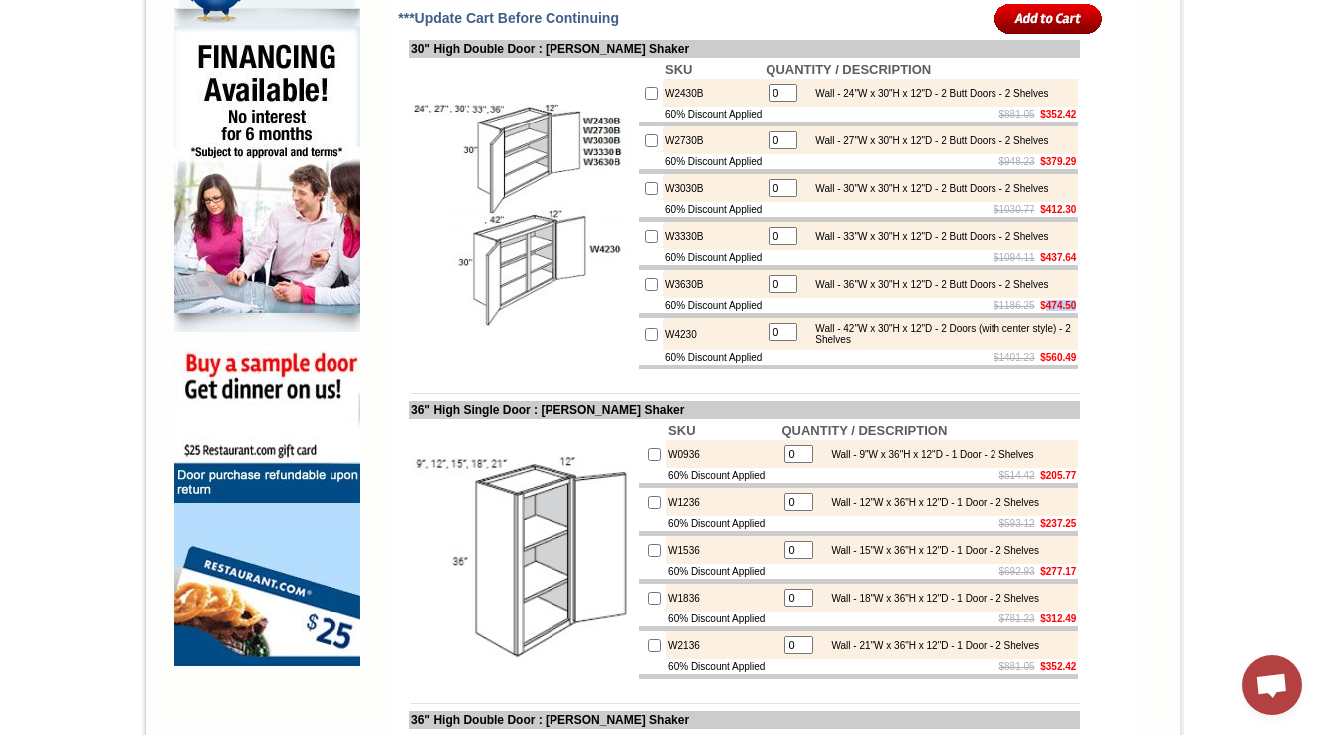
drag, startPoint x: 1031, startPoint y: 396, endPoint x: 1064, endPoint y: 391, distance: 33.2
click at [1064, 311] on b "$474.50" at bounding box center [1058, 305] width 36 height 11
copy b "474.50"
drag, startPoint x: 1030, startPoint y: 169, endPoint x: 1069, endPoint y: 163, distance: 39.3
click at [1069, 121] on td "$881.05 $352.42" at bounding box center [921, 114] width 315 height 15
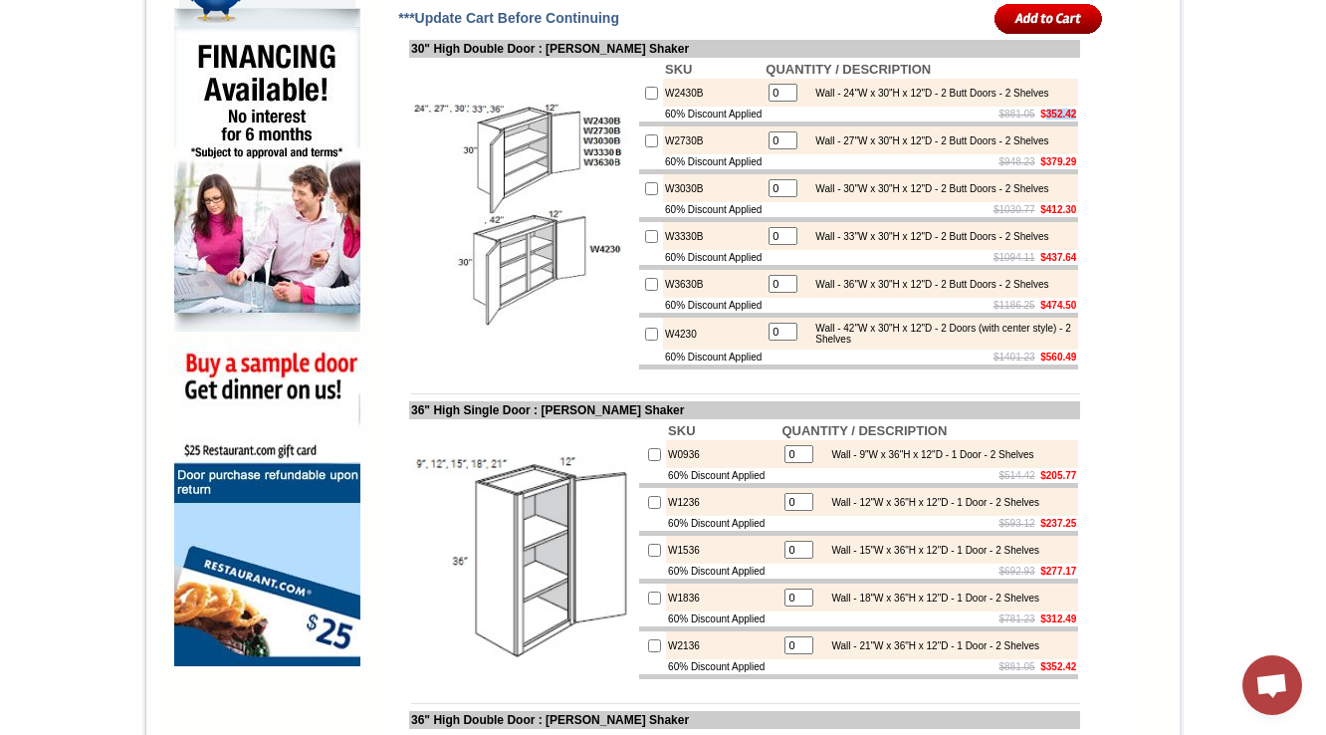
copy b "352.42"
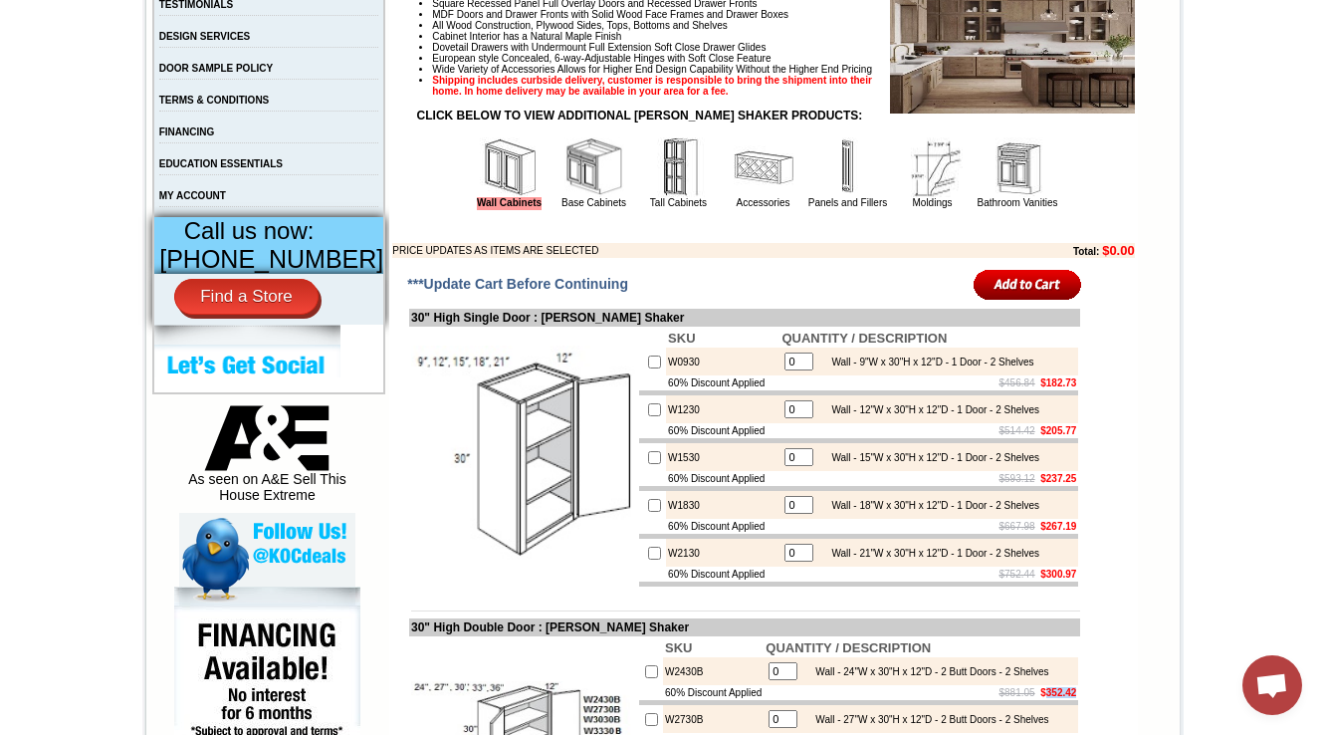
scroll to position [612, 0]
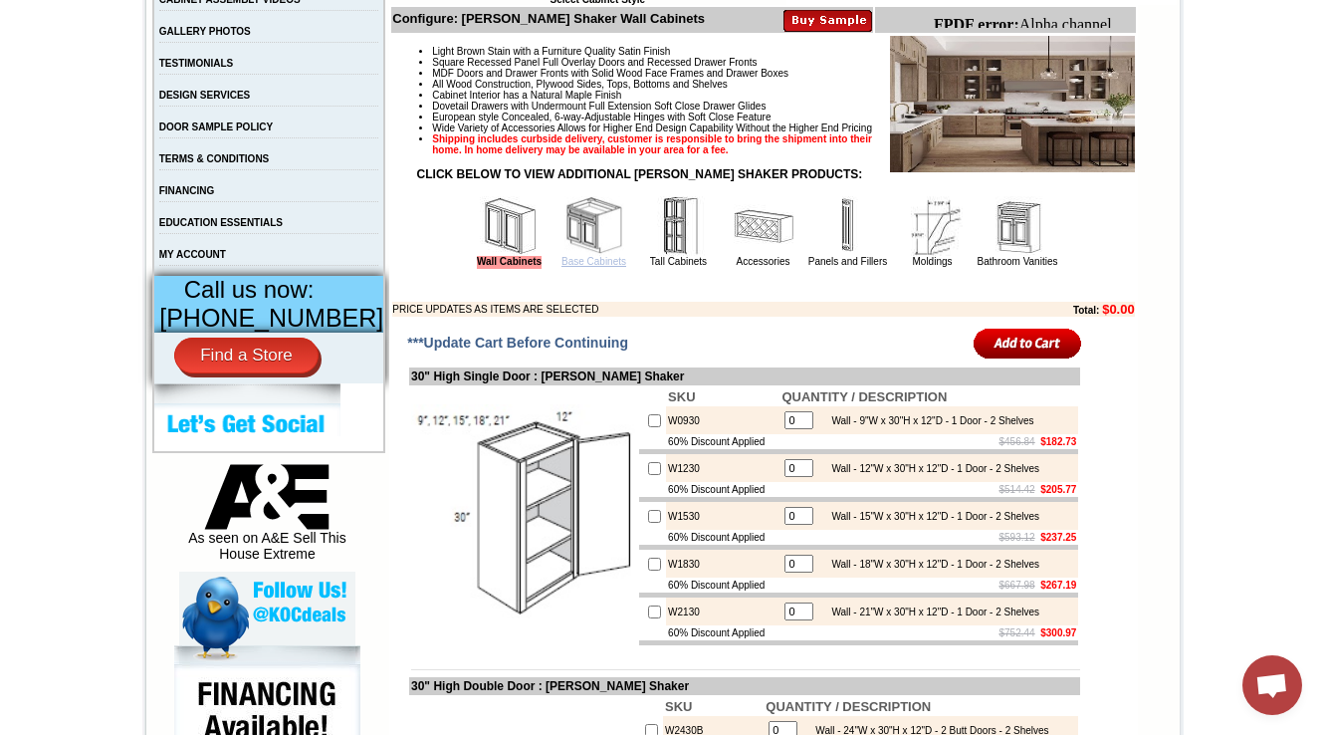
click at [564, 267] on link "Base Cabinets" at bounding box center [594, 261] width 65 height 11
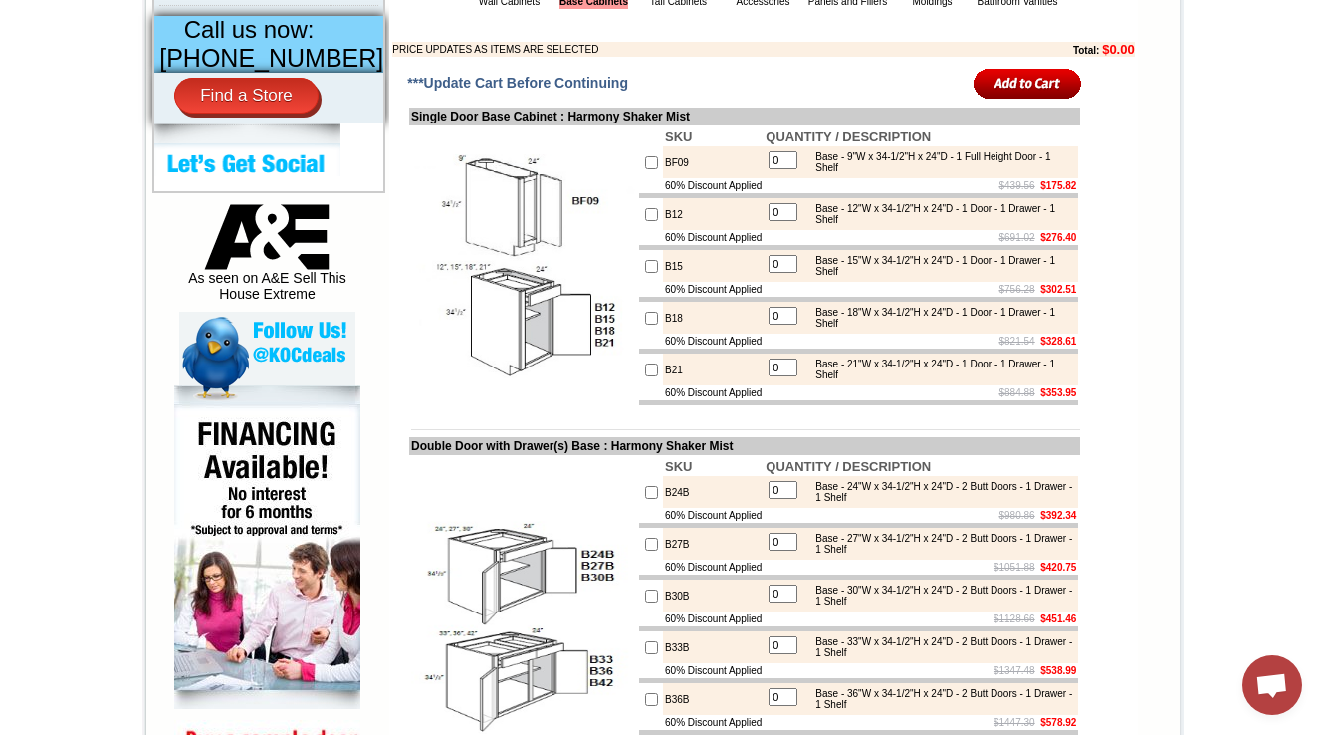
drag, startPoint x: 1031, startPoint y: 394, endPoint x: 1063, endPoint y: 392, distance: 31.9
click at [1063, 346] on b "$328.61" at bounding box center [1058, 341] width 36 height 11
drag, startPoint x: 1046, startPoint y: 396, endPoint x: 1029, endPoint y: 394, distance: 17.0
click at [1042, 346] on b "$328.61" at bounding box center [1058, 341] width 36 height 11
click at [1040, 346] on b "$328.61" at bounding box center [1058, 341] width 36 height 11
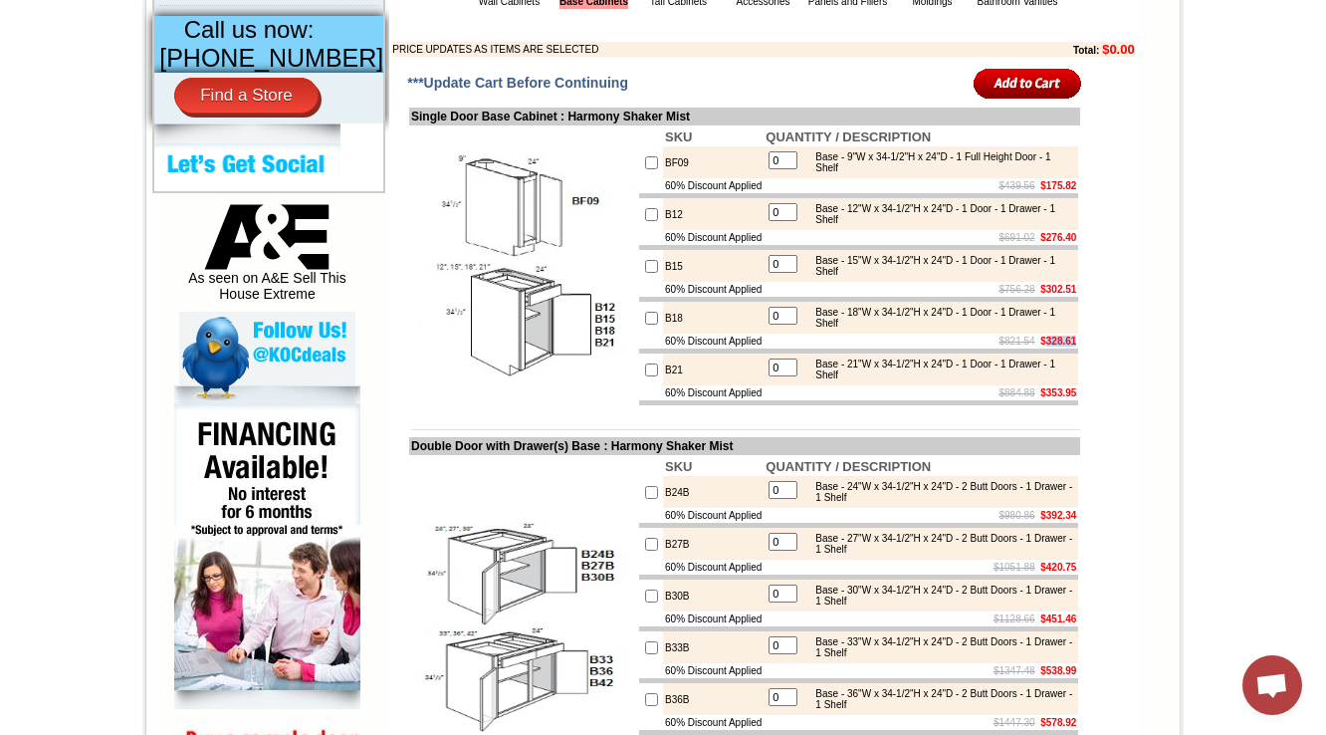
drag, startPoint x: 1029, startPoint y: 394, endPoint x: 1052, endPoint y: 393, distance: 22.9
click at [1052, 346] on b "$328.61" at bounding box center [1058, 341] width 36 height 11
copy b "328.61"
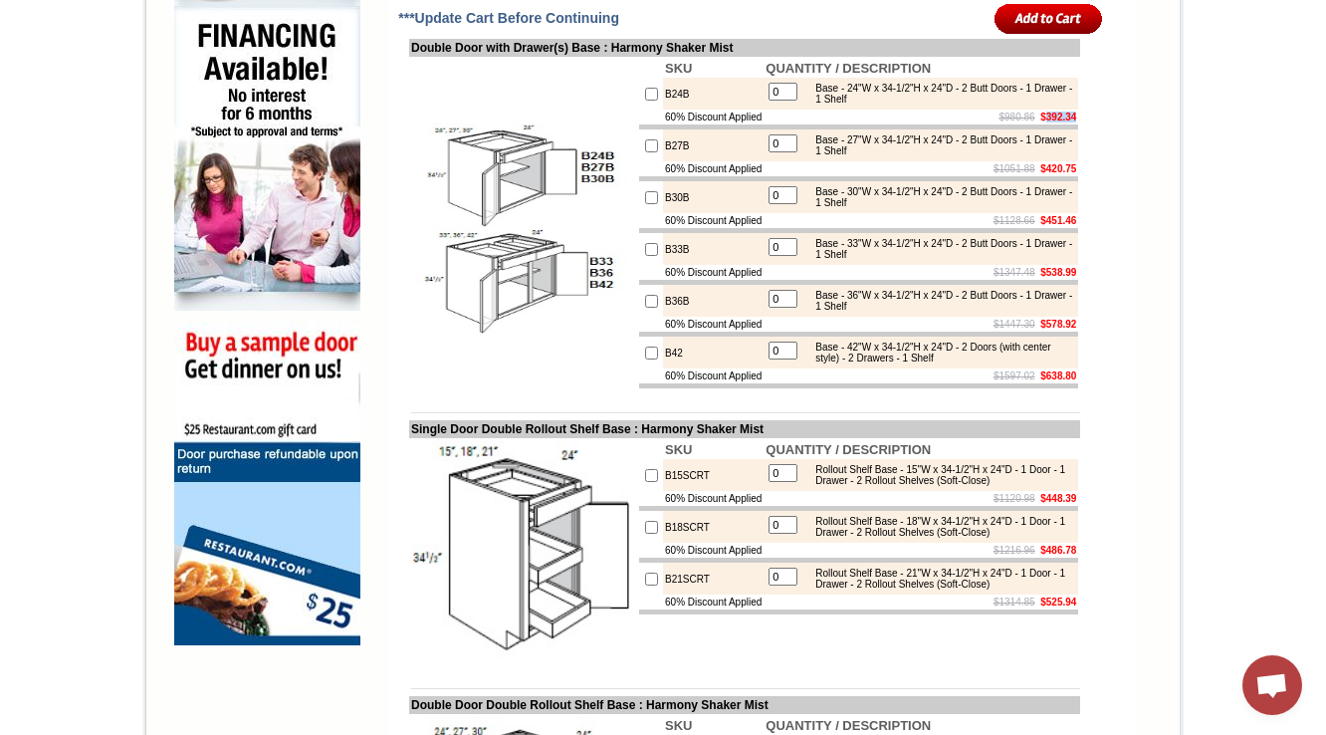
drag, startPoint x: 1031, startPoint y: 179, endPoint x: 1064, endPoint y: 180, distance: 32.9
click at [1064, 122] on b "$392.34" at bounding box center [1058, 117] width 36 height 11
copy b "392.34"
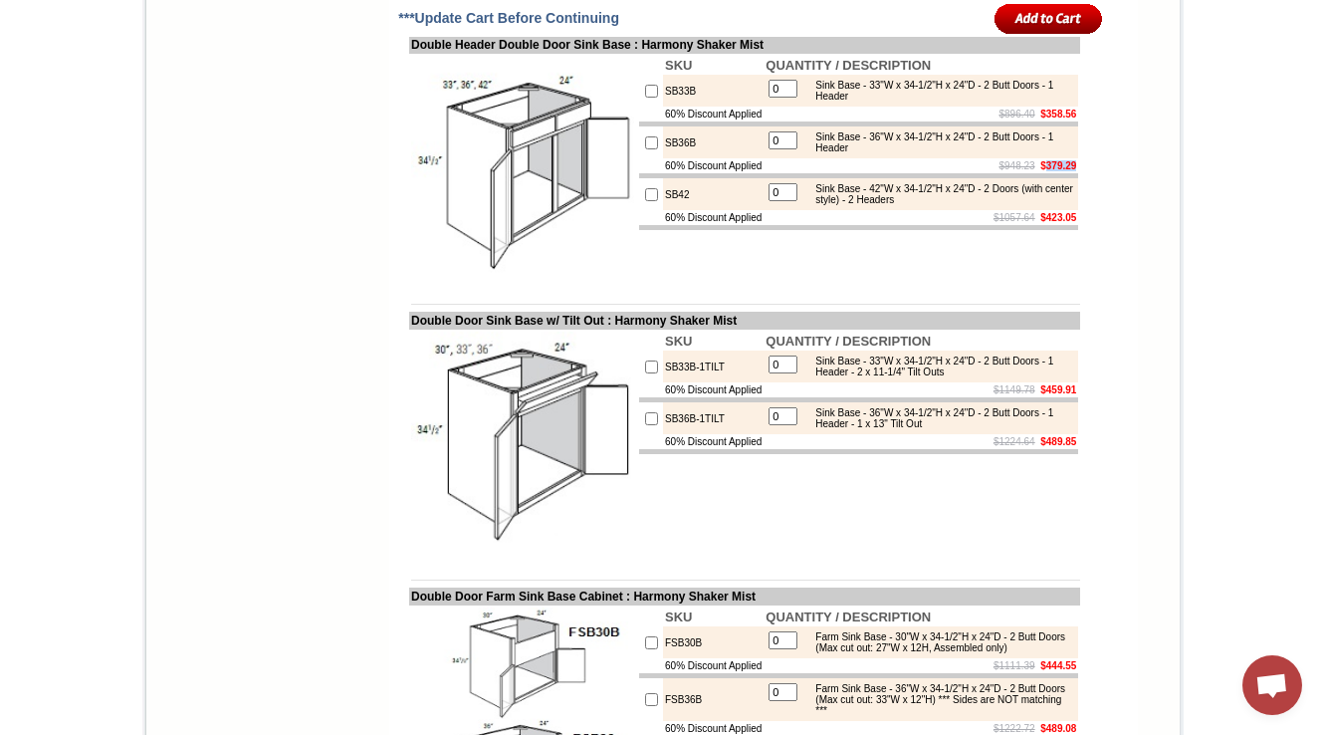
drag, startPoint x: 1027, startPoint y: 395, endPoint x: 1067, endPoint y: 394, distance: 39.8
click at [1067, 171] on b "$379.29" at bounding box center [1058, 165] width 36 height 11
copy b "379.29"
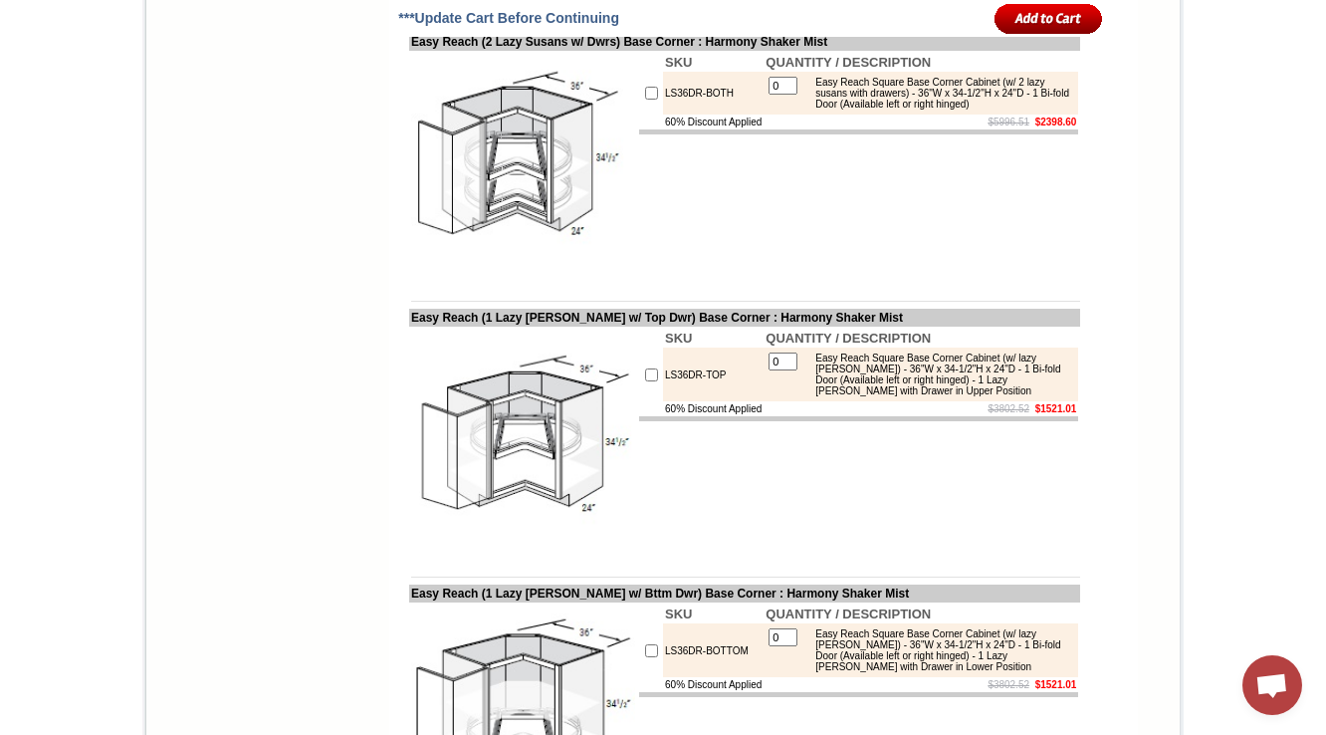
scroll to position [9845, 0]
drag, startPoint x: 1067, startPoint y: 319, endPoint x: 1029, endPoint y: 323, distance: 38.0
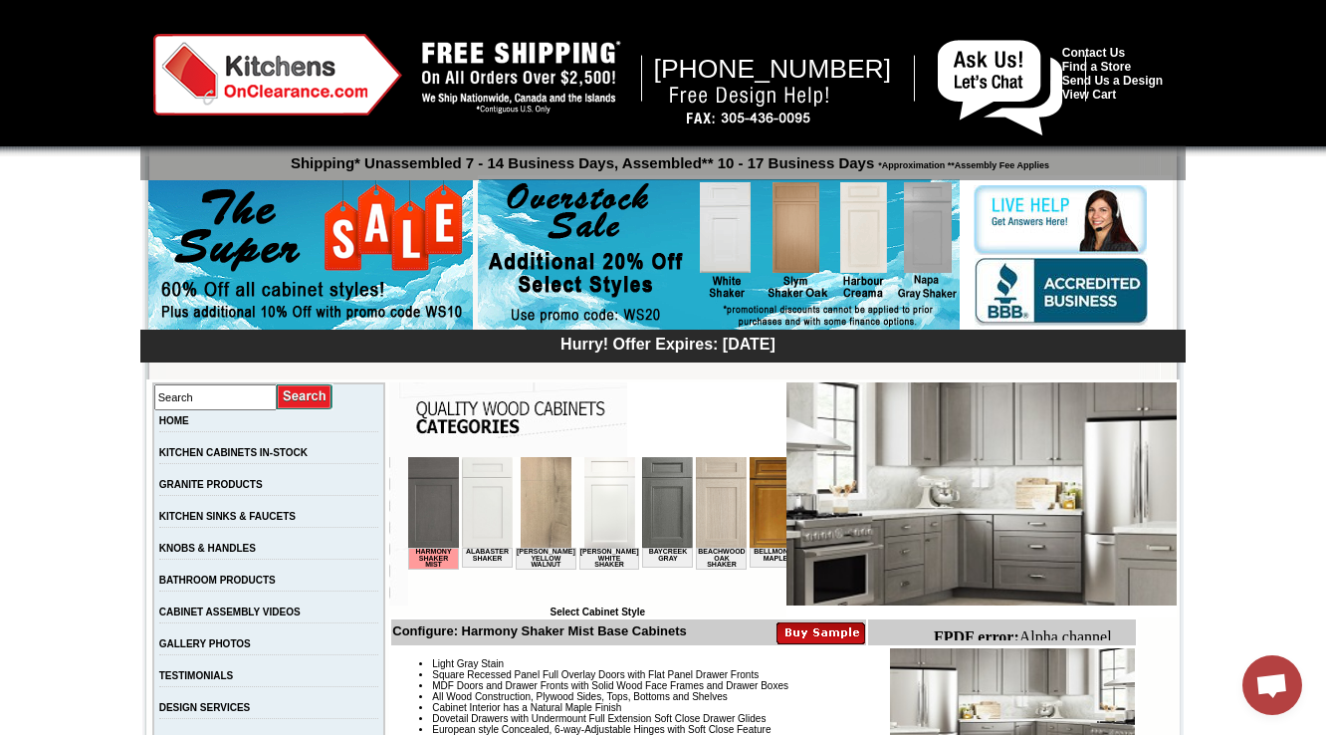
scroll to position [558, 0]
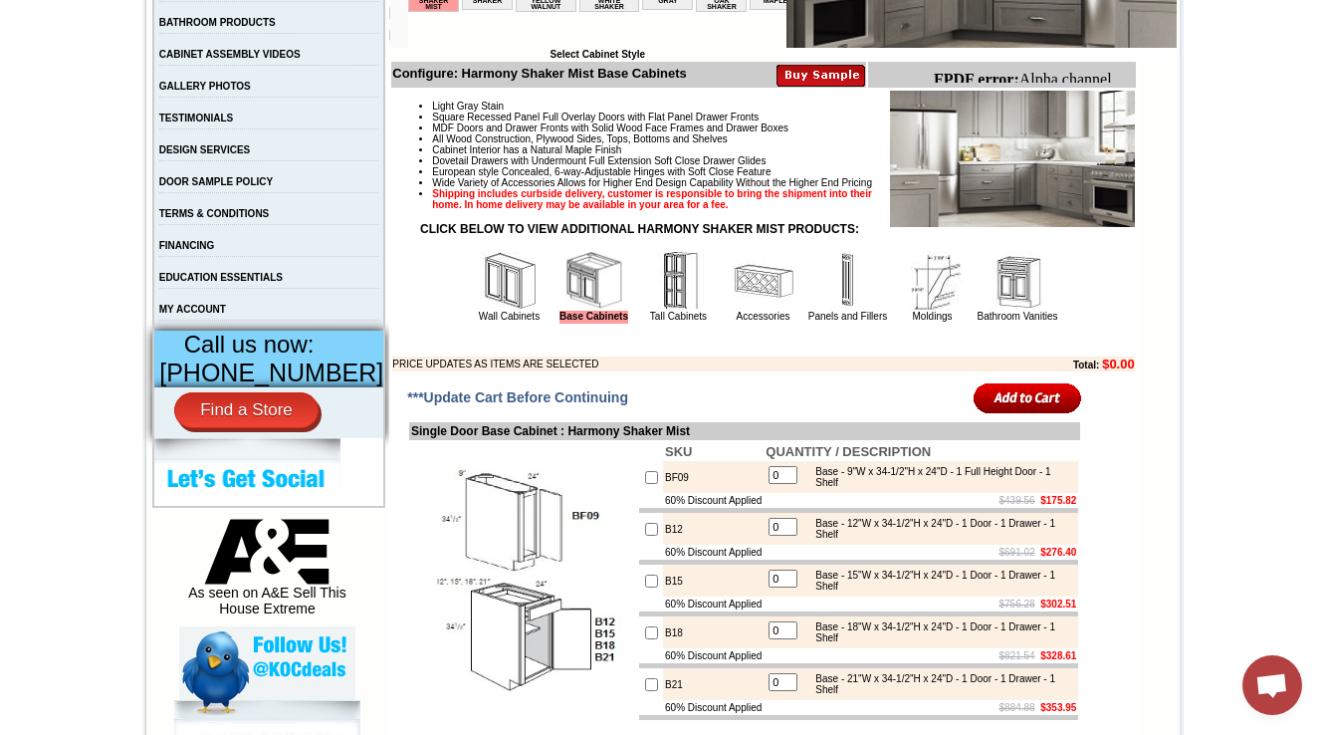
click at [745, 311] on img at bounding box center [764, 281] width 60 height 60
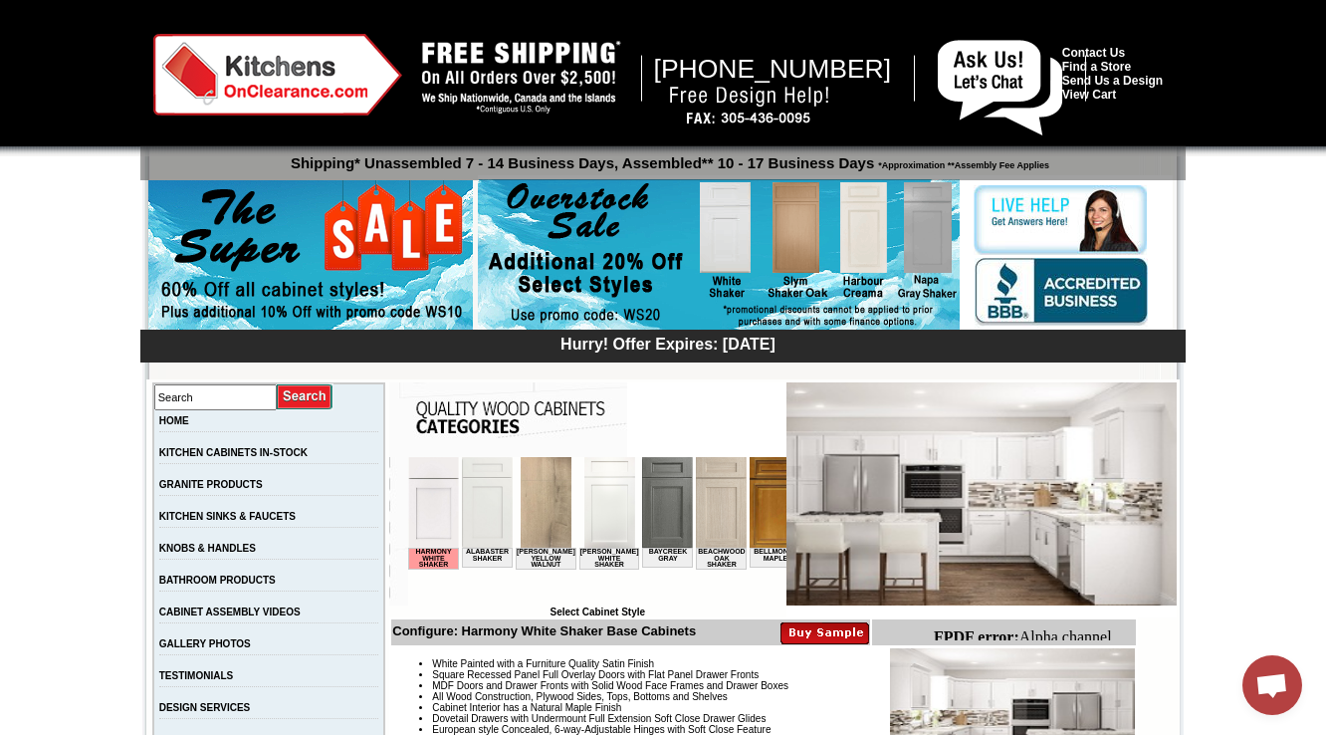
scroll to position [898, 0]
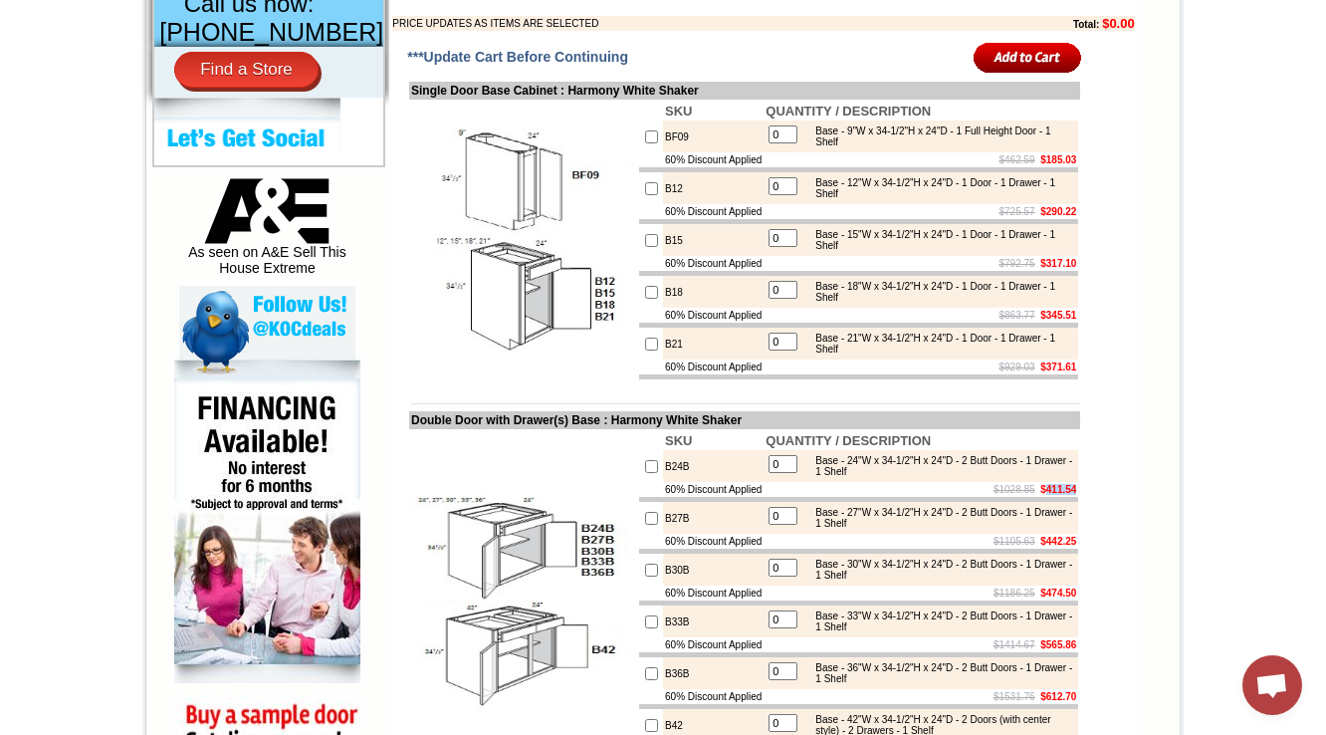
drag, startPoint x: 1030, startPoint y: 554, endPoint x: 1064, endPoint y: 557, distance: 34.0
click at [1064, 495] on b "$411.54" at bounding box center [1058, 489] width 36 height 11
copy b "411.54"
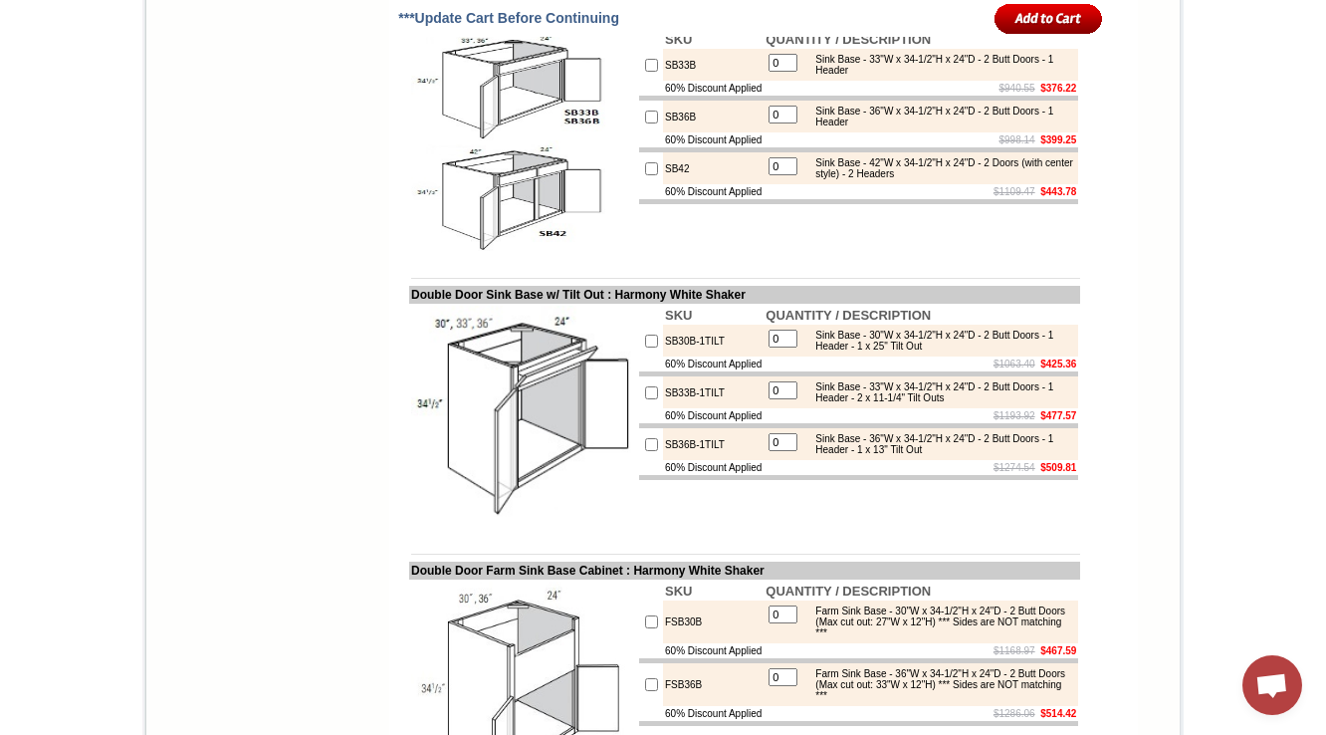
scroll to position [9765, 0]
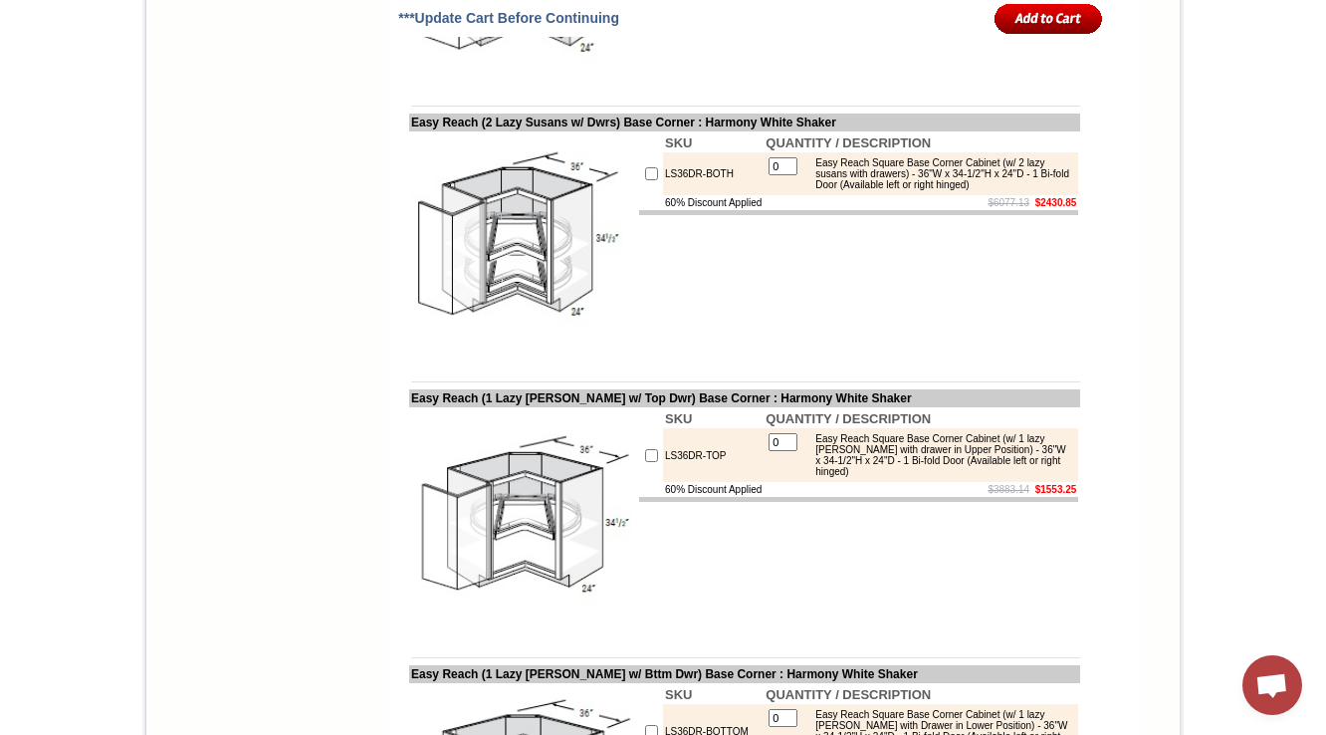
drag, startPoint x: 1031, startPoint y: 401, endPoint x: 1066, endPoint y: 398, distance: 35.0
copy b "675.66"
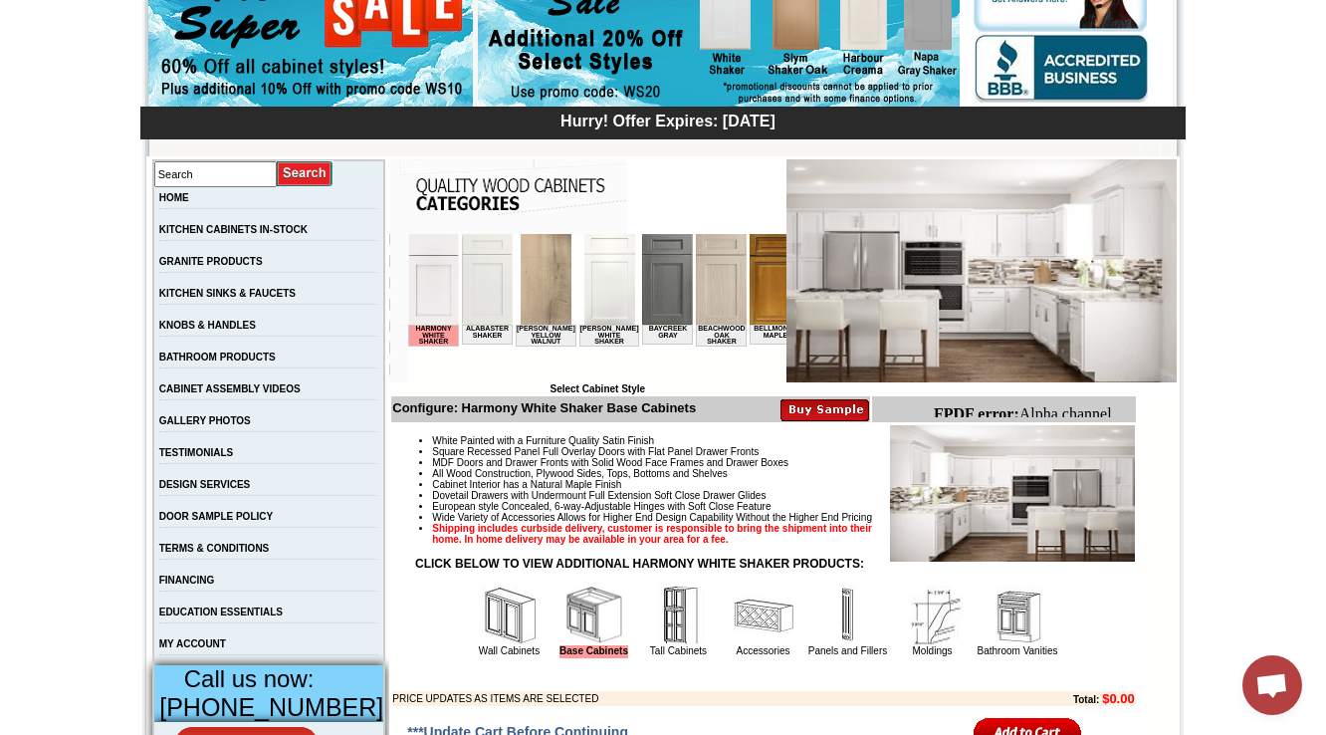
scroll to position [366, 0]
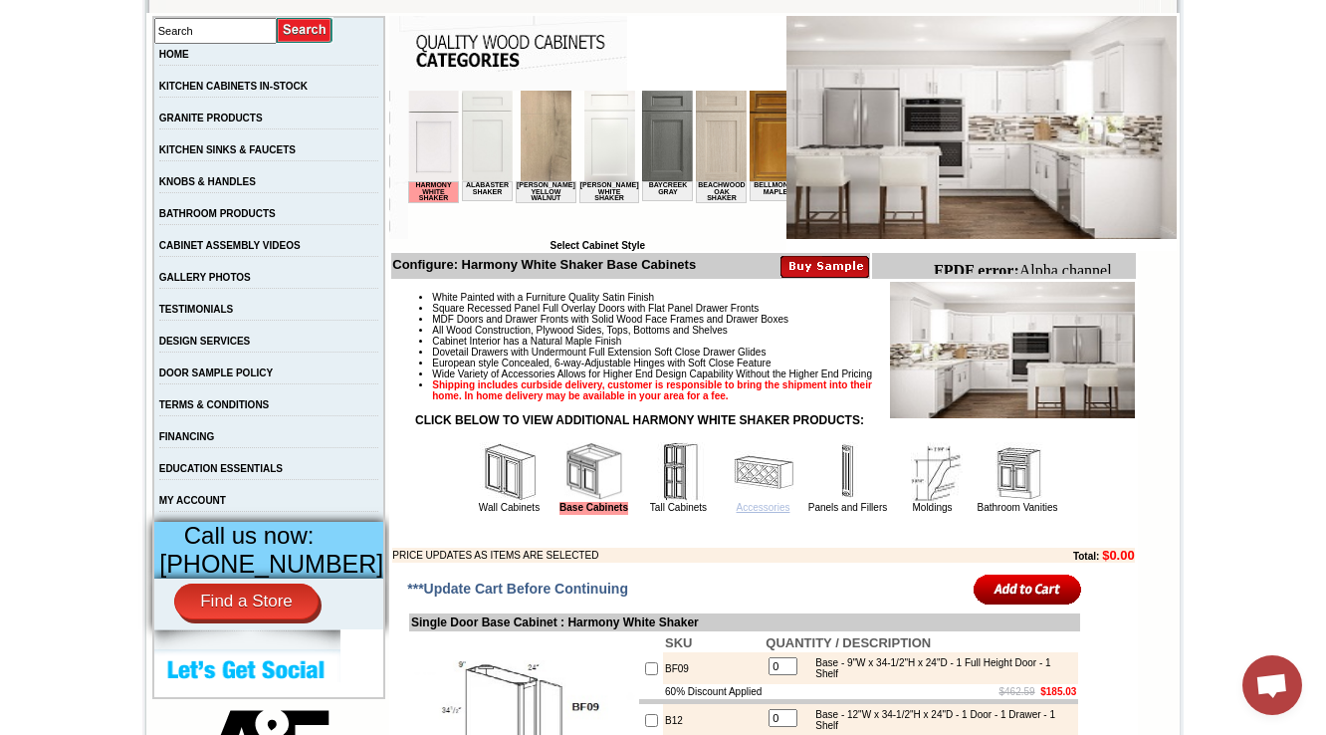
click at [747, 513] on link "Accessories" at bounding box center [764, 507] width 54 height 11
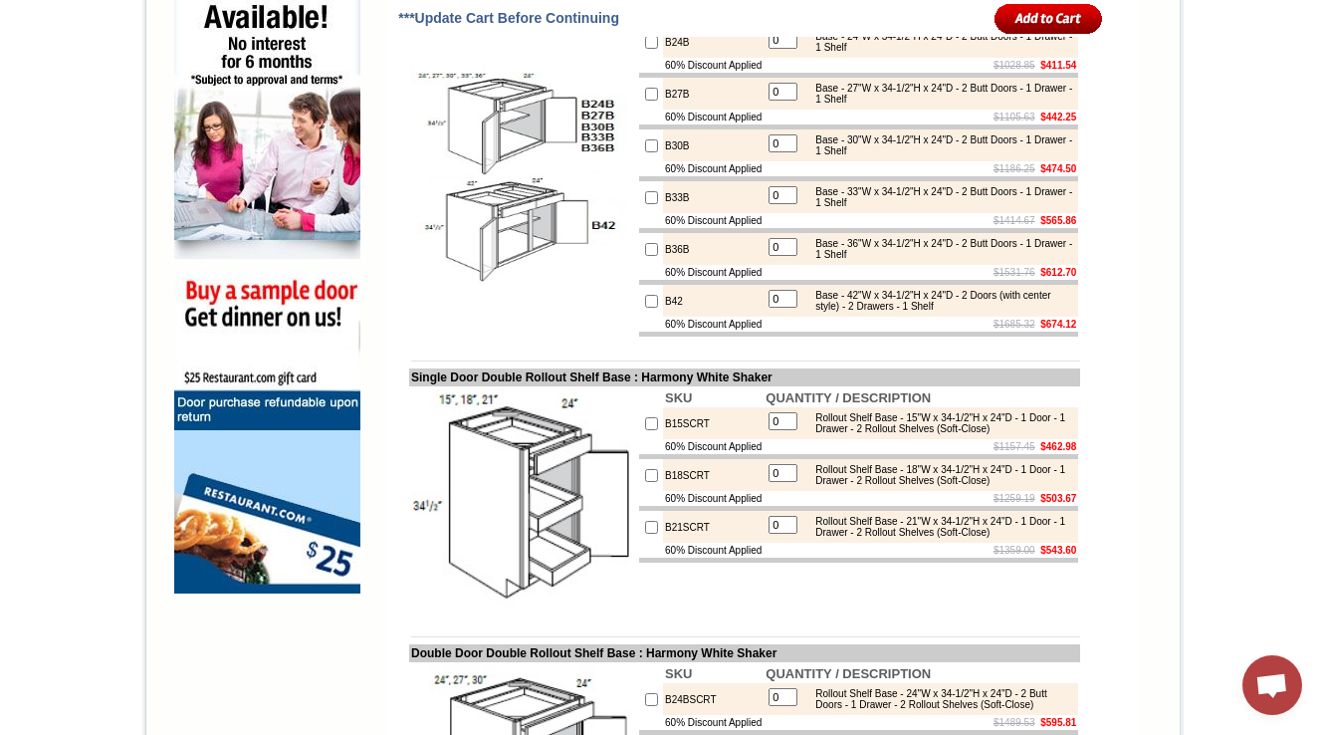
scroll to position [1157, 0]
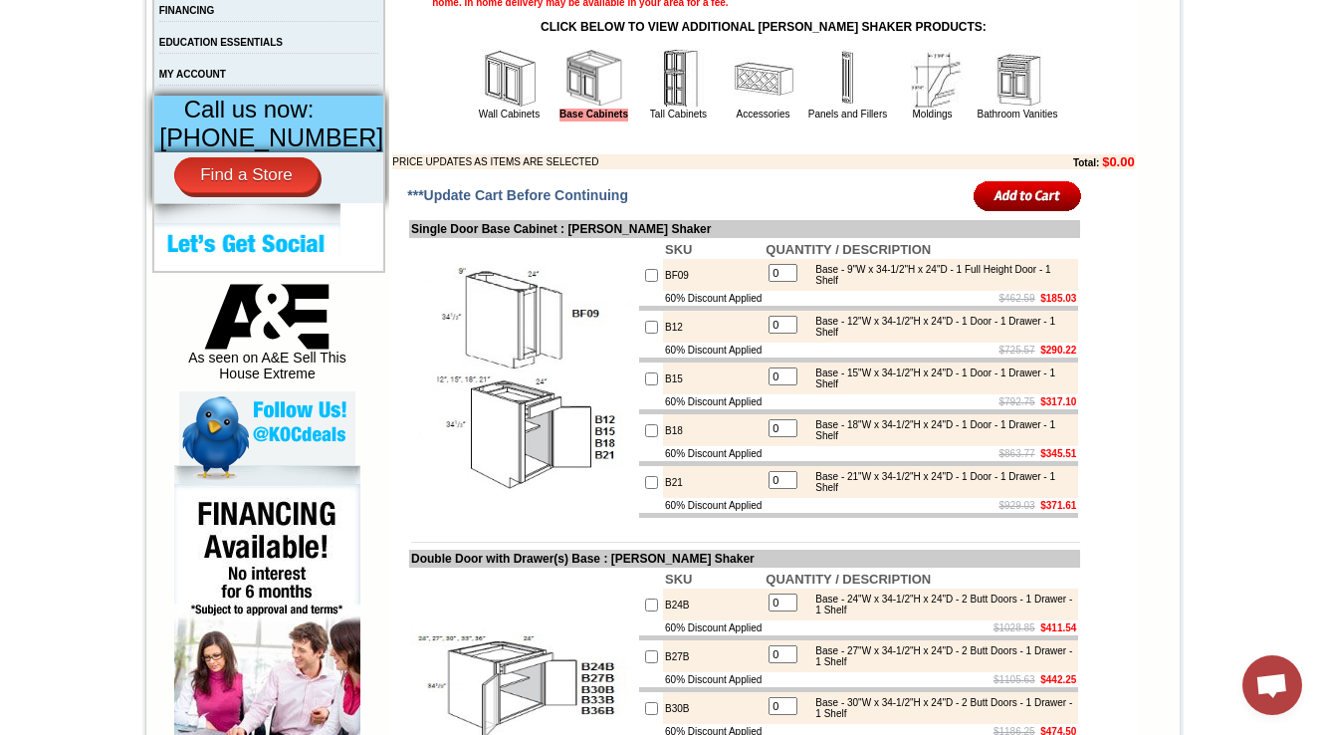
scroll to position [796, 0]
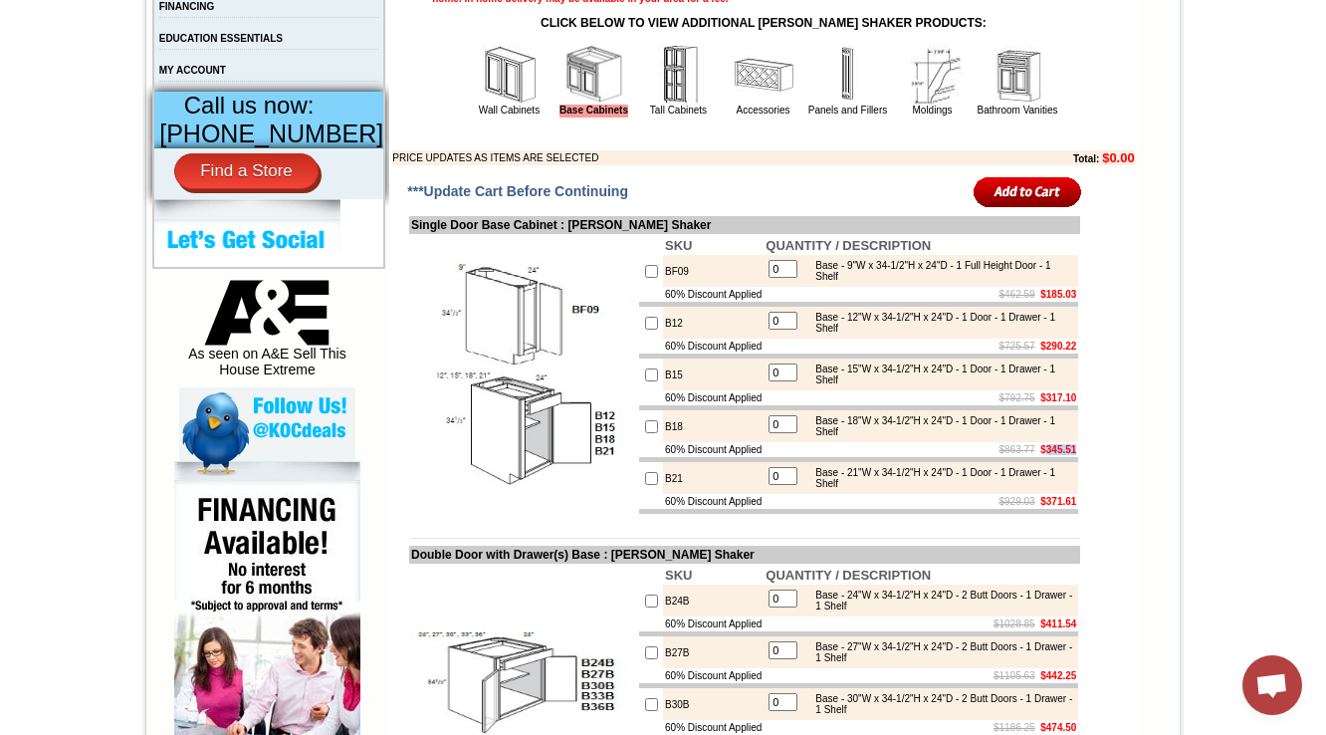
drag, startPoint x: 1030, startPoint y: 509, endPoint x: 1065, endPoint y: 506, distance: 35.0
click at [1065, 455] on b "$345.51" at bounding box center [1058, 449] width 36 height 11
copy b "345.51"
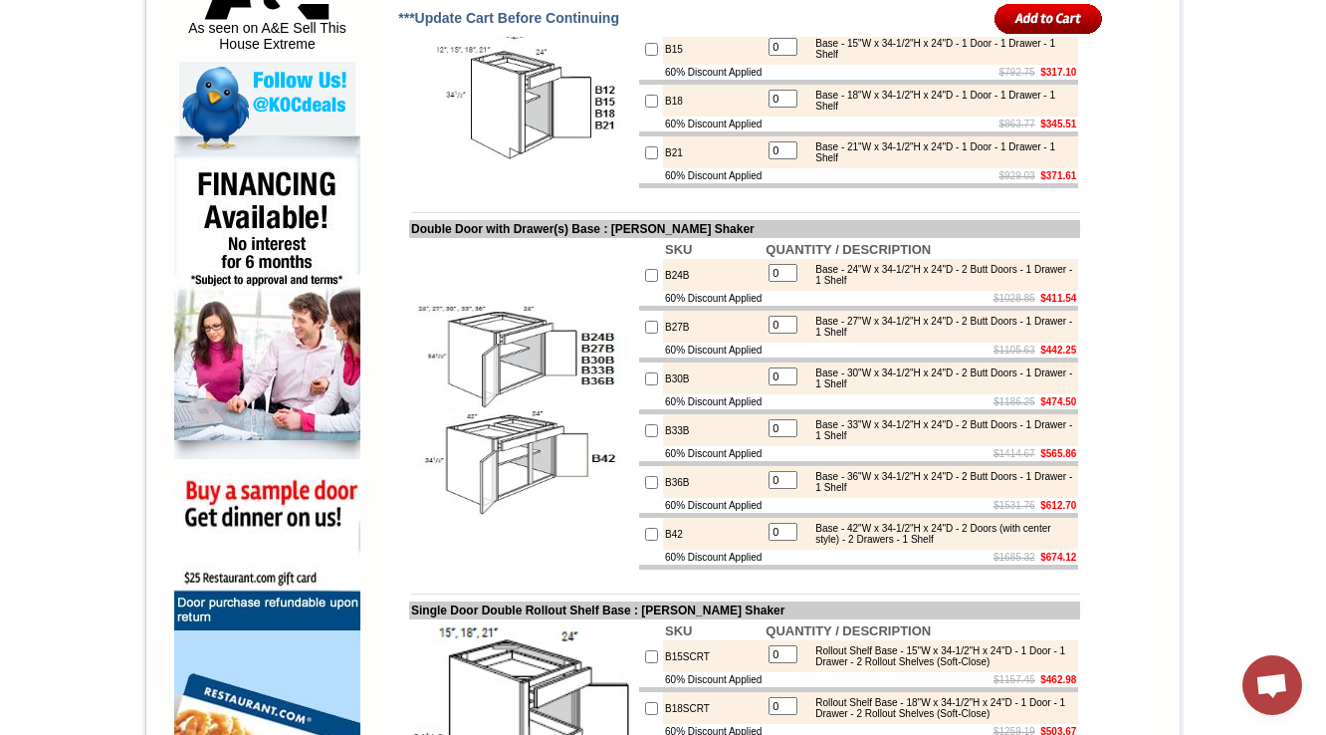
scroll to position [5574, 0]
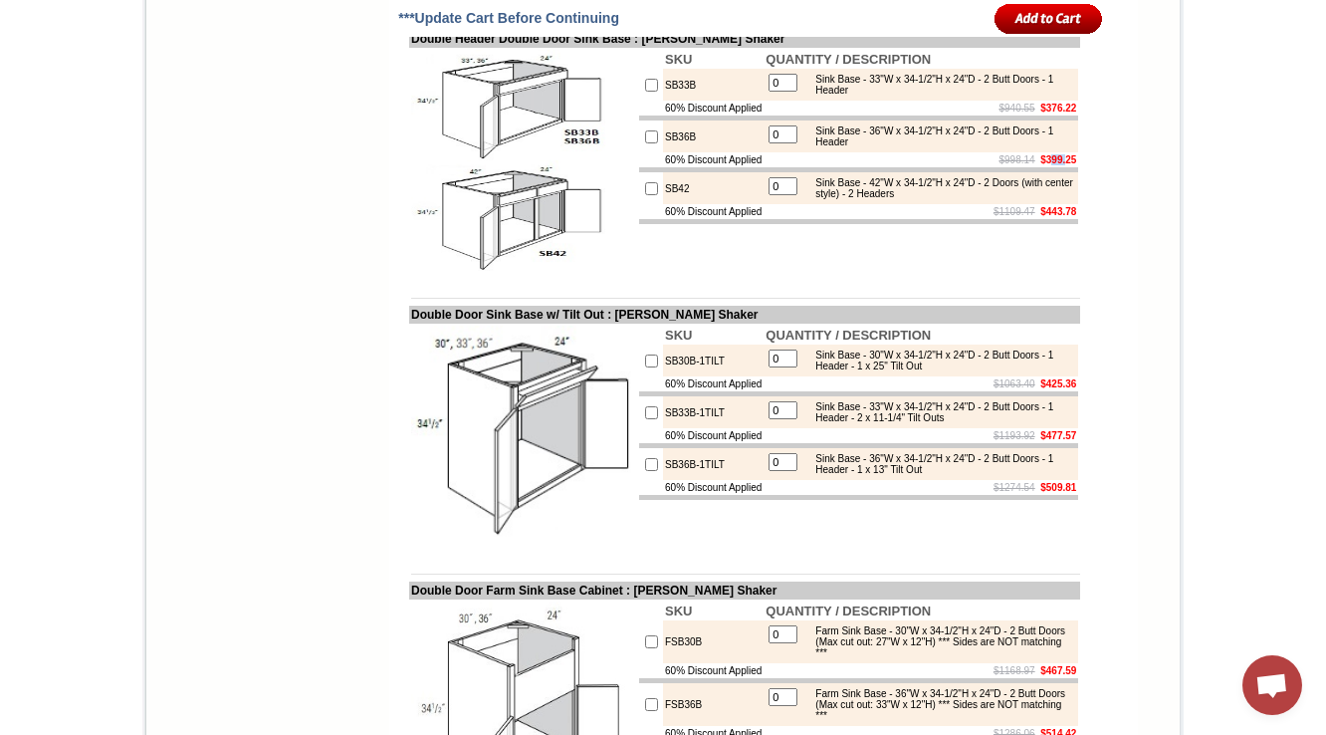
drag, startPoint x: 1032, startPoint y: 390, endPoint x: 1055, endPoint y: 389, distance: 22.9
click at [1055, 165] on b "$399.25" at bounding box center [1058, 159] width 36 height 11
drag, startPoint x: 1027, startPoint y: 395, endPoint x: 1064, endPoint y: 394, distance: 36.9
click at [1064, 165] on b "$399.25" at bounding box center [1058, 159] width 36 height 11
copy b "399.25"
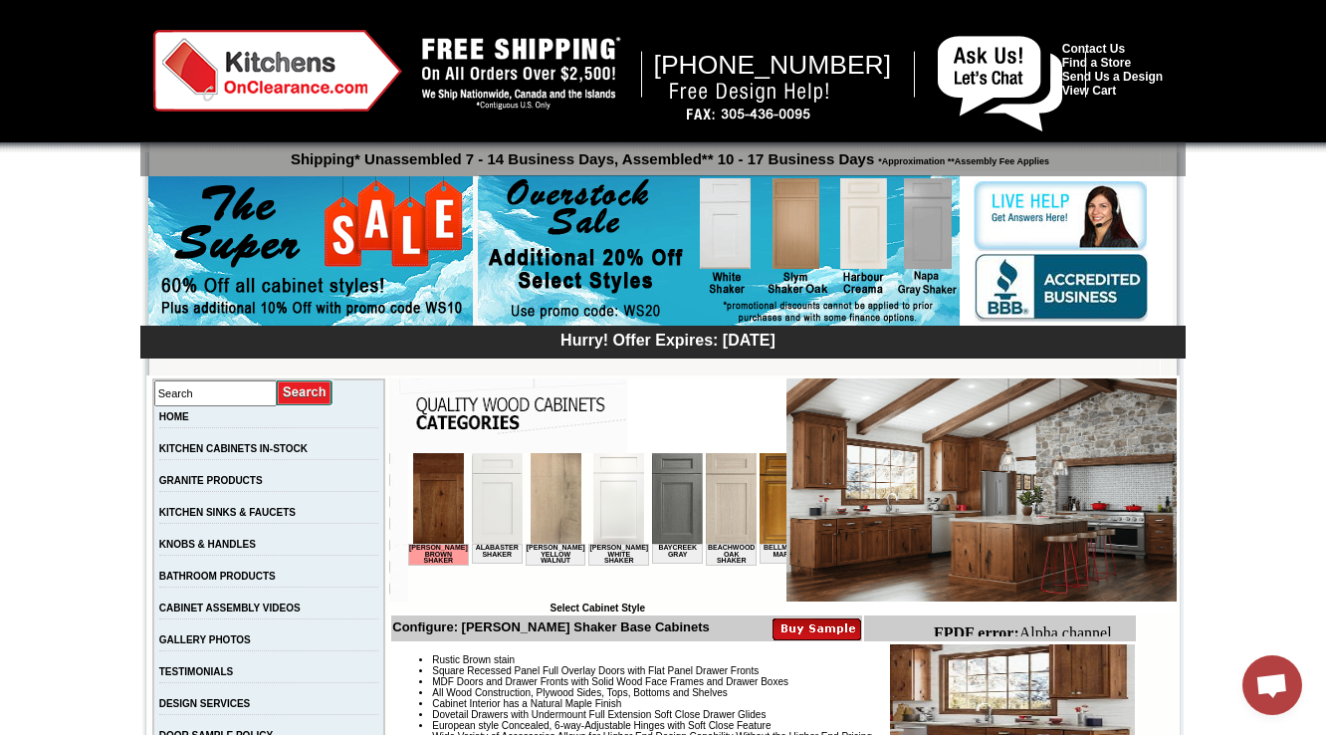
scroll to position [405, 0]
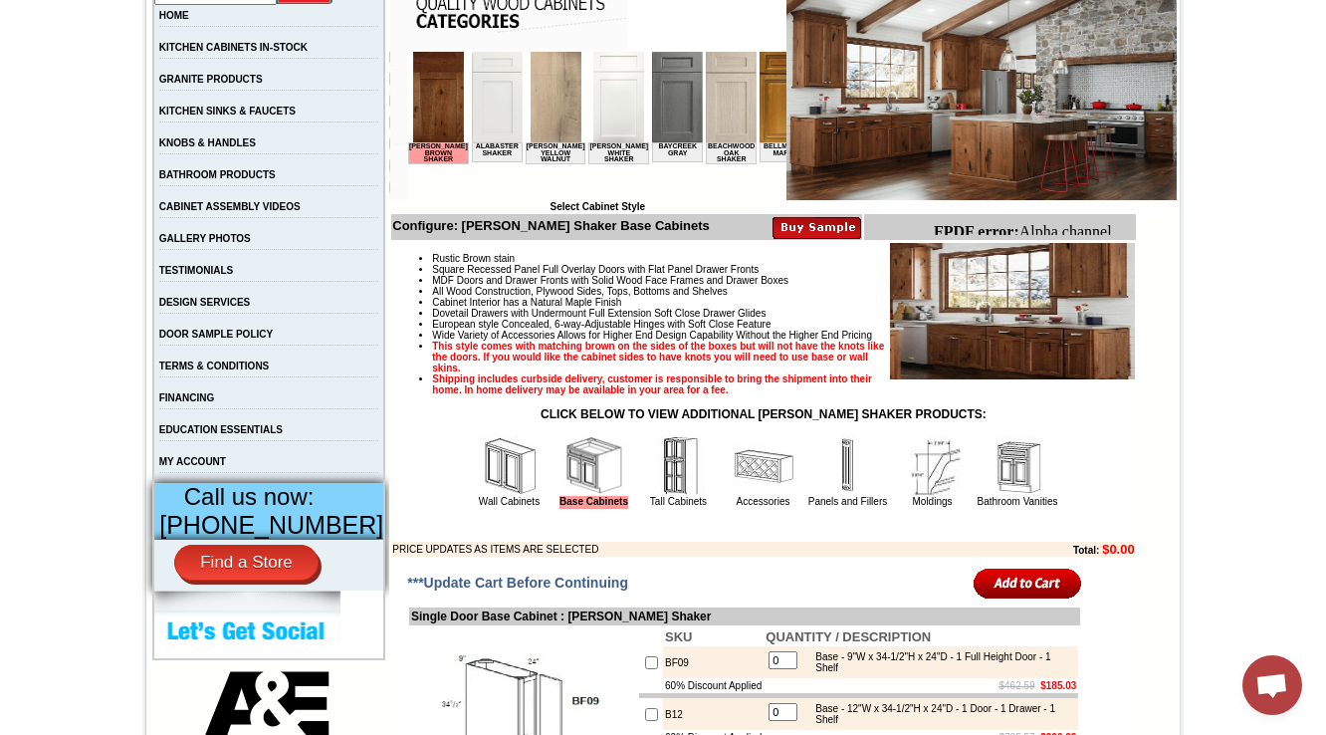
click at [748, 496] on img at bounding box center [764, 466] width 60 height 60
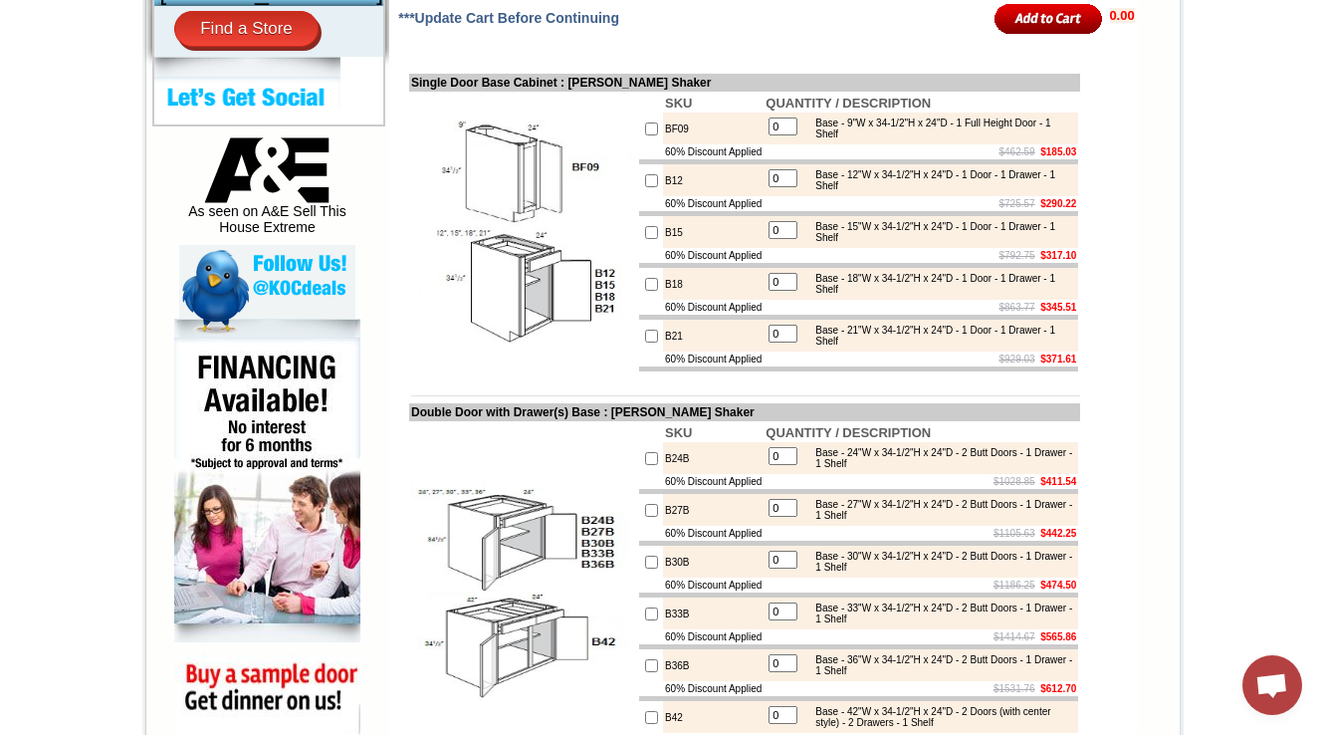
scroll to position [1122, 0]
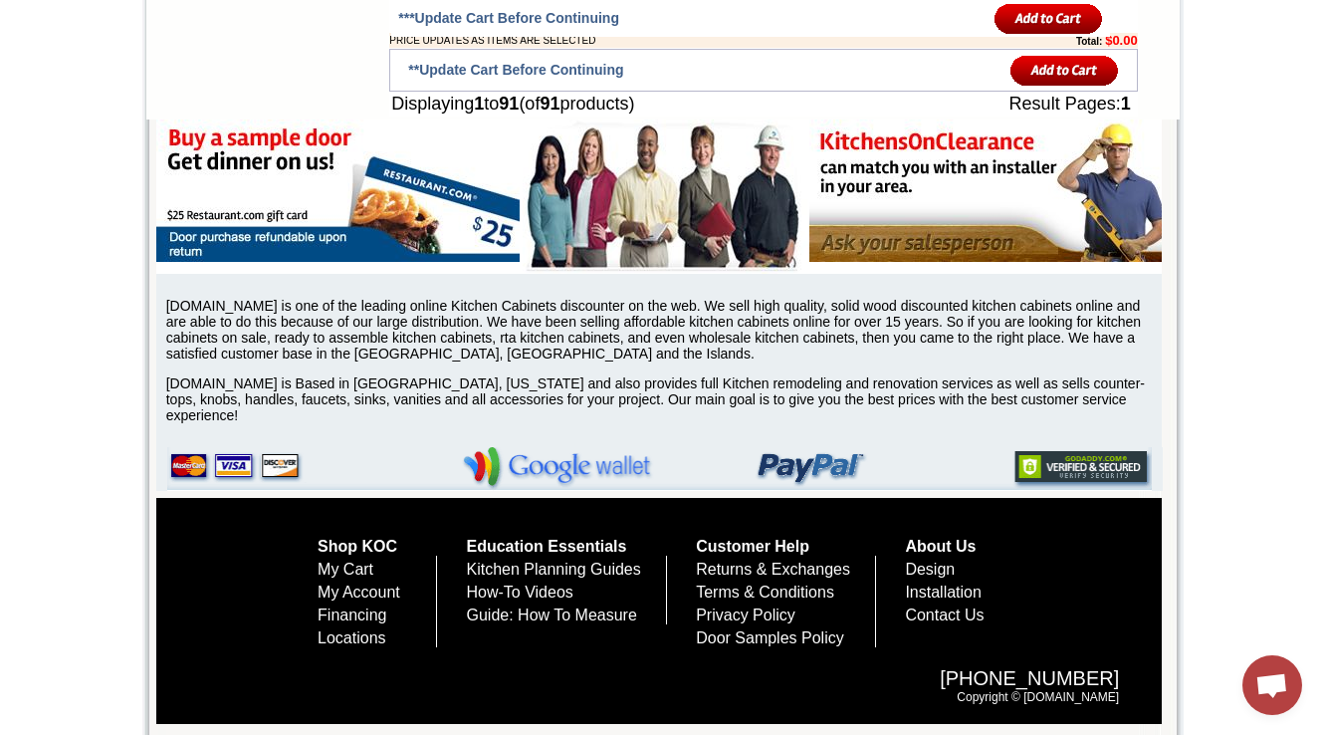
scroll to position [13062, 0]
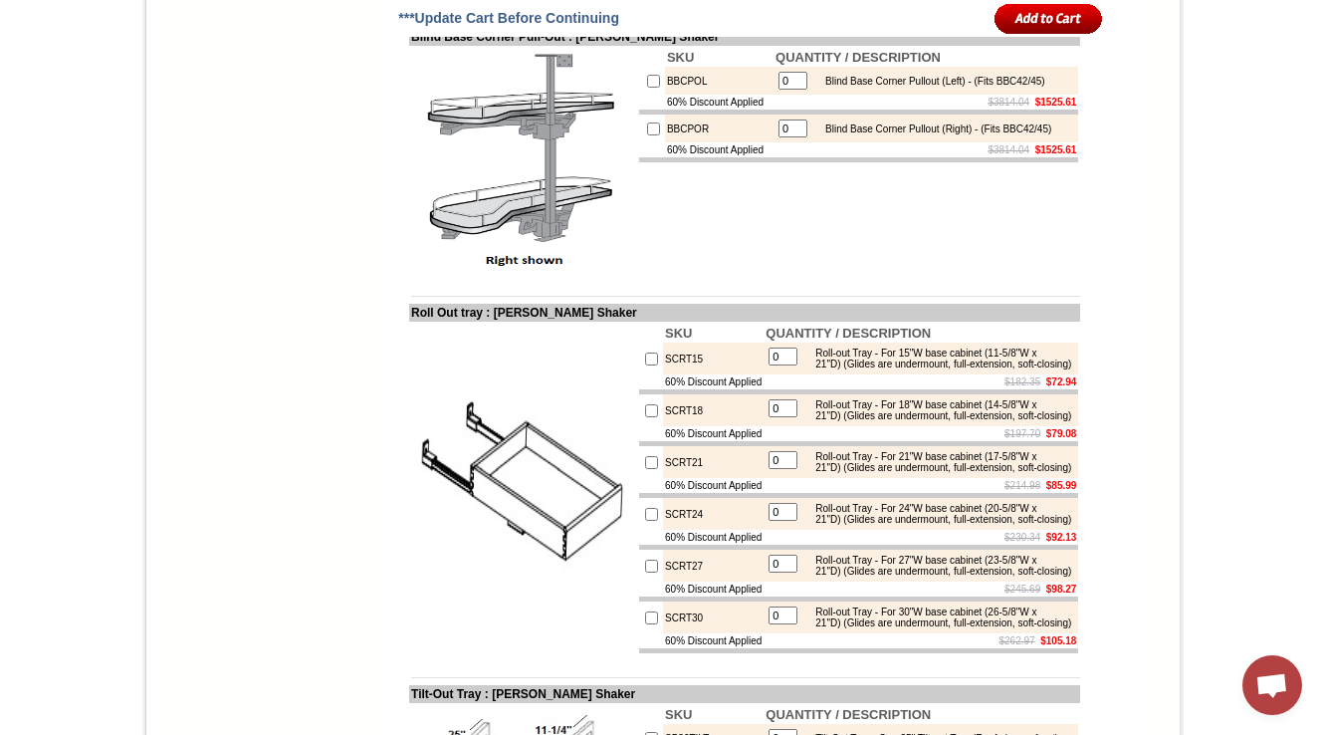
scroll to position [5894, 0]
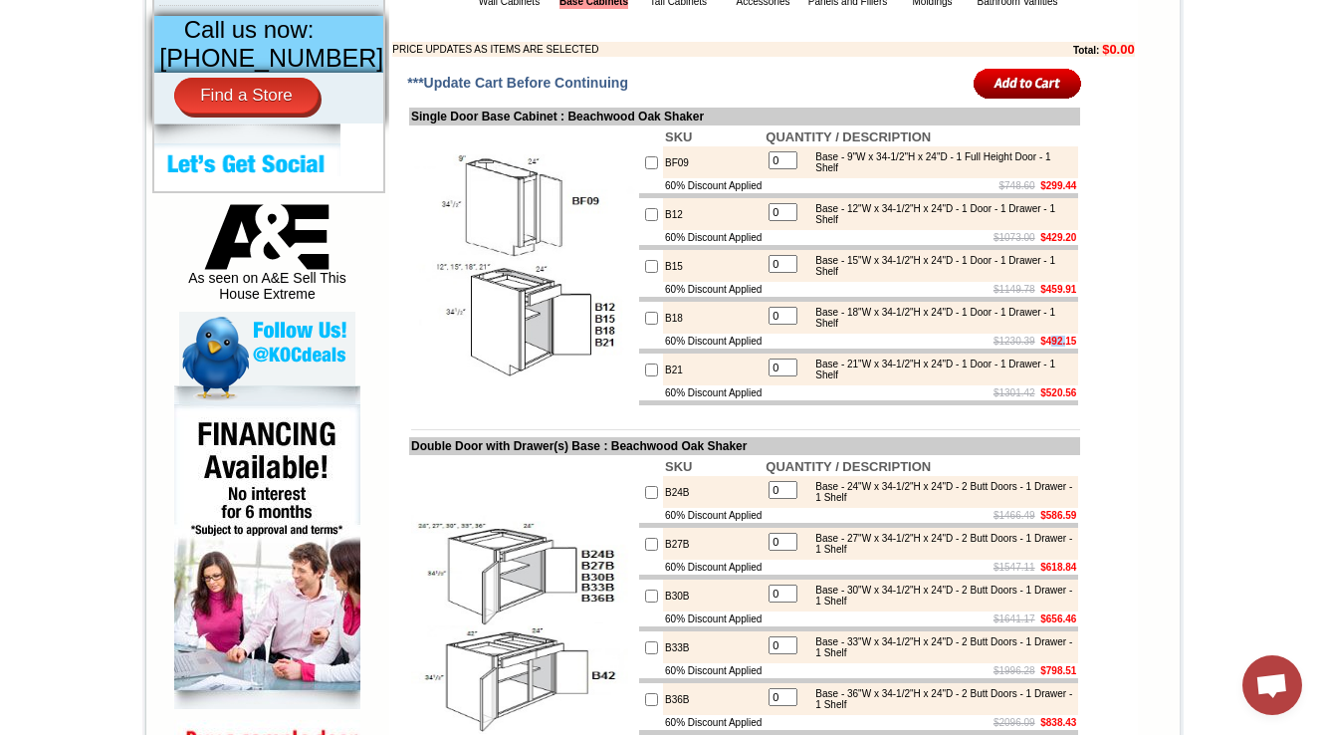
drag, startPoint x: 1033, startPoint y: 398, endPoint x: 1051, endPoint y: 394, distance: 18.4
click at [1051, 346] on b "$492.15" at bounding box center [1058, 341] width 36 height 11
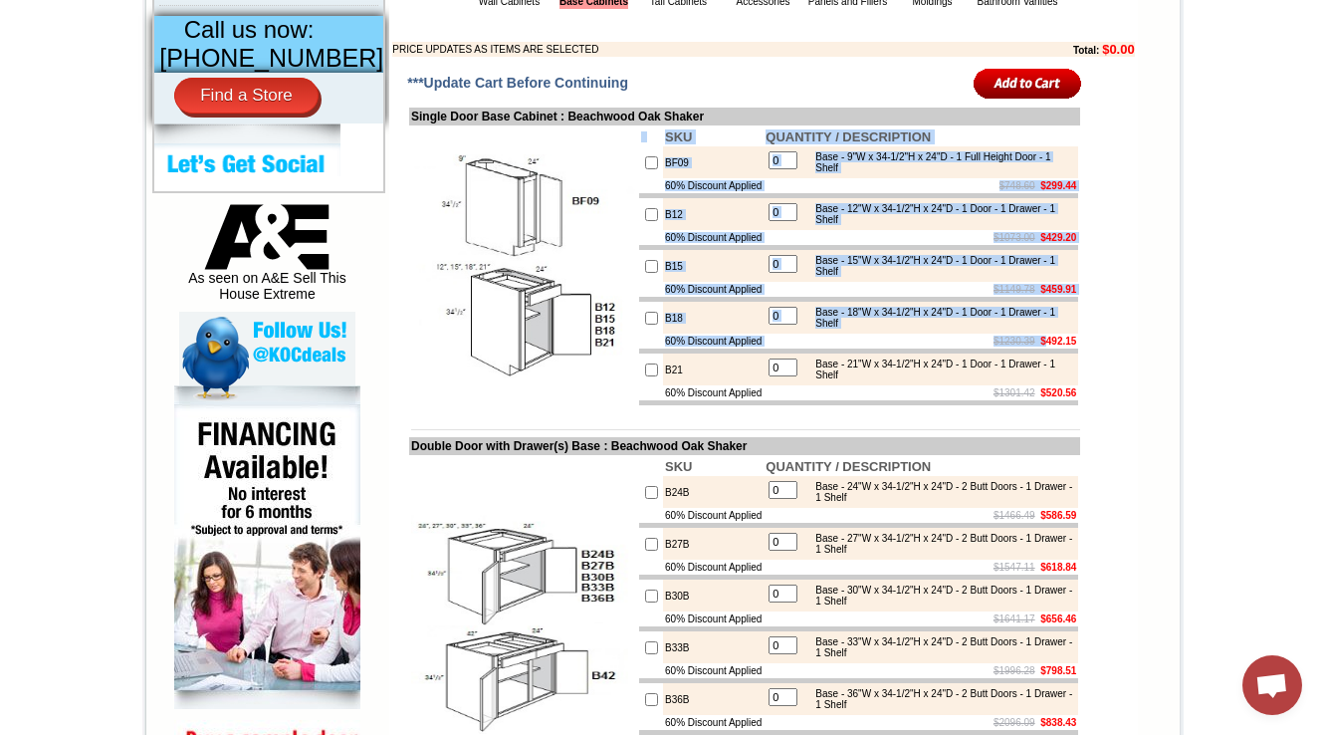
drag, startPoint x: 1031, startPoint y: 396, endPoint x: 126, endPoint y: 310, distance: 909.1
click at [1059, 346] on b "$492.15" at bounding box center [1058, 341] width 36 height 11
copy table "SKU QUANTITY / DESCRIPTION BF09 Base - 9"W x 34-1/2"H x 24"D - 1 Full Height Do…"
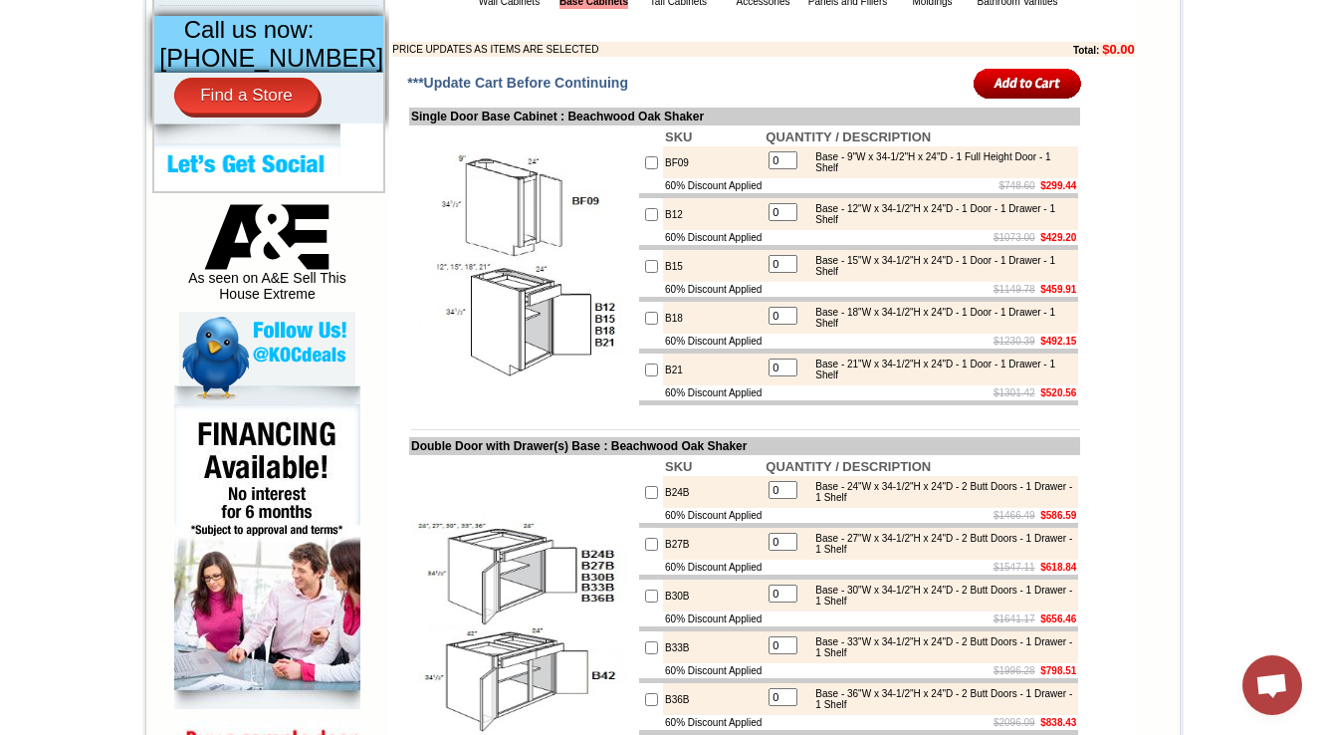
scroll to position [1111, 0]
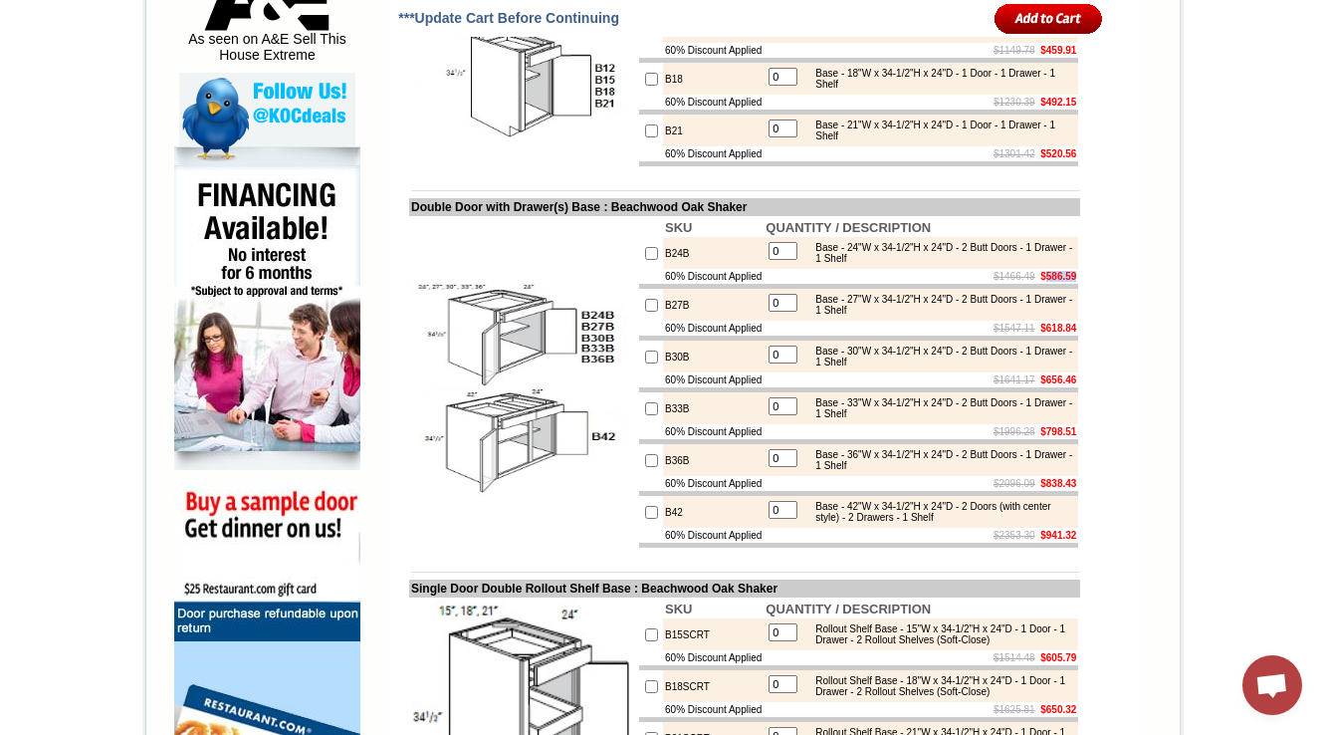
drag, startPoint x: 1029, startPoint y: 342, endPoint x: 1067, endPoint y: 337, distance: 38.3
click at [1067, 282] on b "$586.59" at bounding box center [1058, 276] width 36 height 11
copy b "586.59"
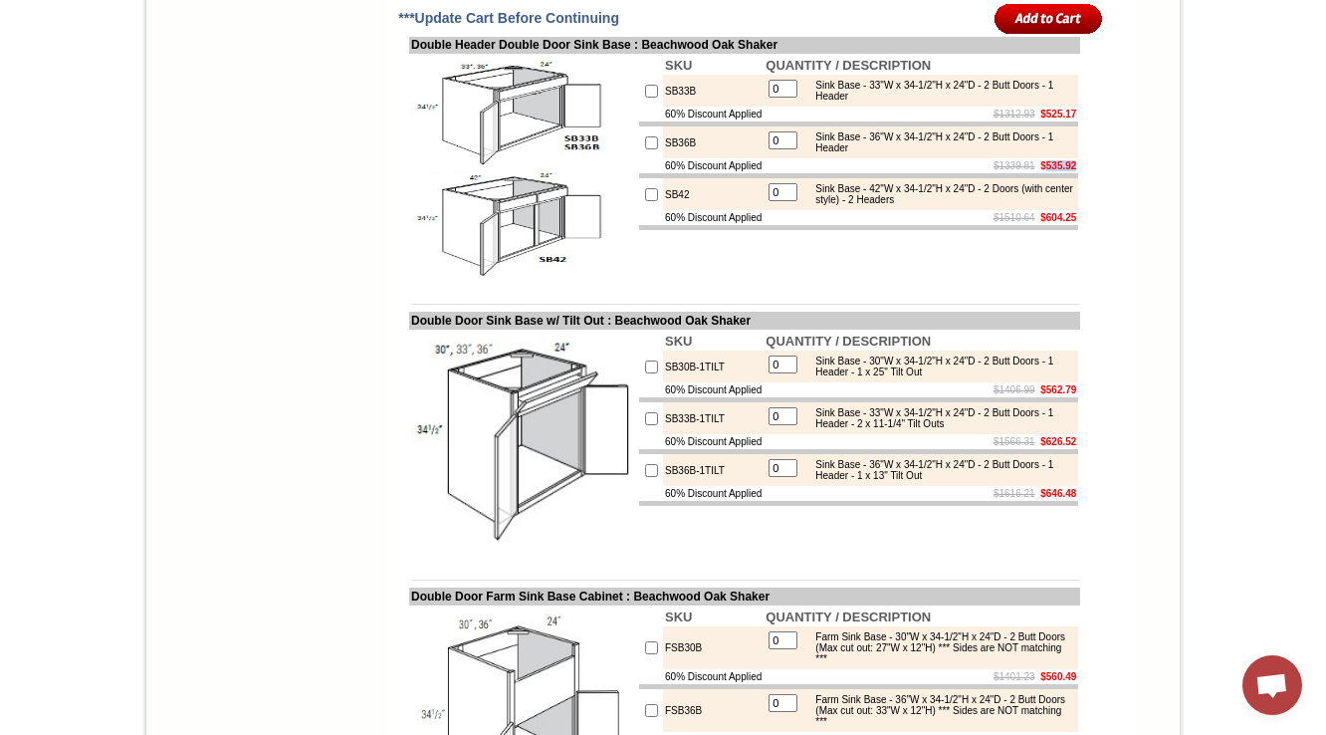
drag, startPoint x: 1031, startPoint y: 390, endPoint x: 1066, endPoint y: 390, distance: 34.8
click at [1066, 171] on b "$535.92" at bounding box center [1058, 165] width 36 height 11
copy b "535.92"
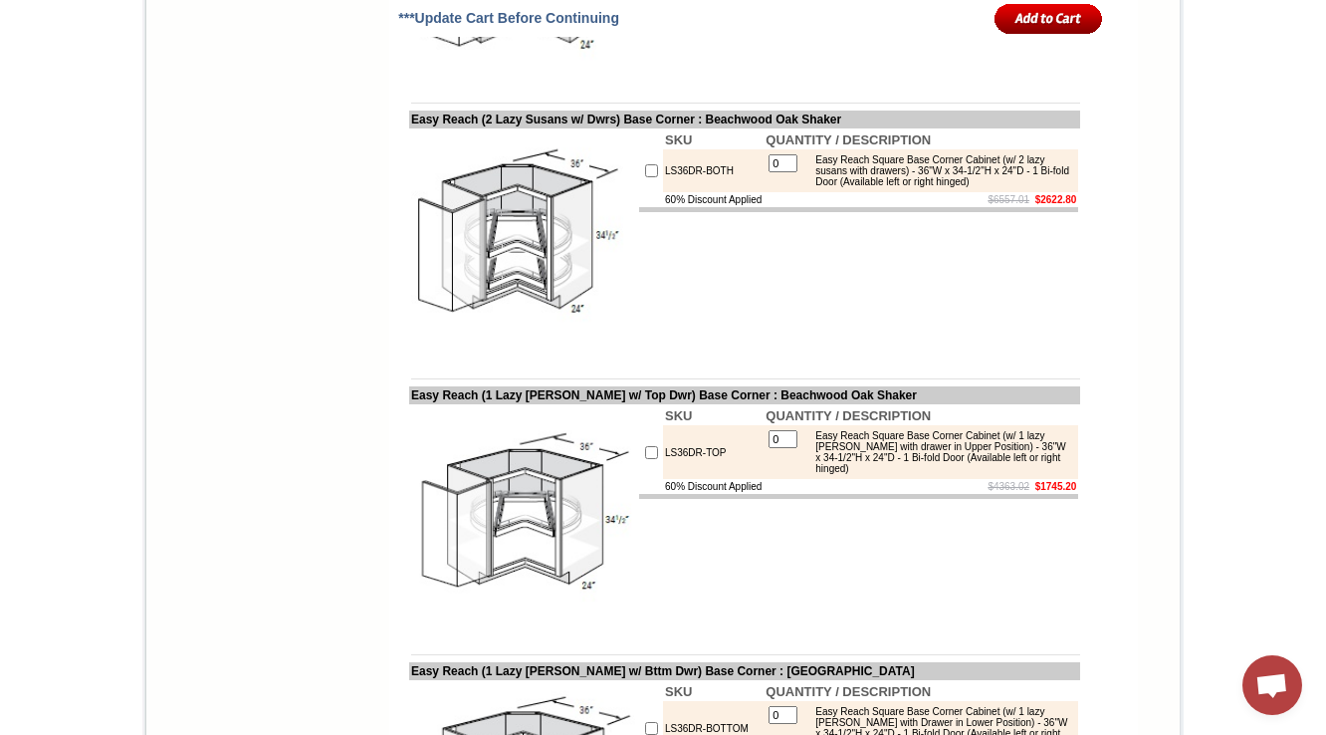
drag, startPoint x: 1030, startPoint y: 399, endPoint x: 1066, endPoint y: 398, distance: 35.9
copy b "867.61"
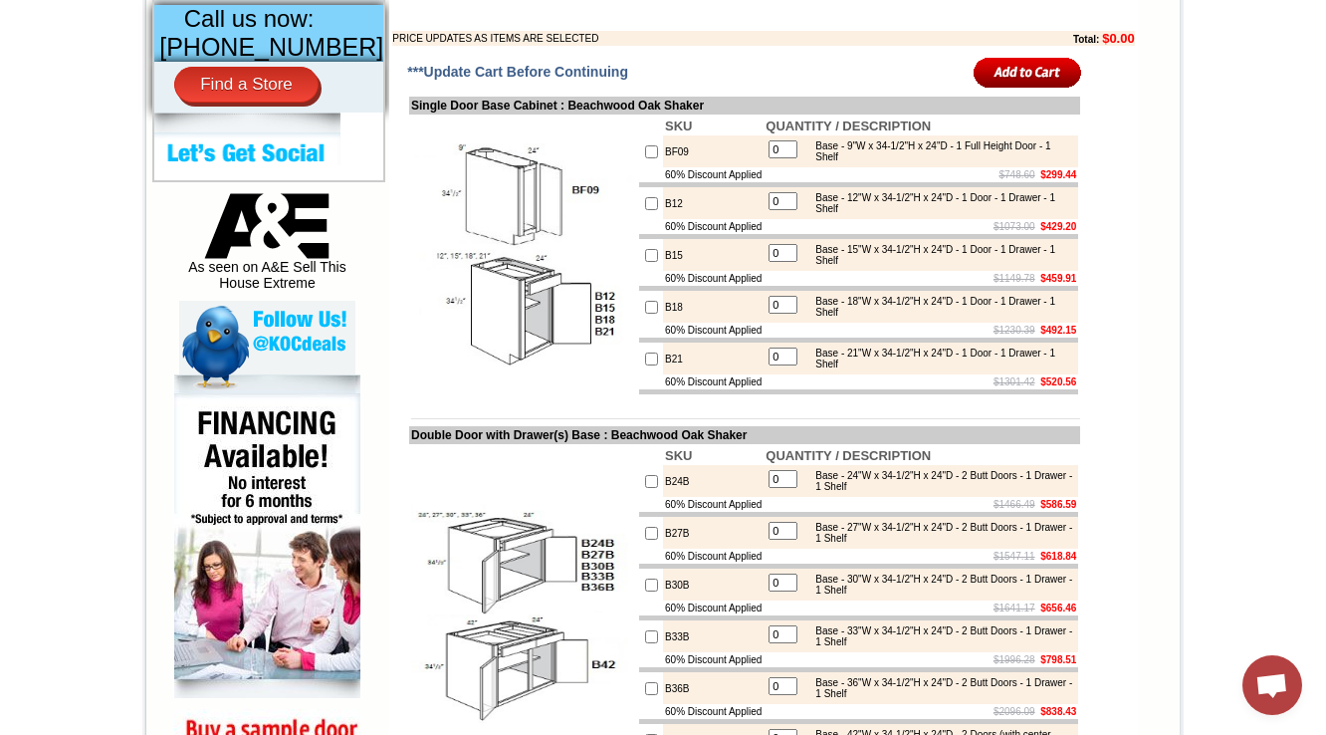
scroll to position [327, 0]
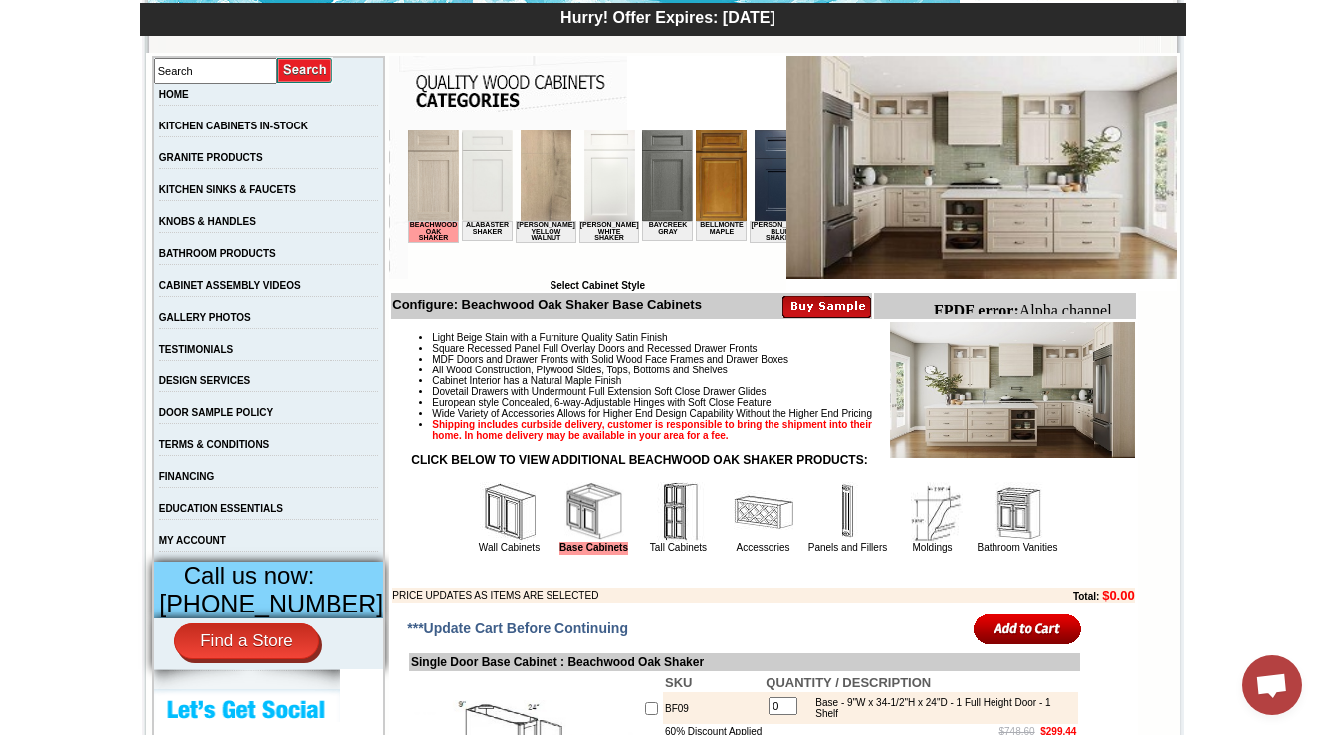
click at [749, 542] on img at bounding box center [764, 512] width 60 height 60
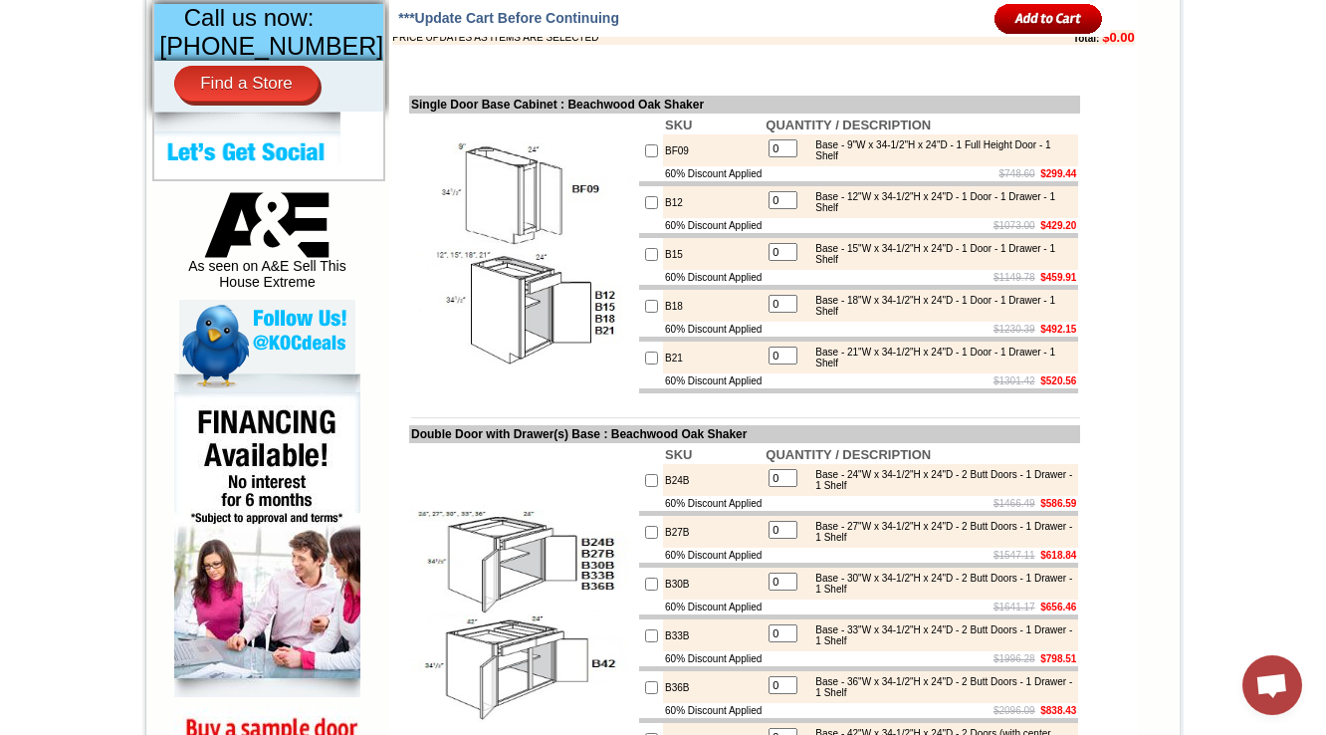
scroll to position [1387, 0]
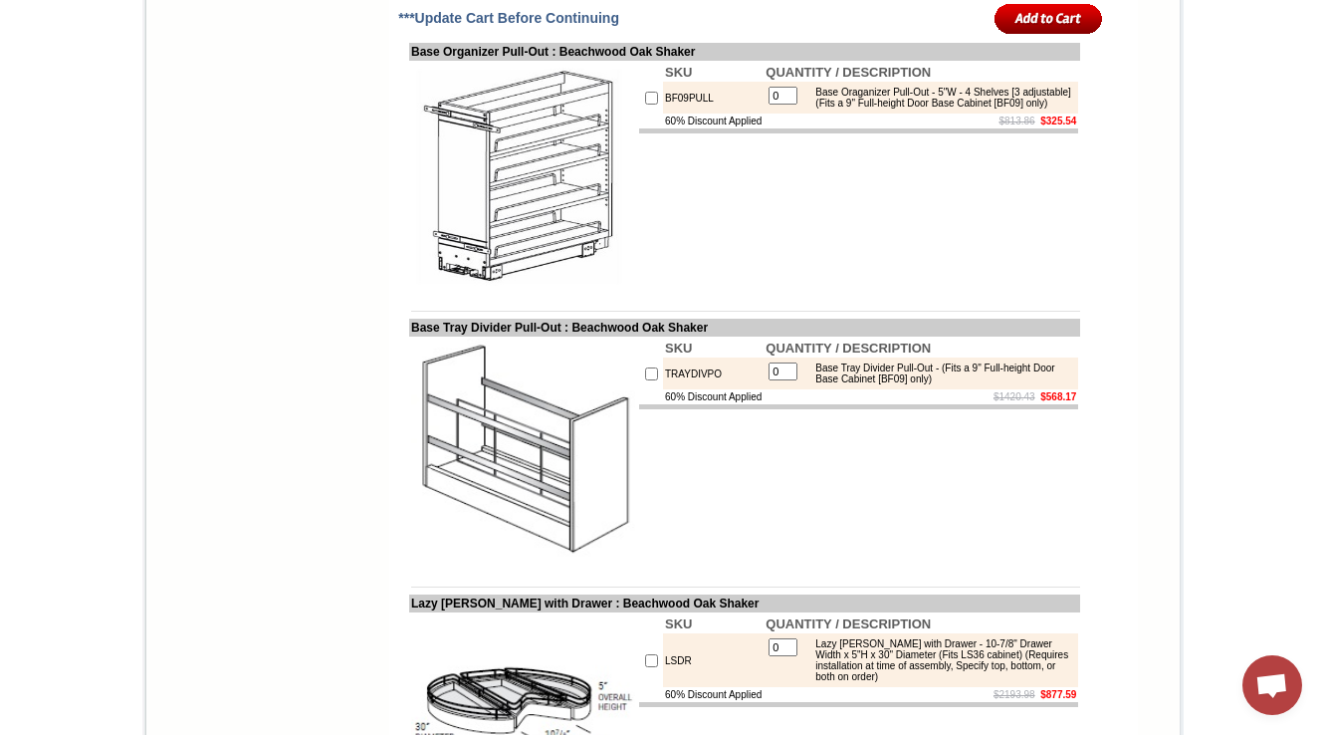
scroll to position [5655, 0]
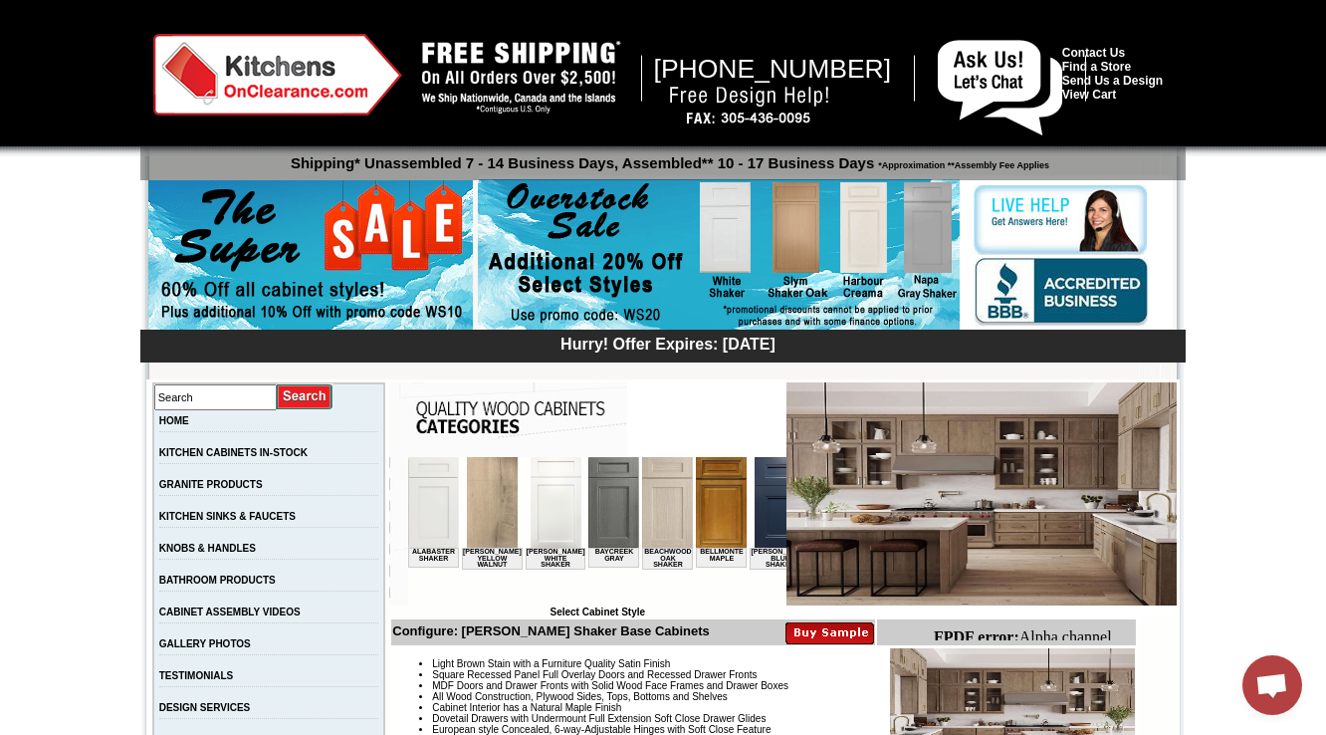
scroll to position [872, 0]
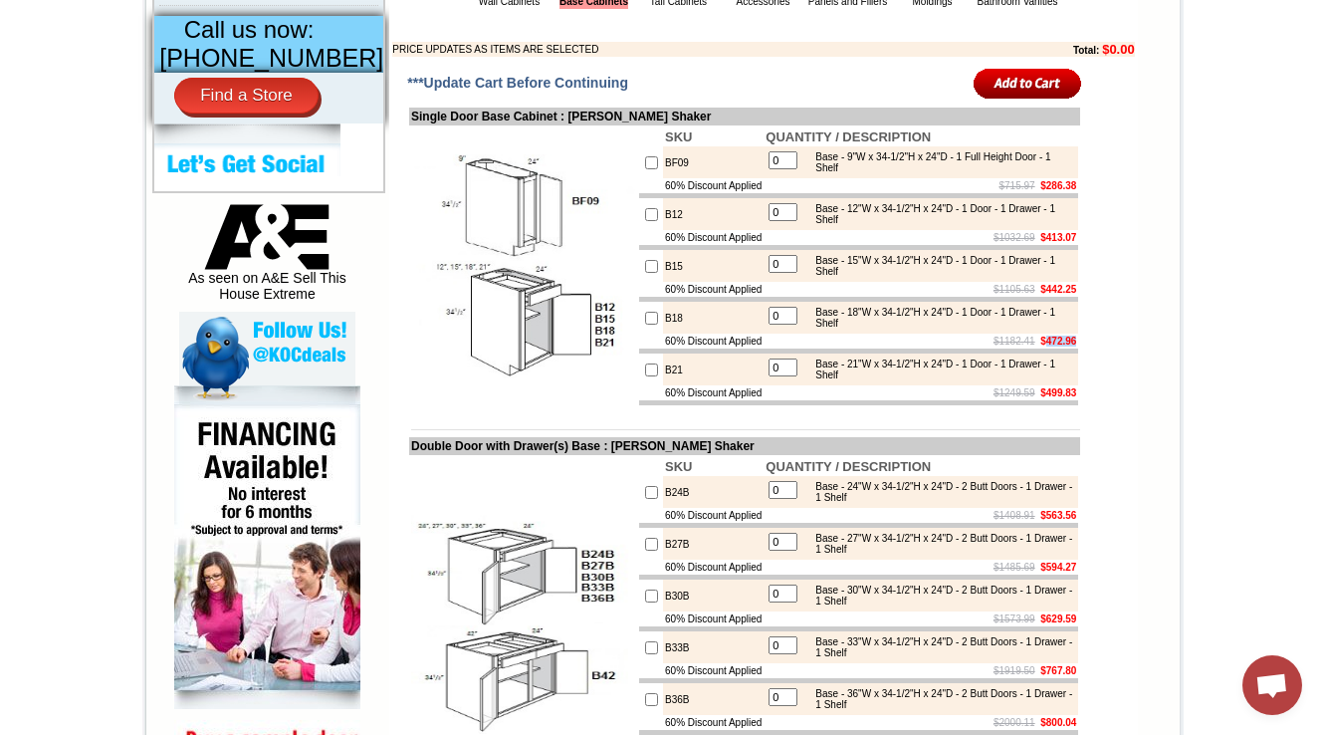
drag, startPoint x: 1068, startPoint y: 394, endPoint x: 1031, endPoint y: 398, distance: 37.1
click at [1031, 348] on td "$1182.41 $472.96" at bounding box center [921, 341] width 315 height 15
copy b "472.96"
drag, startPoint x: 1031, startPoint y: 581, endPoint x: 1068, endPoint y: 578, distance: 37.0
click at [1068, 523] on td "$1408.91 $563.56" at bounding box center [921, 515] width 315 height 15
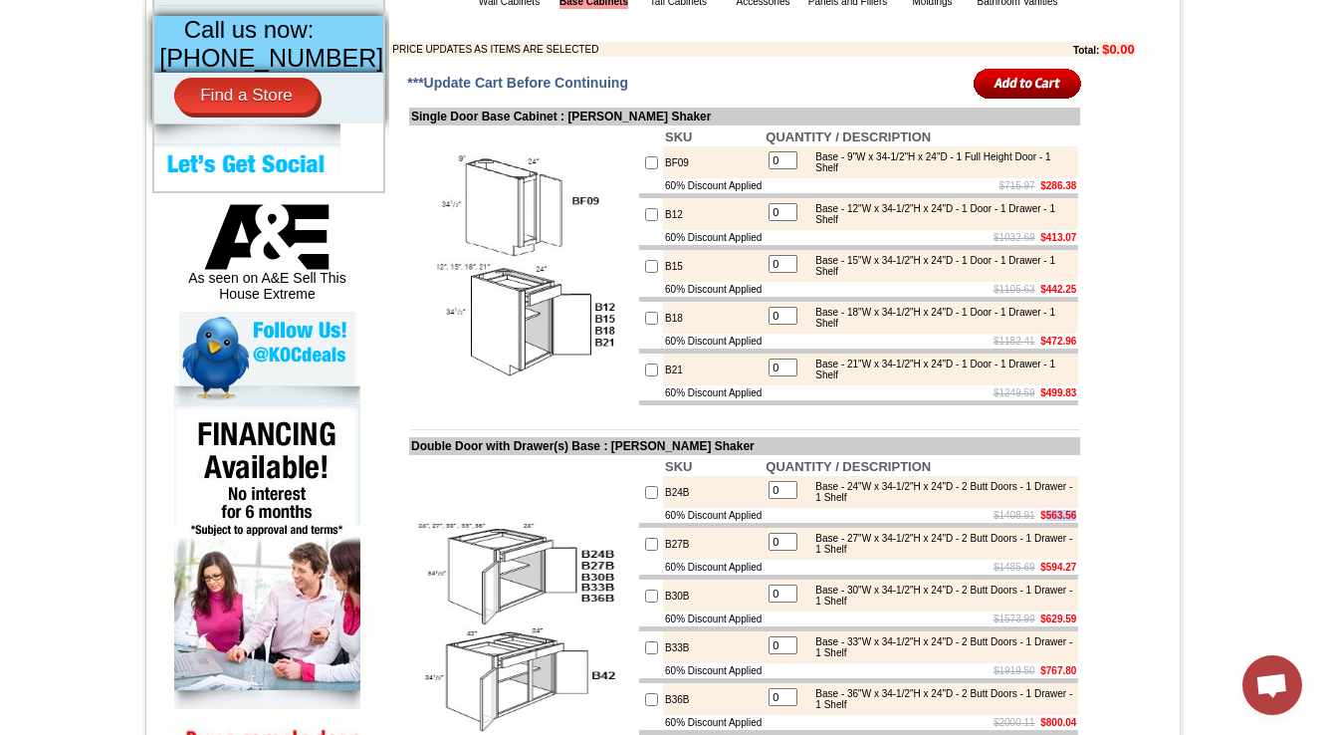
copy b "563.56"
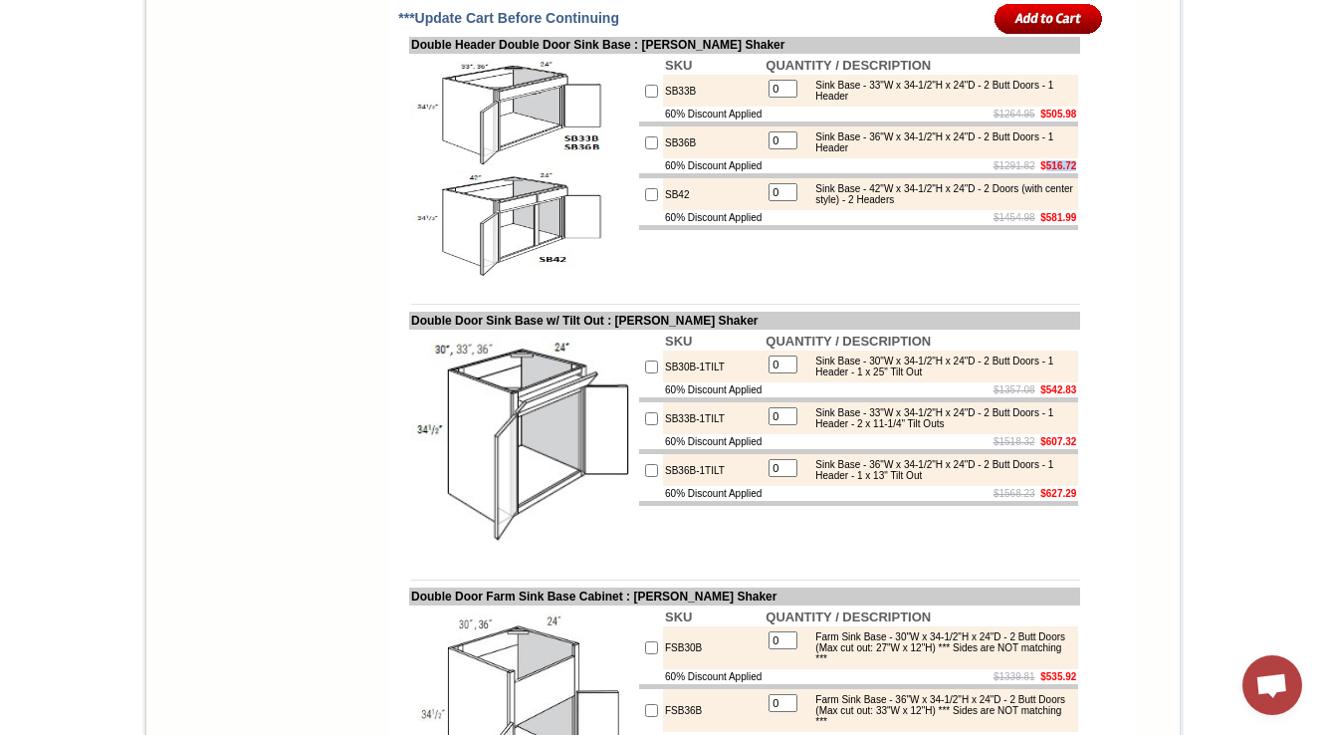
drag, startPoint x: 1030, startPoint y: 394, endPoint x: 1064, endPoint y: 393, distance: 33.9
click at [1064, 171] on b "$516.72" at bounding box center [1058, 165] width 36 height 11
copy b "516.72"
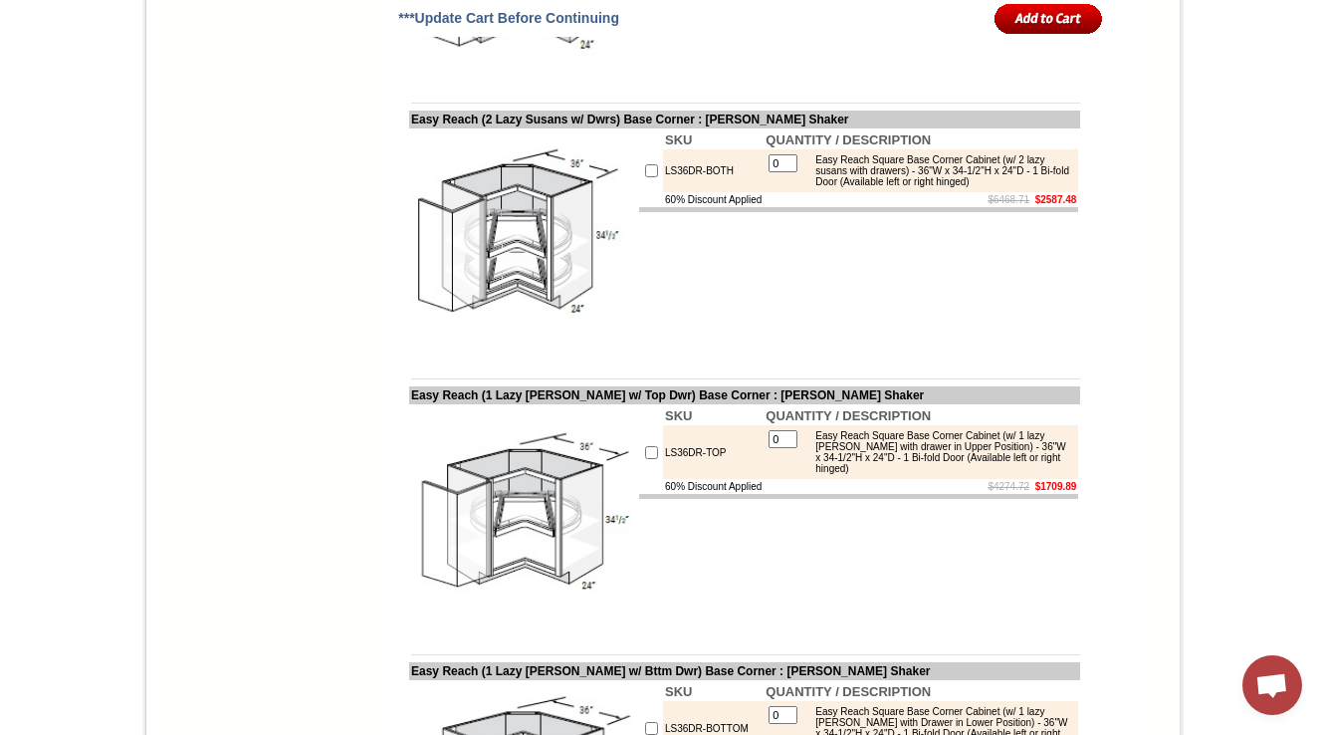
drag, startPoint x: 1031, startPoint y: 402, endPoint x: 1067, endPoint y: 404, distance: 35.9
copy b "832.29"
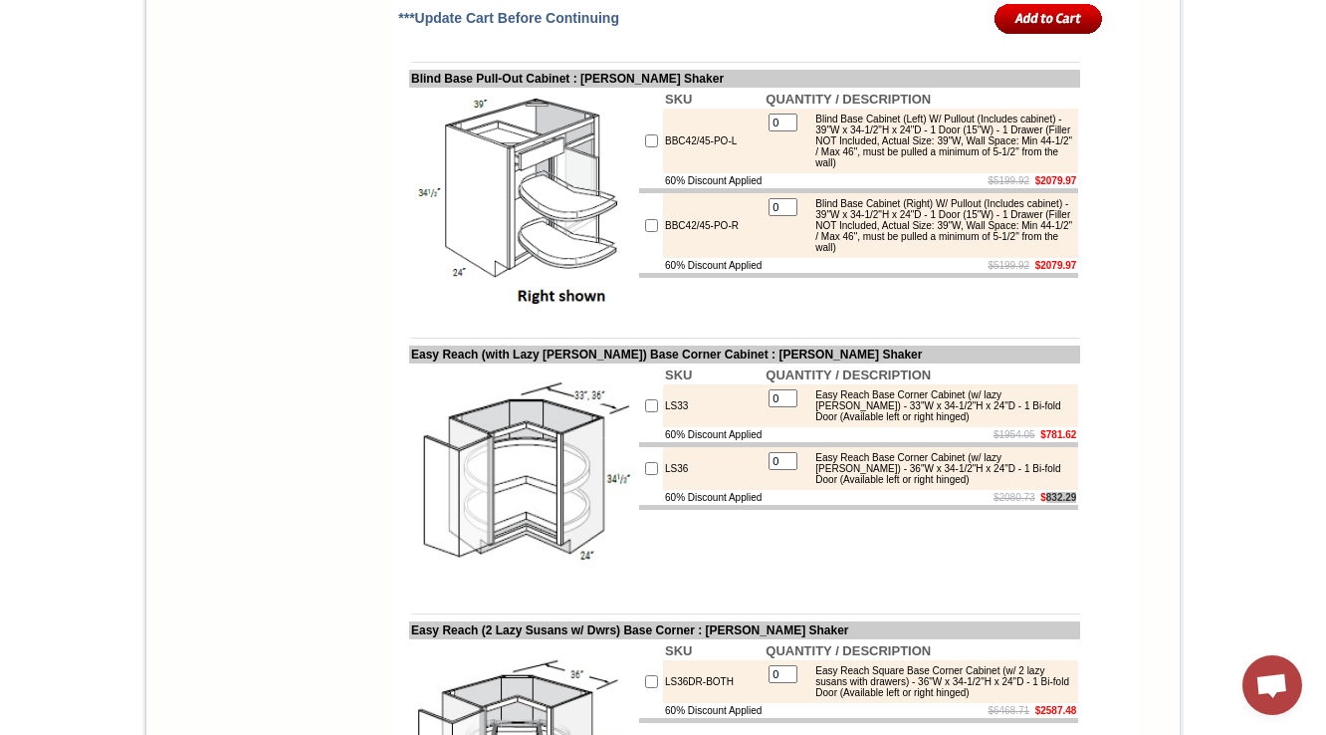
scroll to position [9486, 0]
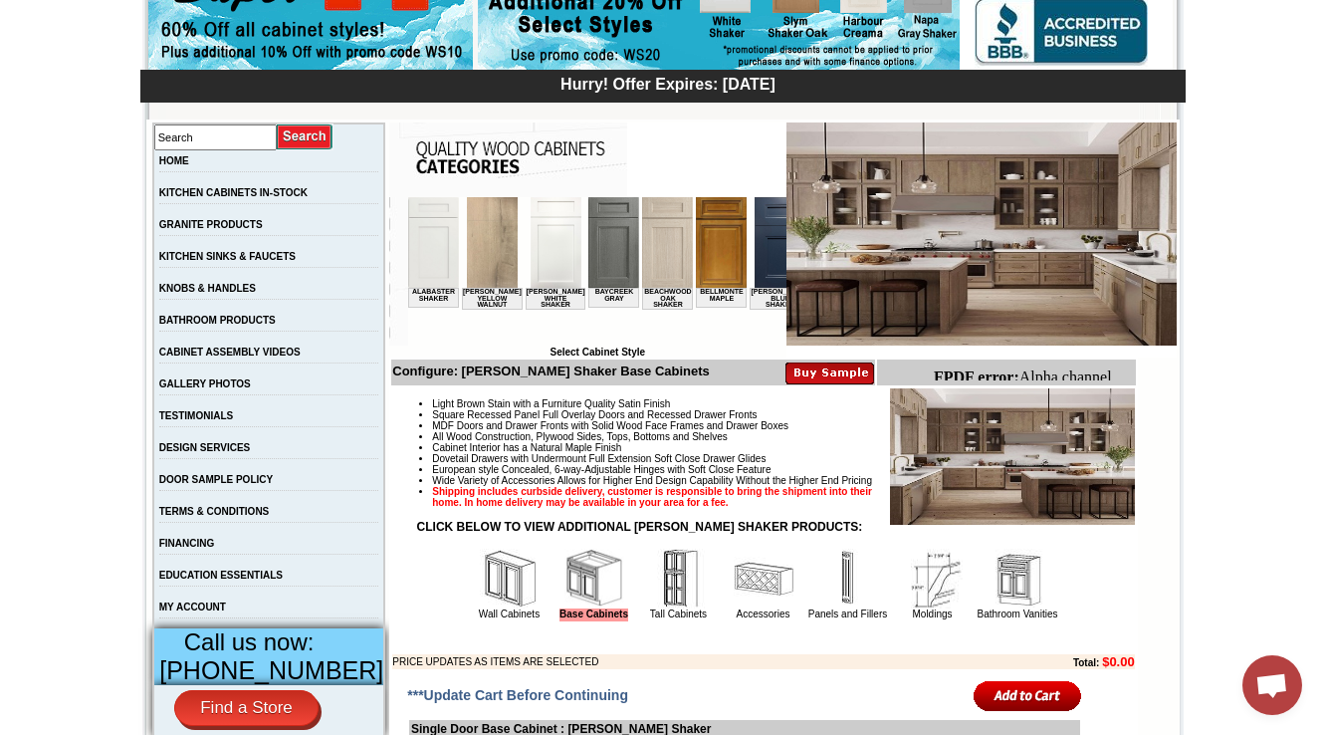
scroll to position [0, 0]
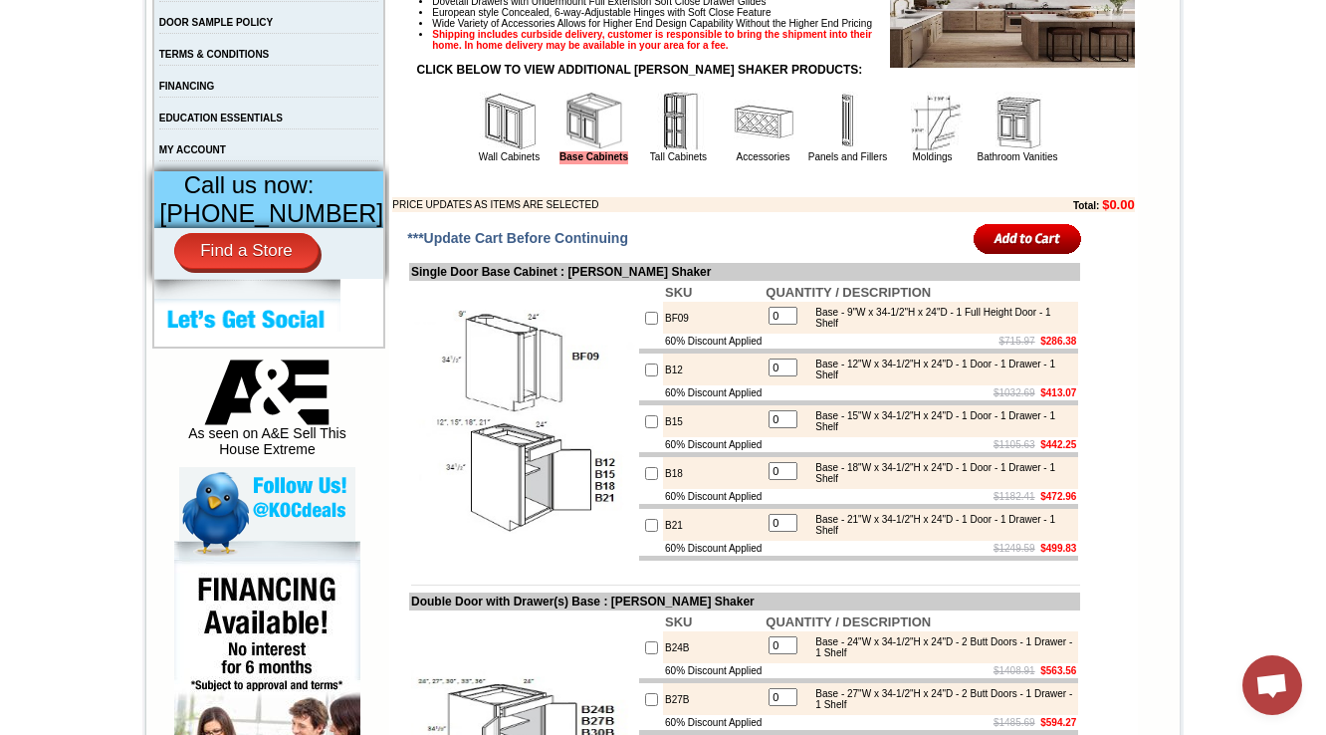
click at [734, 151] on img at bounding box center [764, 122] width 60 height 60
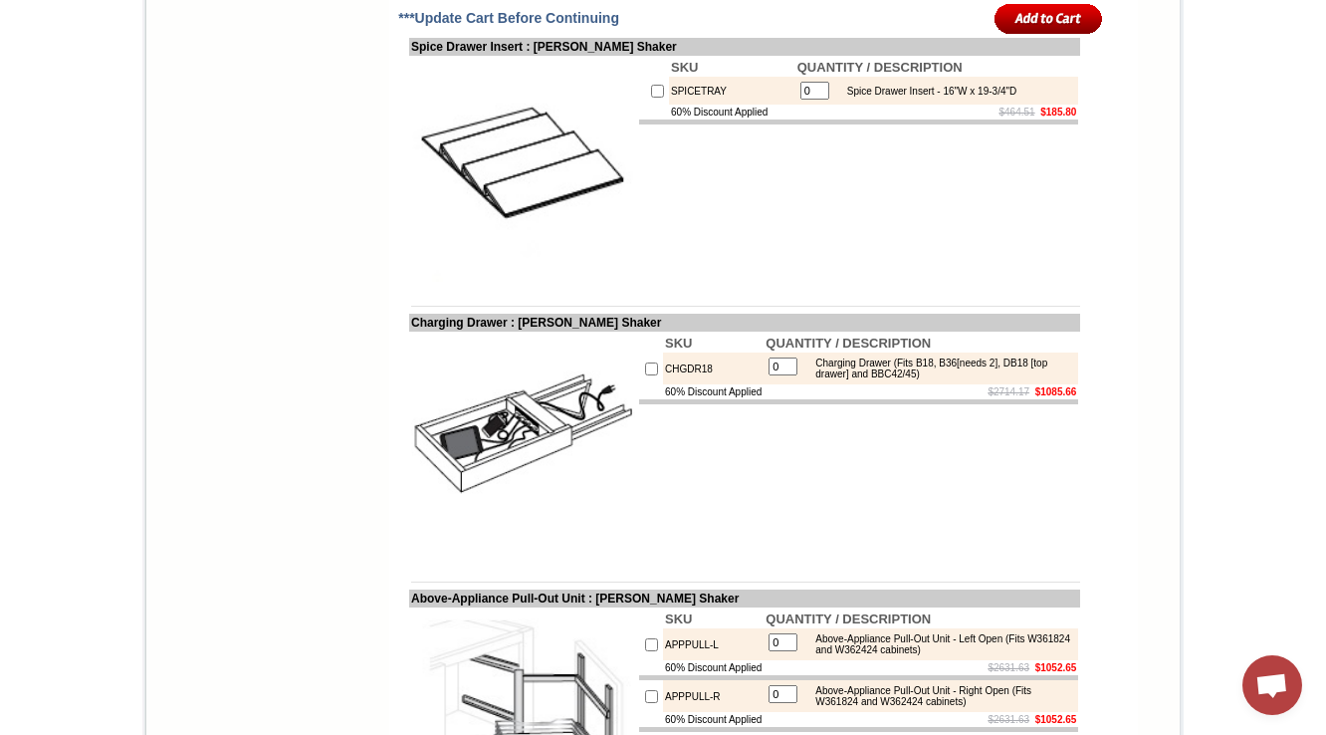
scroll to position [4062, 0]
